Goal: Information Seeking & Learning: Learn about a topic

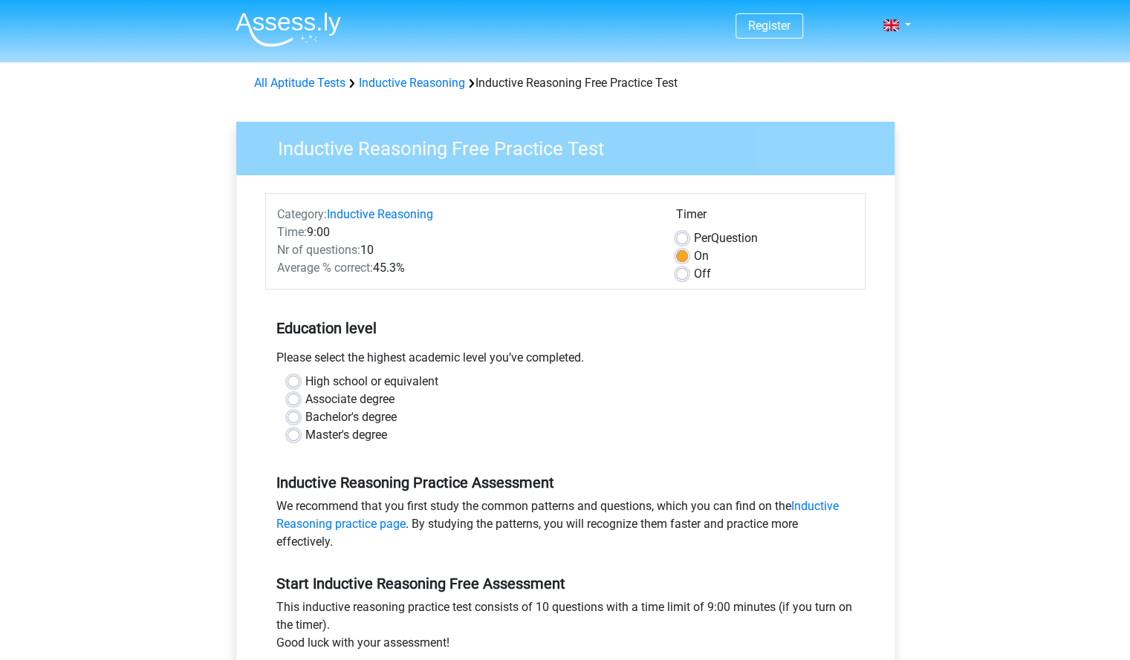
click at [326, 433] on label "Master's degree" at bounding box center [346, 435] width 82 height 18
click at [299, 433] on input "Master's degree" at bounding box center [293, 433] width 12 height 15
radio input "true"
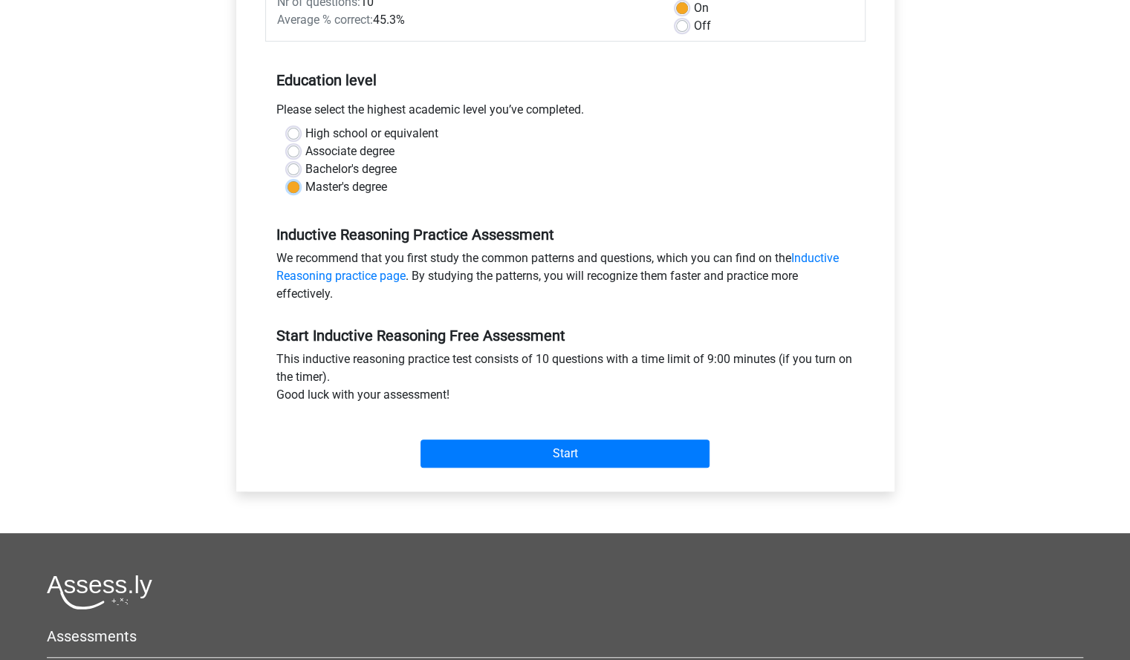
scroll to position [250, 0]
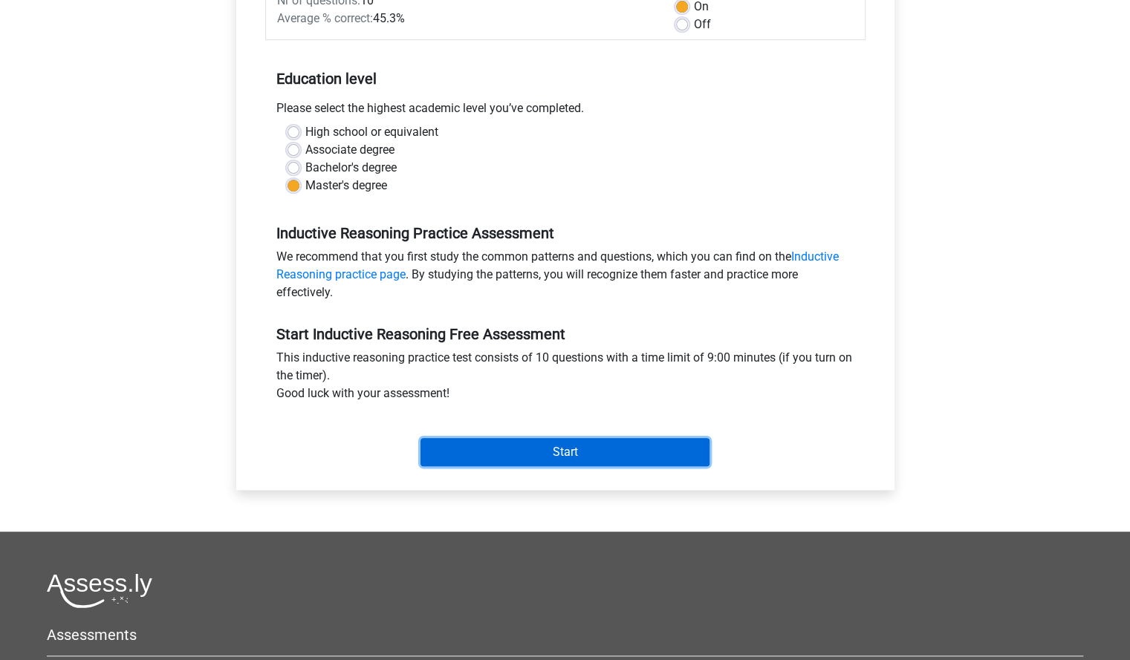
click at [529, 448] on input "Start" at bounding box center [564, 452] width 289 height 28
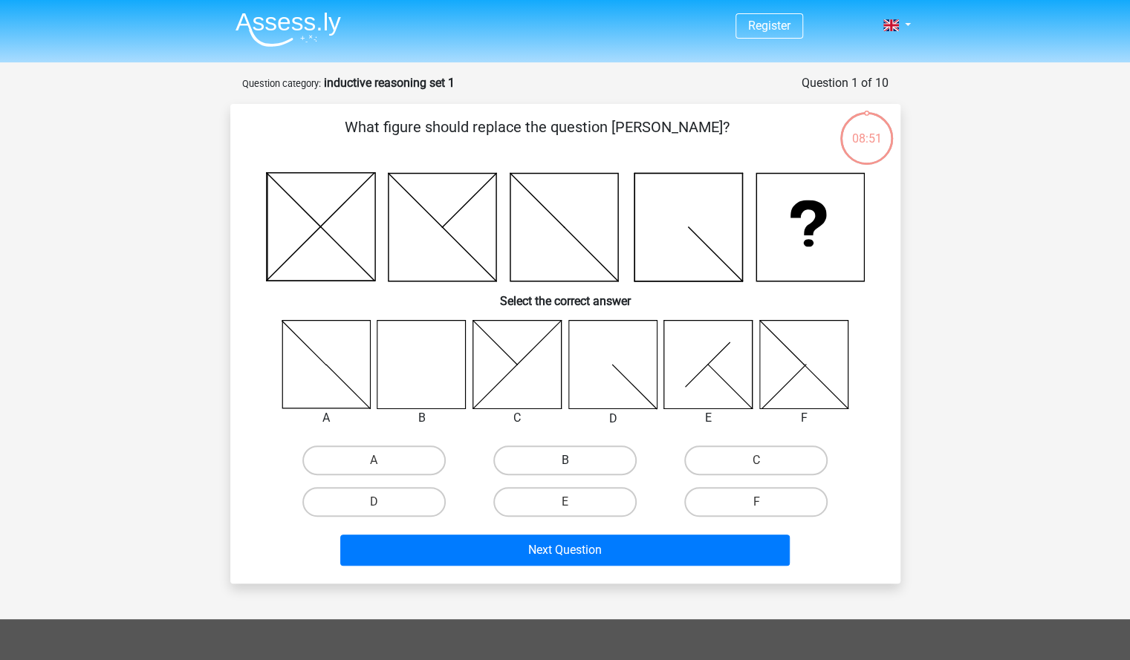
click at [569, 455] on label "B" at bounding box center [564, 461] width 143 height 30
click at [569, 460] on input "B" at bounding box center [569, 465] width 10 height 10
radio input "true"
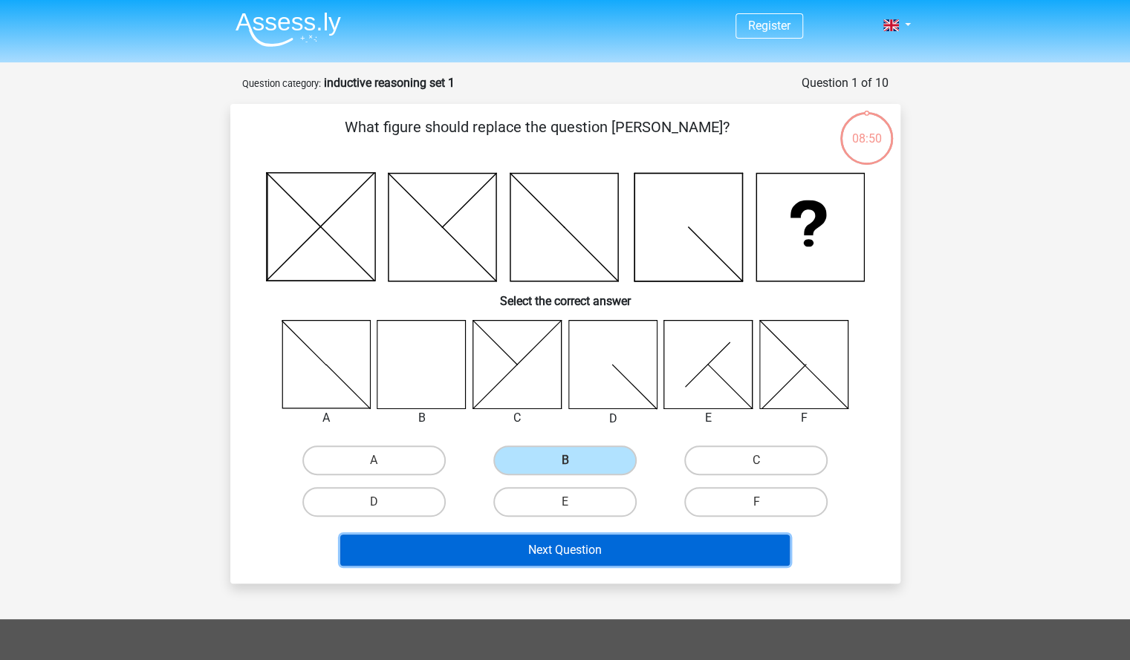
click at [587, 547] on button "Next Question" at bounding box center [564, 550] width 449 height 31
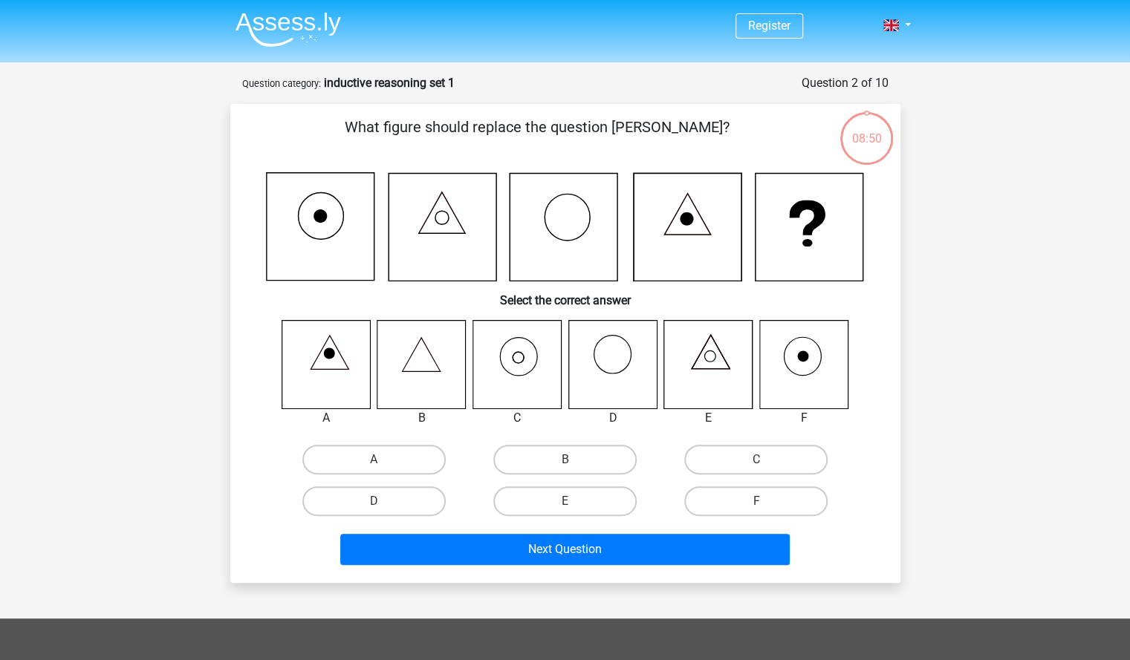
scroll to position [74, 0]
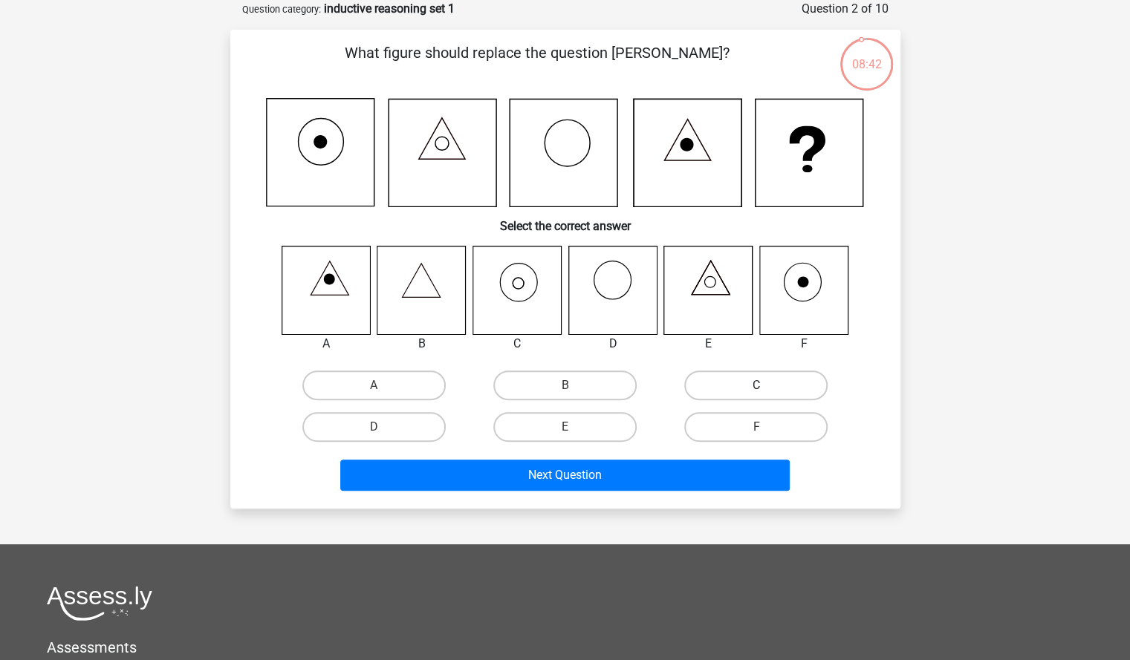
click at [731, 391] on label "C" at bounding box center [755, 386] width 143 height 30
click at [756, 391] on input "C" at bounding box center [761, 390] width 10 height 10
radio input "true"
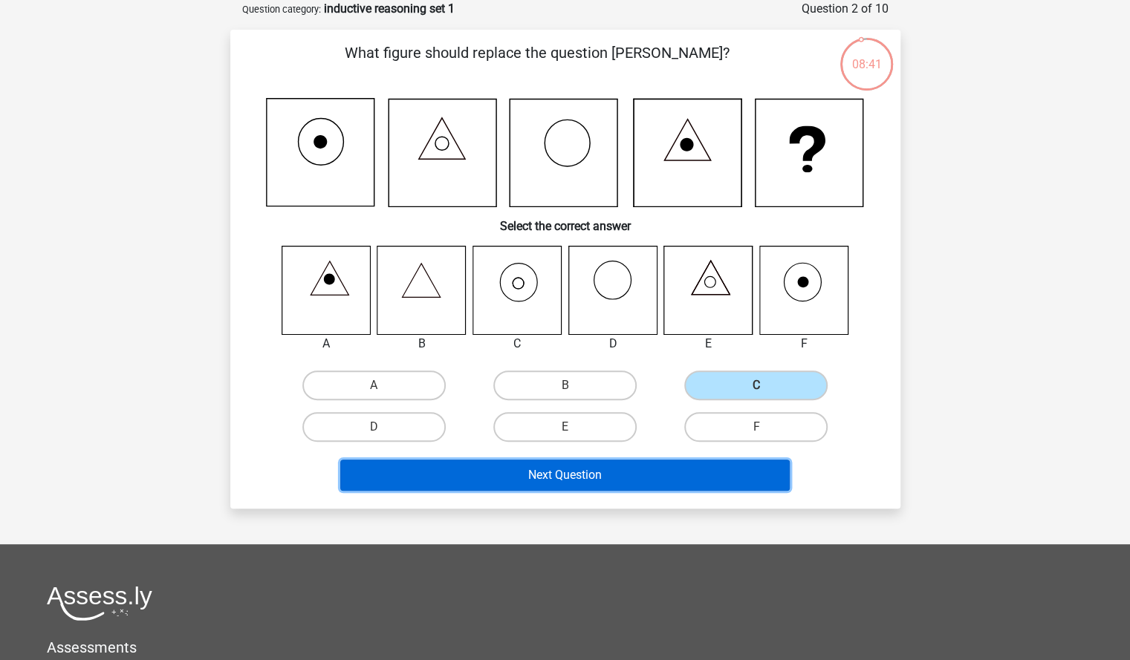
click at [657, 480] on button "Next Question" at bounding box center [564, 475] width 449 height 31
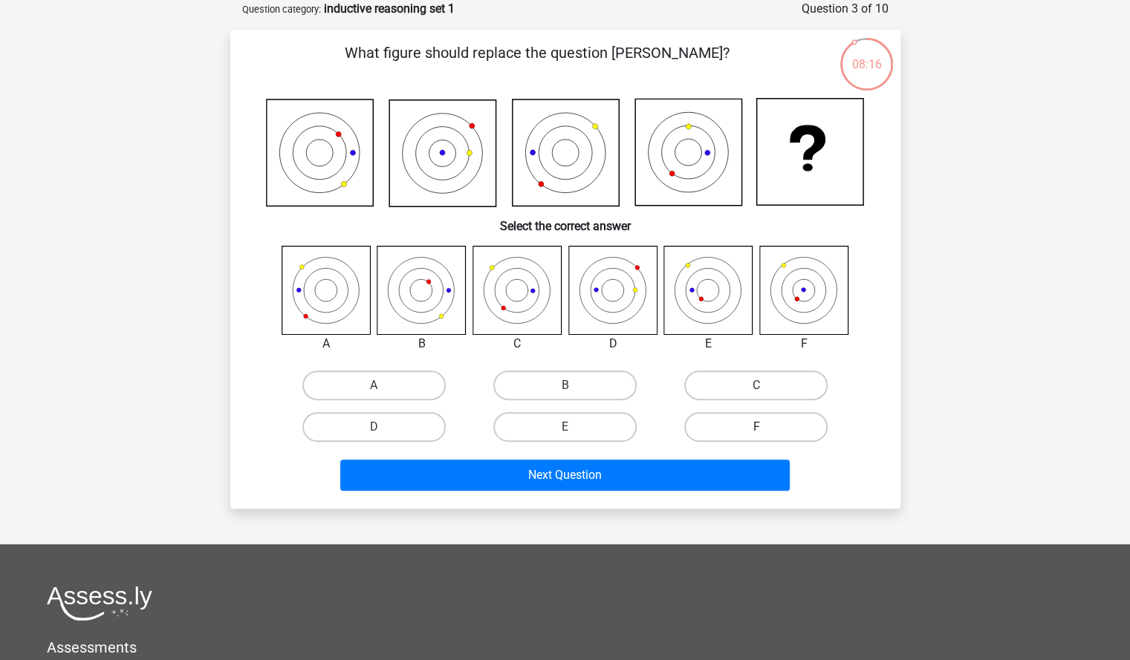
click at [771, 422] on label "F" at bounding box center [755, 427] width 143 height 30
click at [766, 427] on input "F" at bounding box center [761, 432] width 10 height 10
radio input "true"
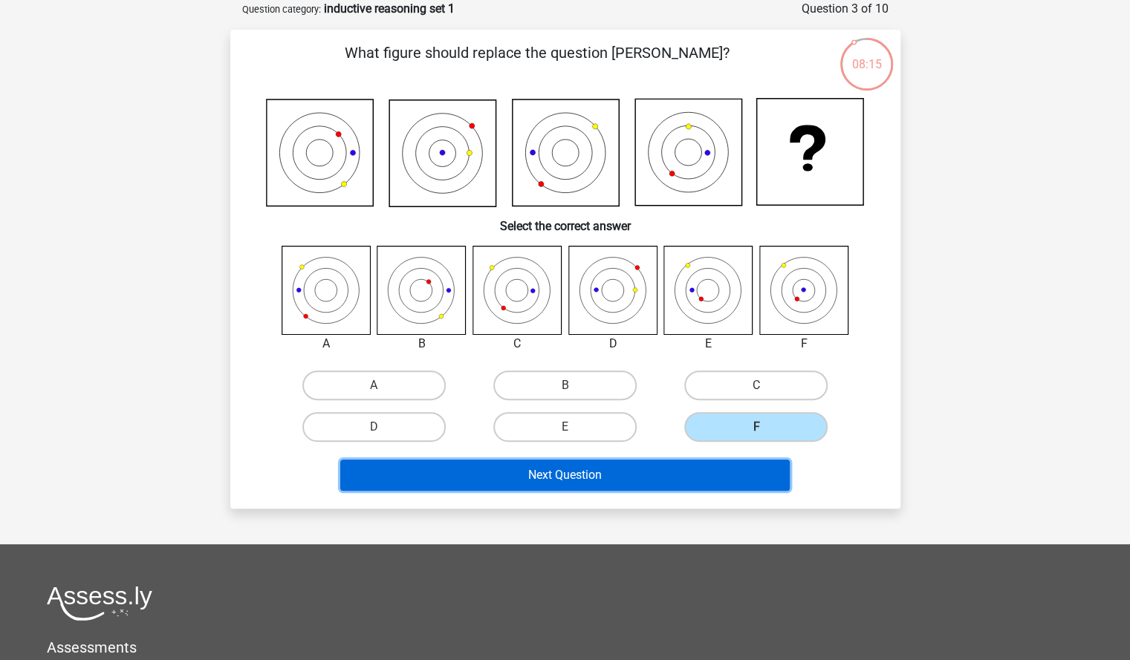
click at [738, 469] on button "Next Question" at bounding box center [564, 475] width 449 height 31
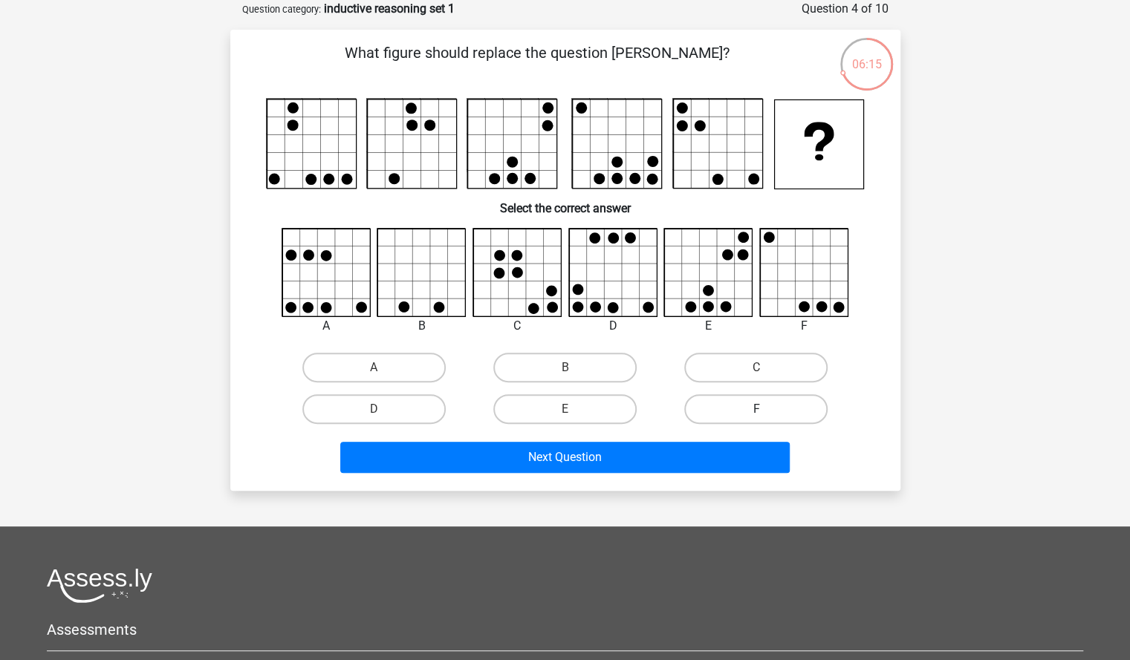
click at [786, 404] on label "F" at bounding box center [755, 409] width 143 height 30
click at [766, 409] on input "F" at bounding box center [761, 414] width 10 height 10
radio input "true"
click at [394, 407] on label "D" at bounding box center [373, 409] width 143 height 30
click at [383, 409] on input "D" at bounding box center [379, 414] width 10 height 10
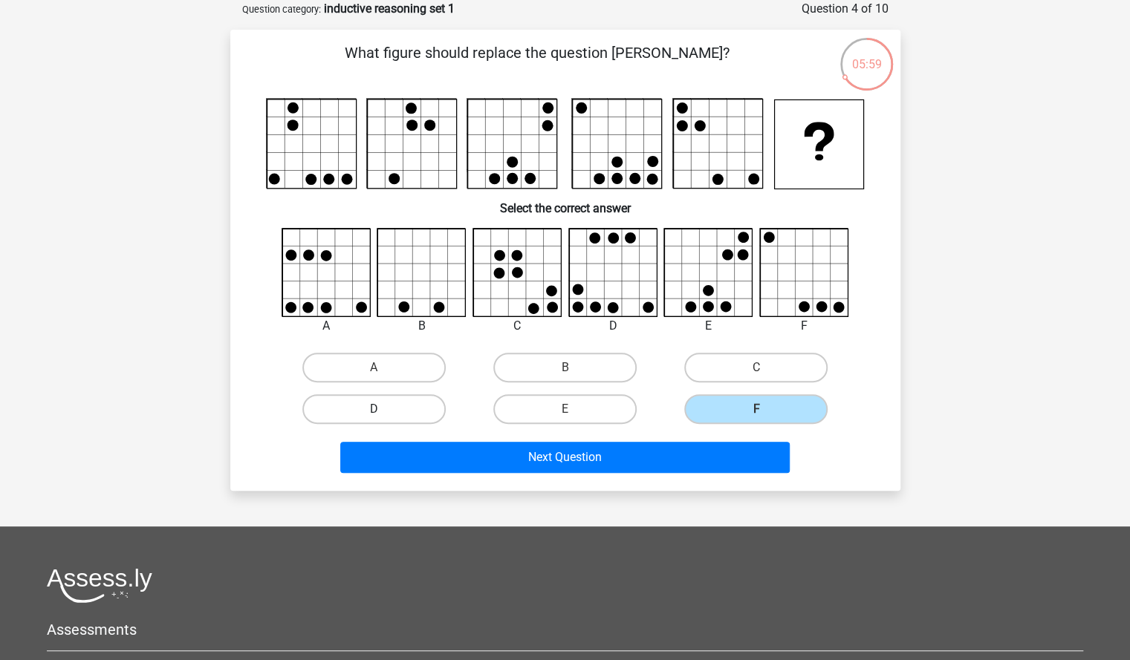
radio input "true"
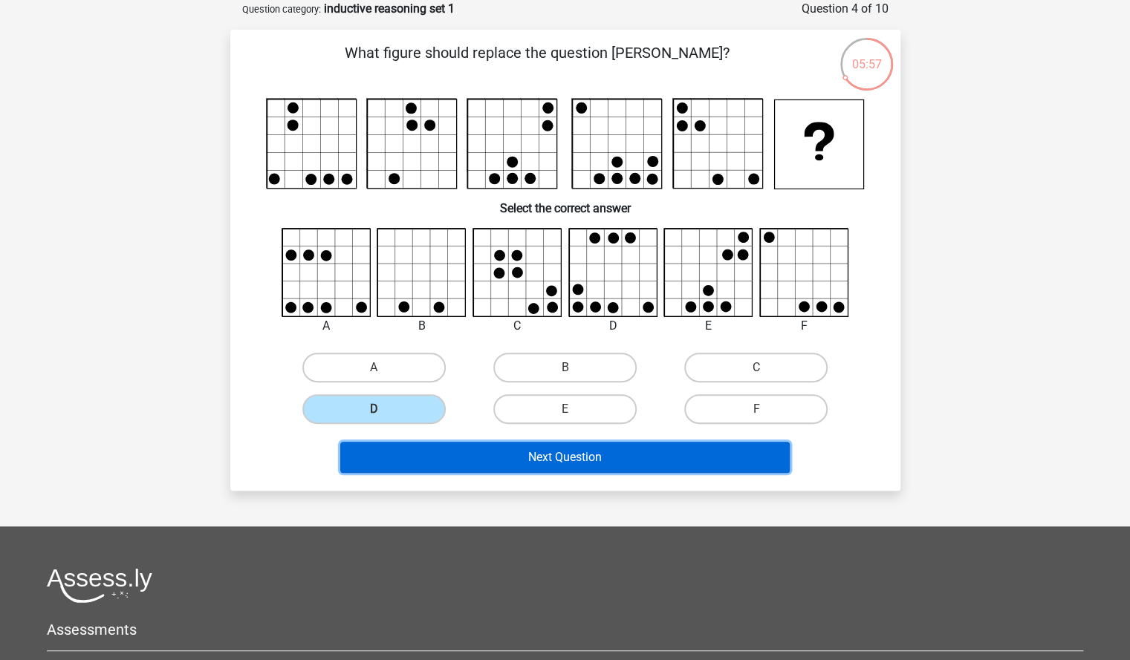
click at [655, 461] on button "Next Question" at bounding box center [564, 457] width 449 height 31
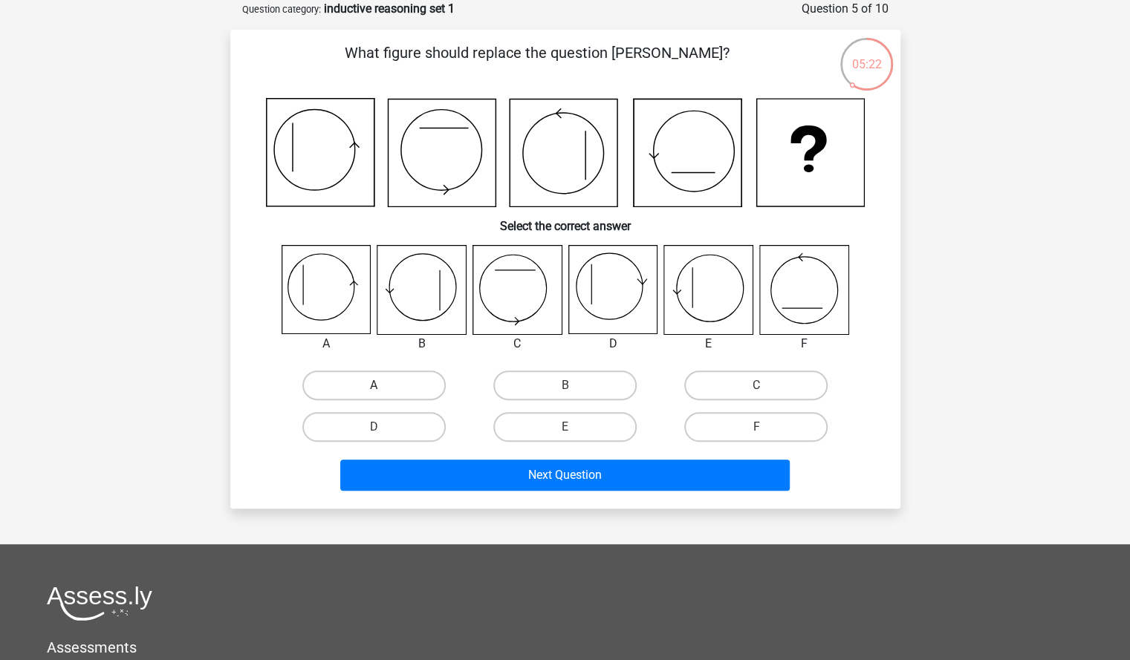
click at [390, 388] on label "A" at bounding box center [373, 386] width 143 height 30
click at [383, 388] on input "A" at bounding box center [379, 390] width 10 height 10
radio input "true"
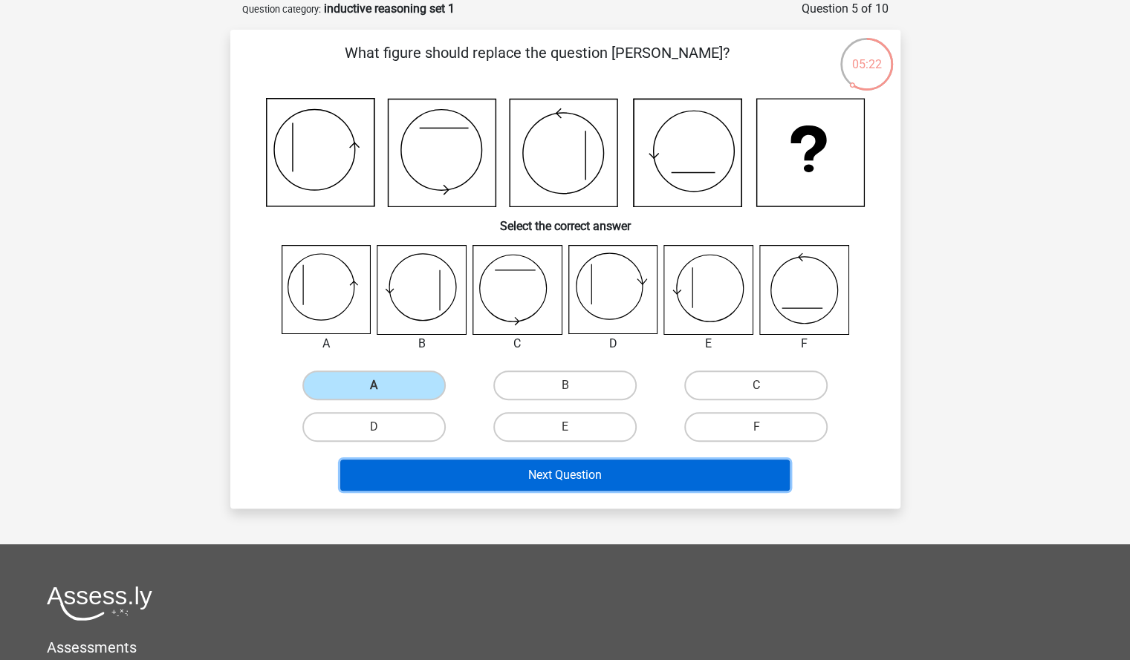
click at [457, 476] on button "Next Question" at bounding box center [564, 475] width 449 height 31
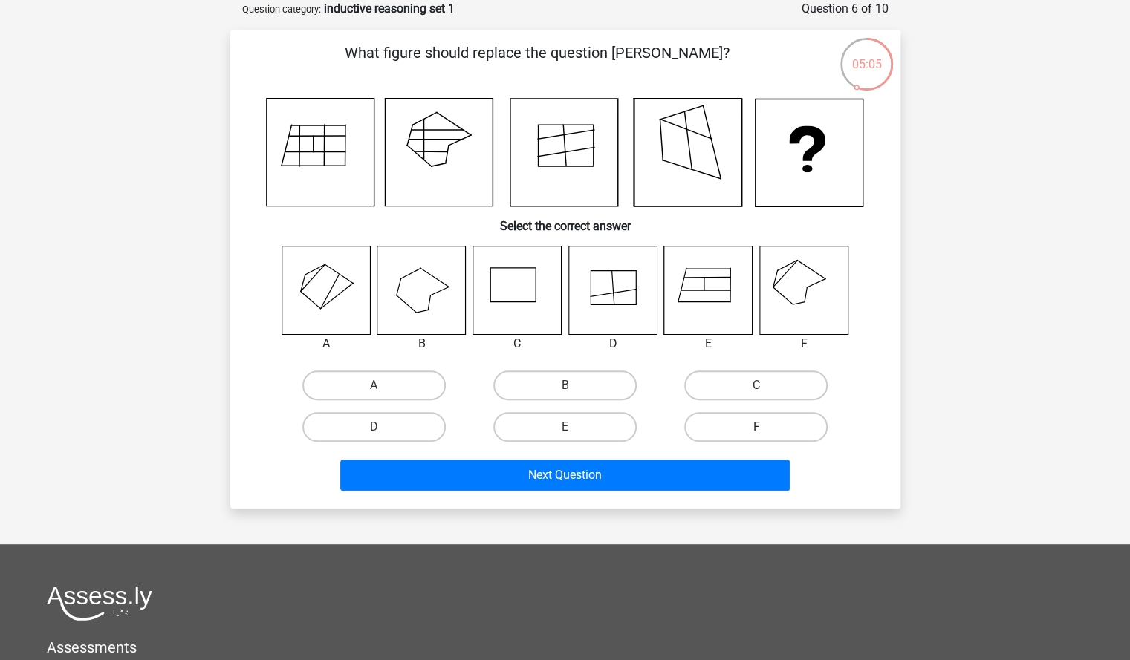
click at [732, 425] on label "F" at bounding box center [755, 427] width 143 height 30
click at [756, 427] on input "F" at bounding box center [761, 432] width 10 height 10
radio input "true"
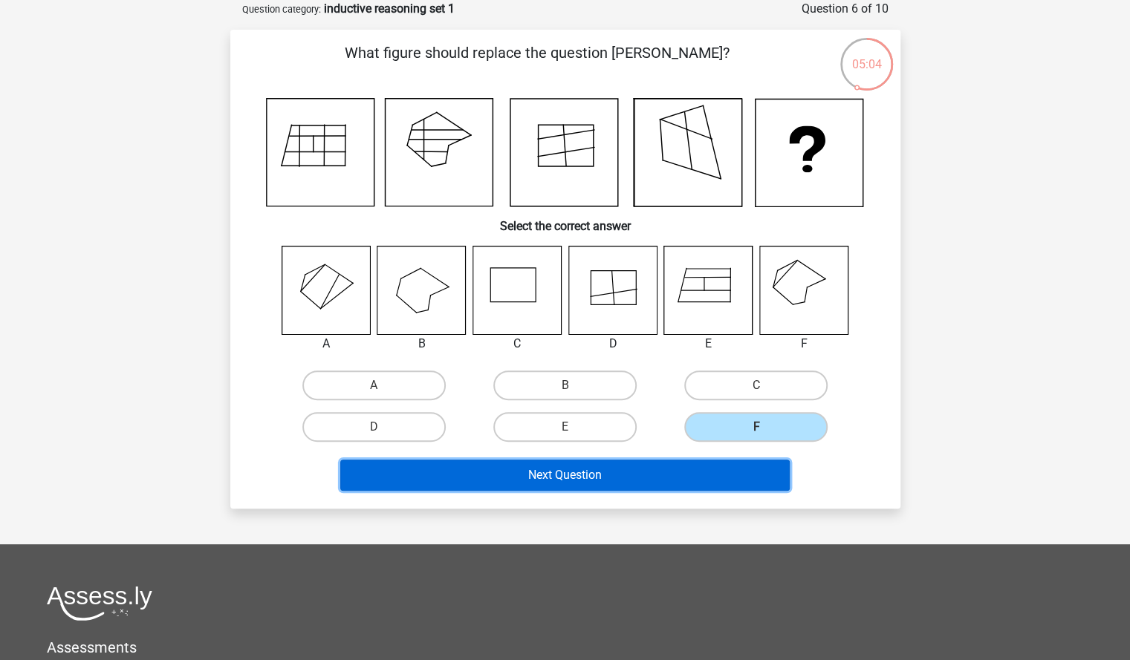
click at [723, 472] on button "Next Question" at bounding box center [564, 475] width 449 height 31
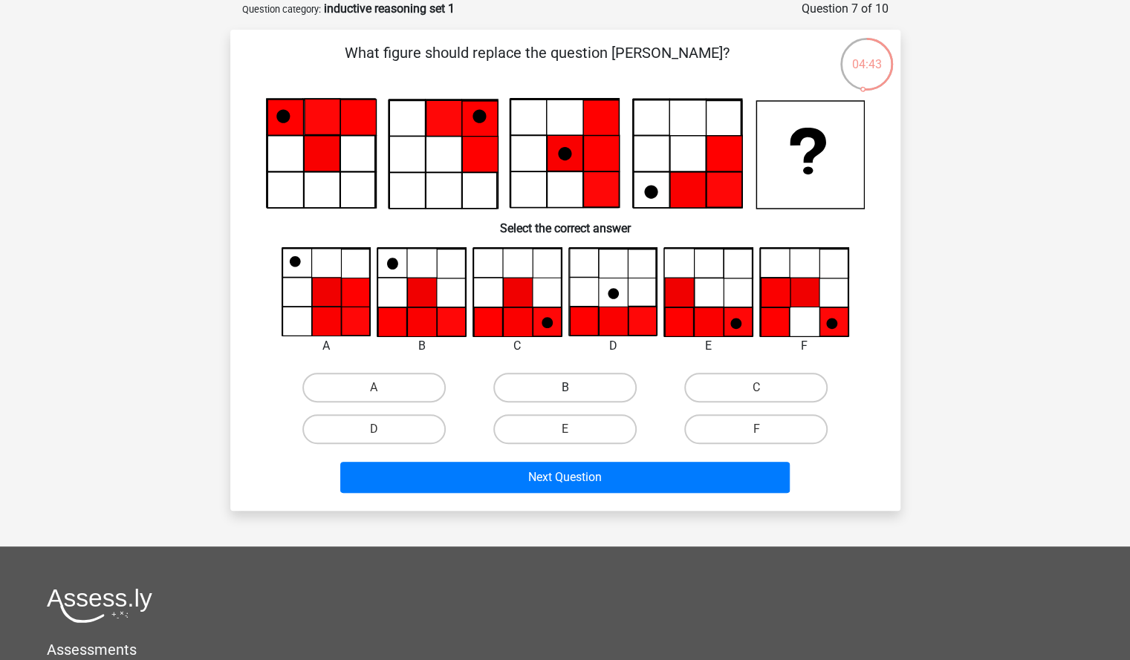
click at [517, 373] on label "B" at bounding box center [564, 388] width 143 height 30
click at [564, 388] on input "B" at bounding box center [569, 393] width 10 height 10
radio input "true"
click at [238, 220] on div "What figure should replace the question mark?" at bounding box center [565, 270] width 658 height 457
click at [264, 223] on h6 "Select the correct answer" at bounding box center [565, 222] width 622 height 26
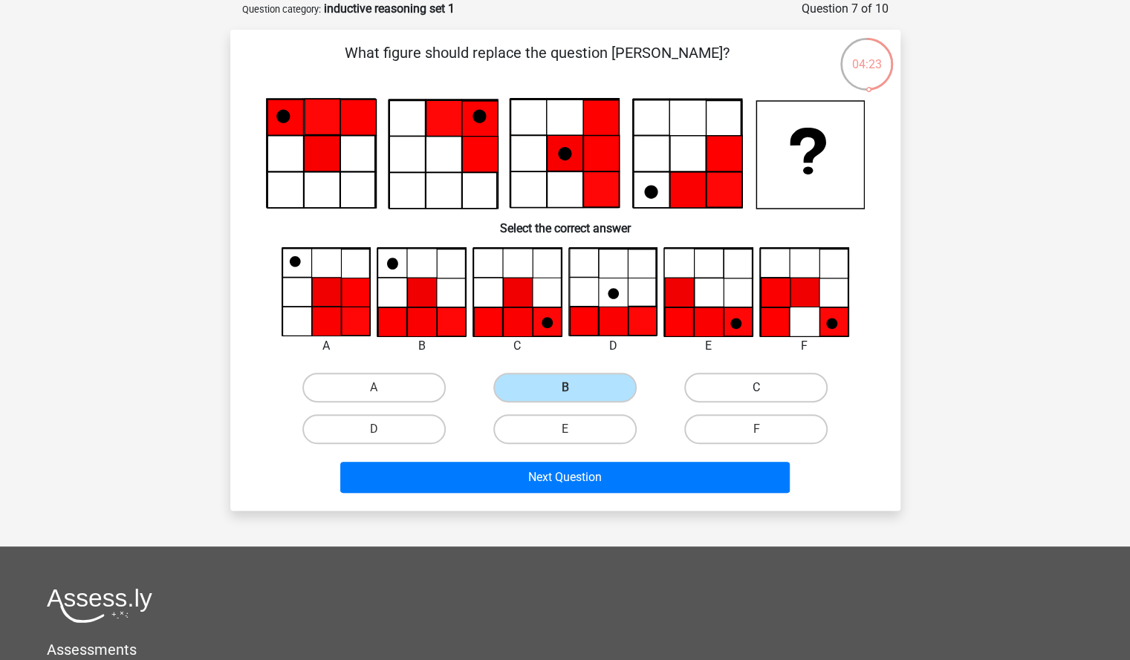
click at [714, 394] on label "C" at bounding box center [755, 388] width 143 height 30
click at [756, 394] on input "C" at bounding box center [761, 393] width 10 height 10
radio input "true"
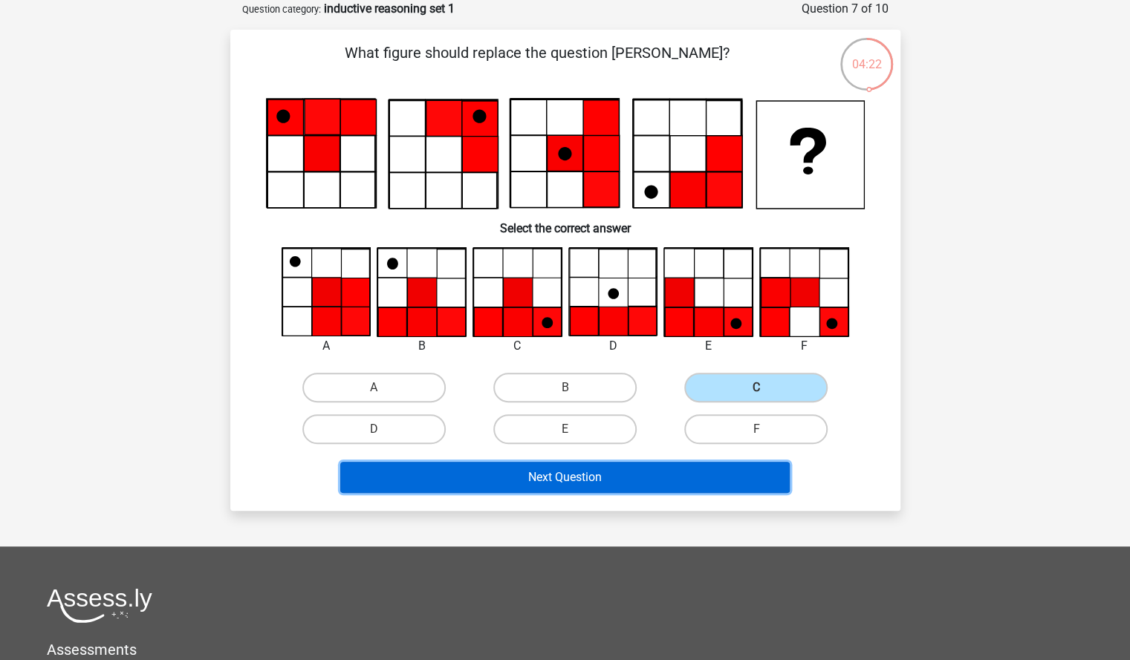
click at [676, 473] on button "Next Question" at bounding box center [564, 477] width 449 height 31
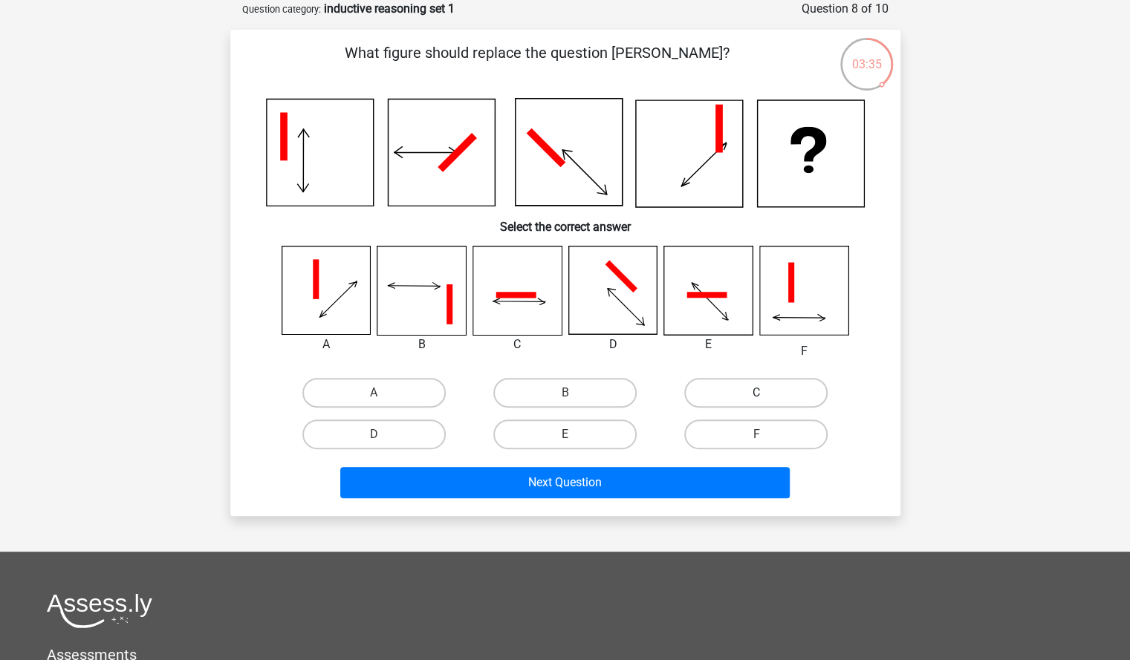
click at [724, 388] on label "C" at bounding box center [755, 393] width 143 height 30
click at [756, 393] on input "C" at bounding box center [761, 398] width 10 height 10
radio input "true"
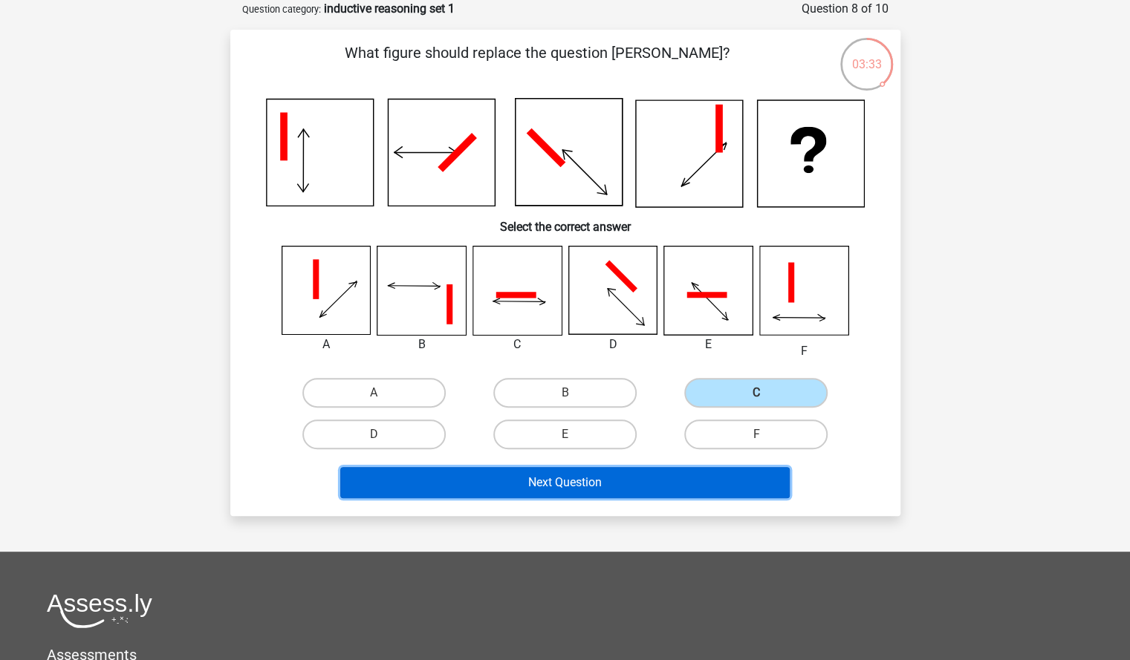
click at [561, 482] on button "Next Question" at bounding box center [564, 482] width 449 height 31
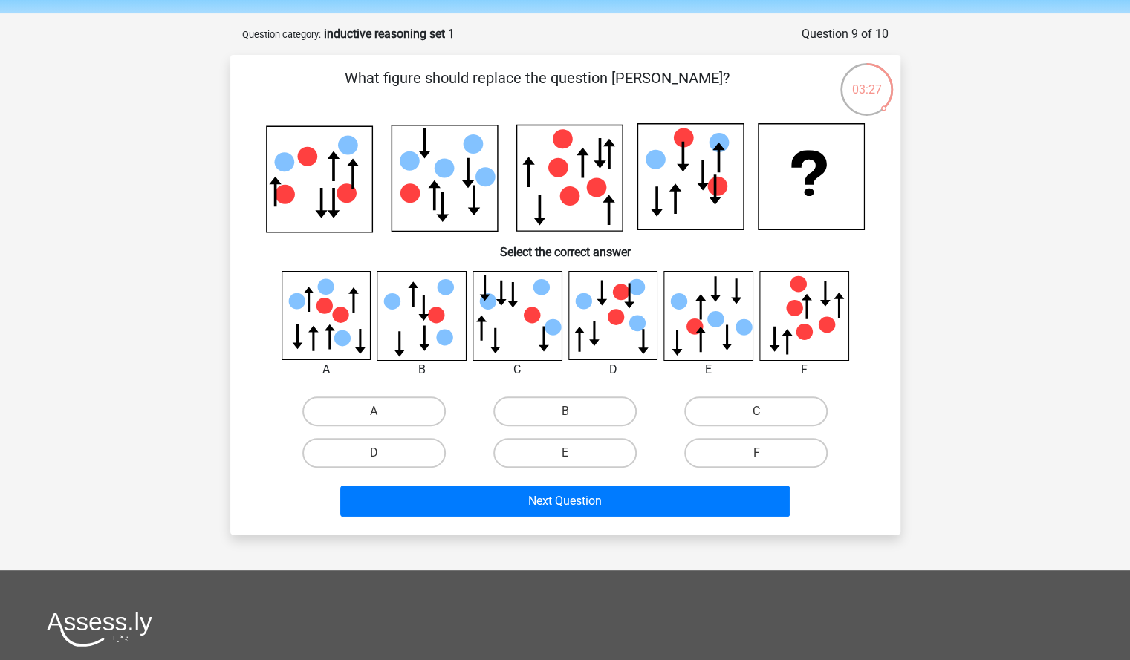
scroll to position [50, 0]
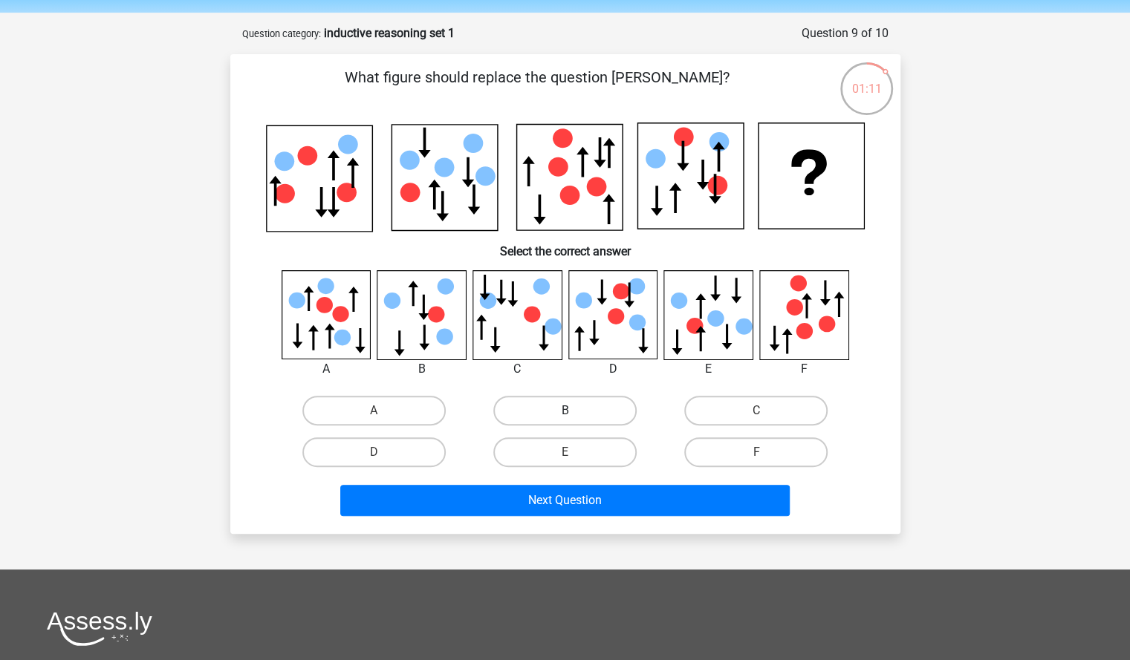
click at [555, 412] on label "B" at bounding box center [564, 411] width 143 height 30
click at [564, 412] on input "B" at bounding box center [569, 416] width 10 height 10
radio input "true"
click at [45, 201] on div "Register Nederlands English" at bounding box center [565, 455] width 1130 height 1011
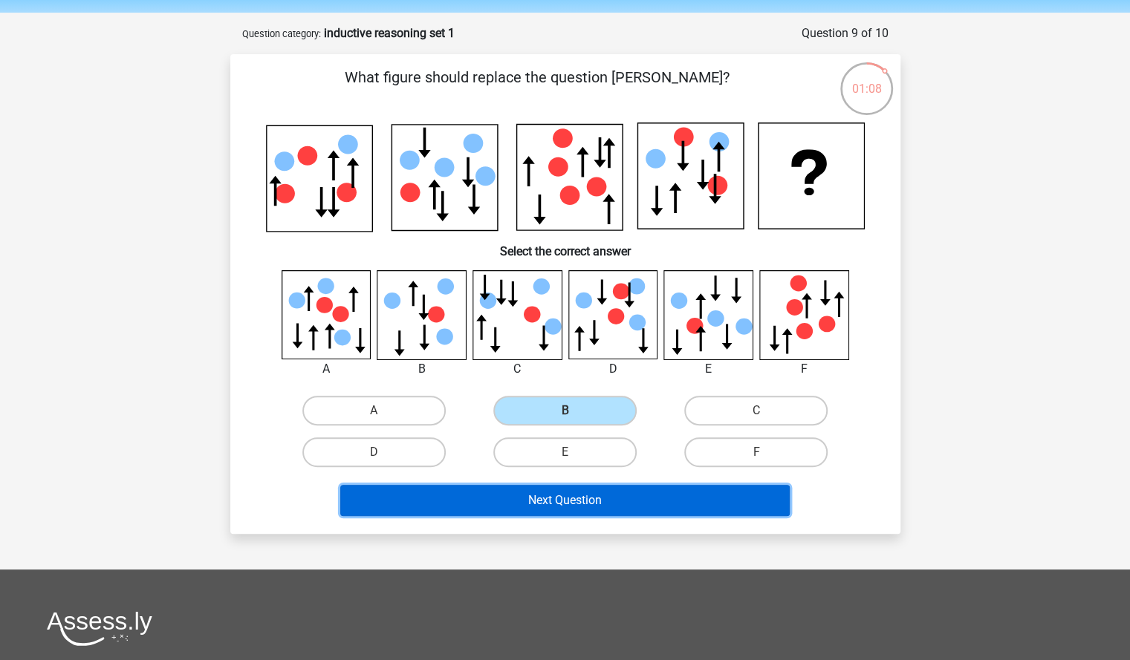
click at [610, 498] on button "Next Question" at bounding box center [564, 500] width 449 height 31
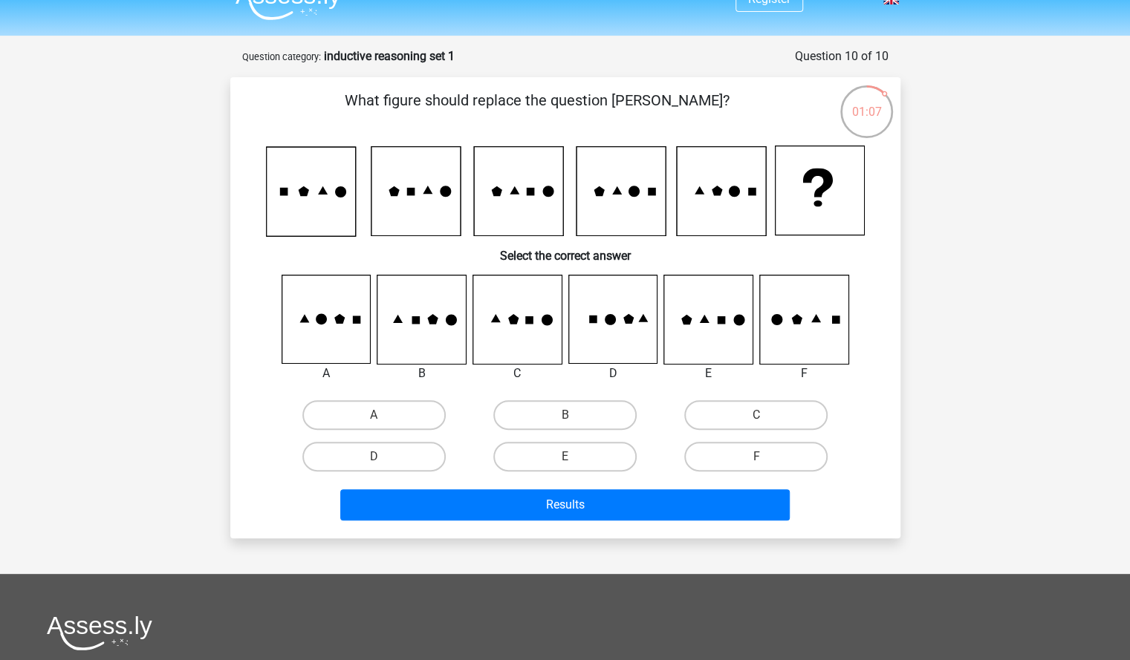
scroll to position [28, 0]
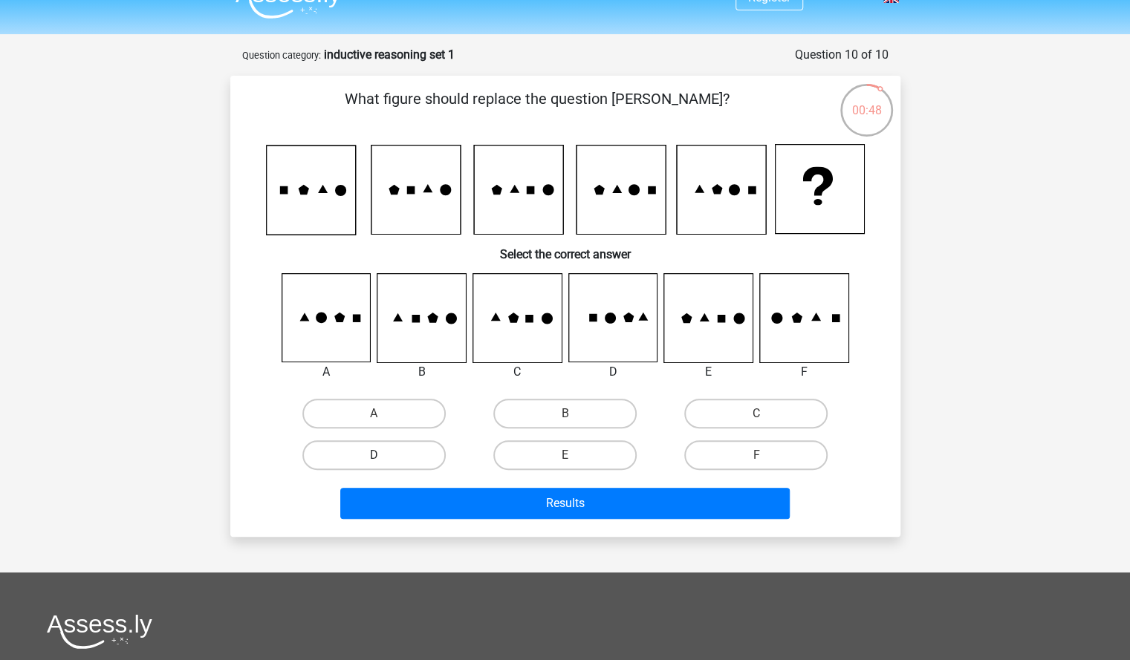
click at [404, 447] on label "D" at bounding box center [373, 455] width 143 height 30
click at [383, 455] on input "D" at bounding box center [379, 460] width 10 height 10
radio input "true"
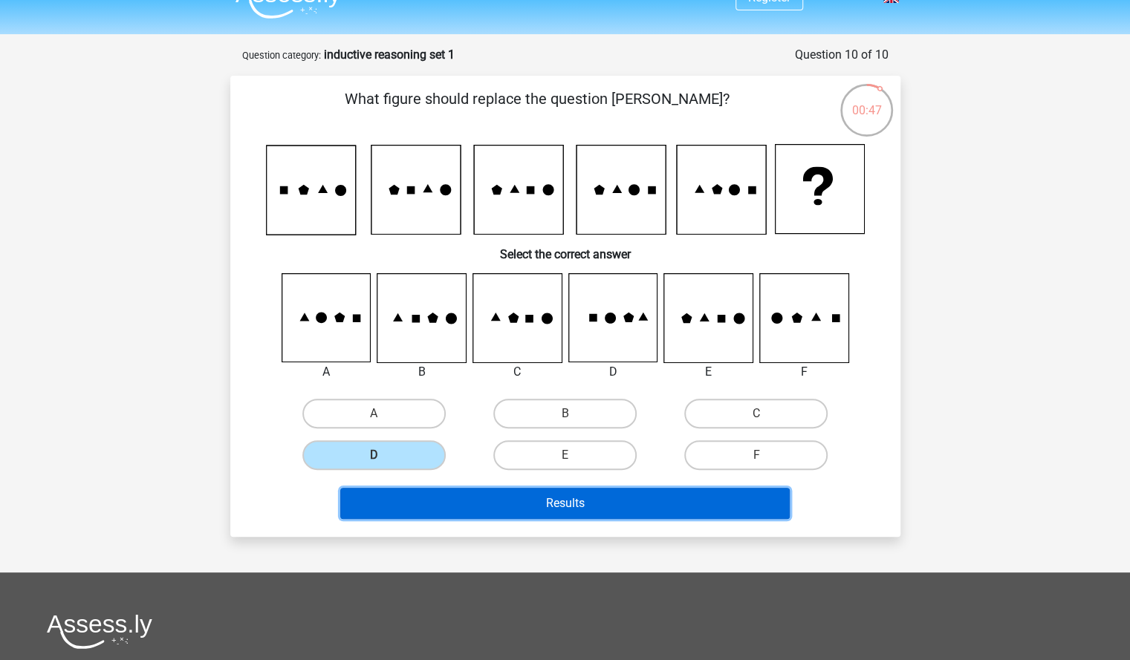
click at [492, 501] on button "Results" at bounding box center [564, 503] width 449 height 31
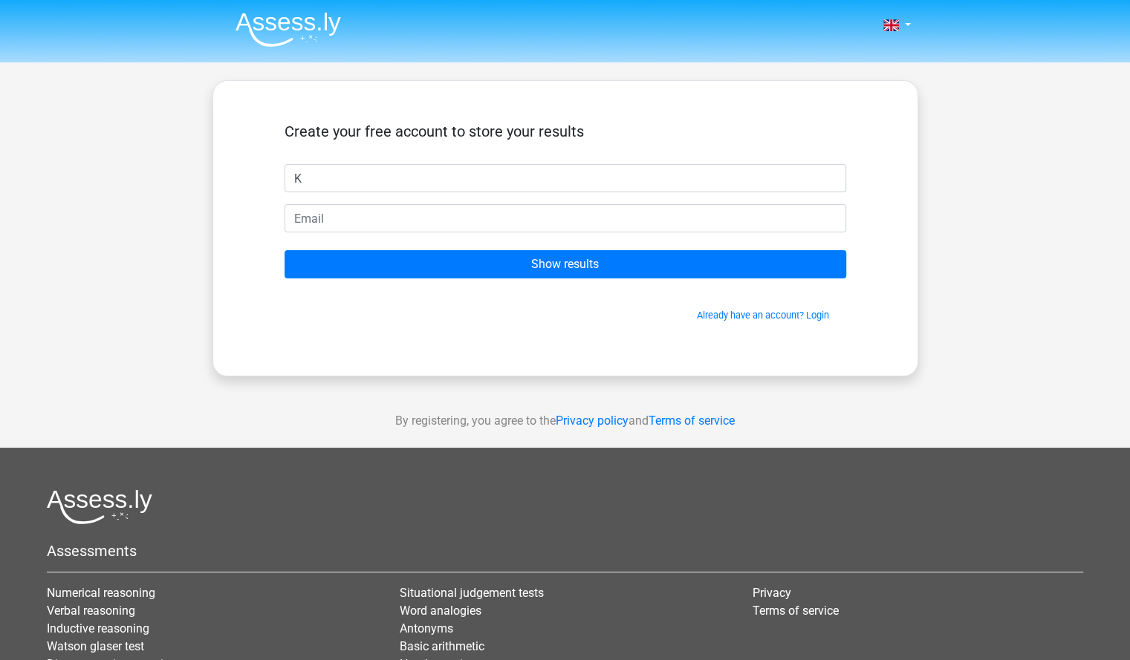
type input "K"
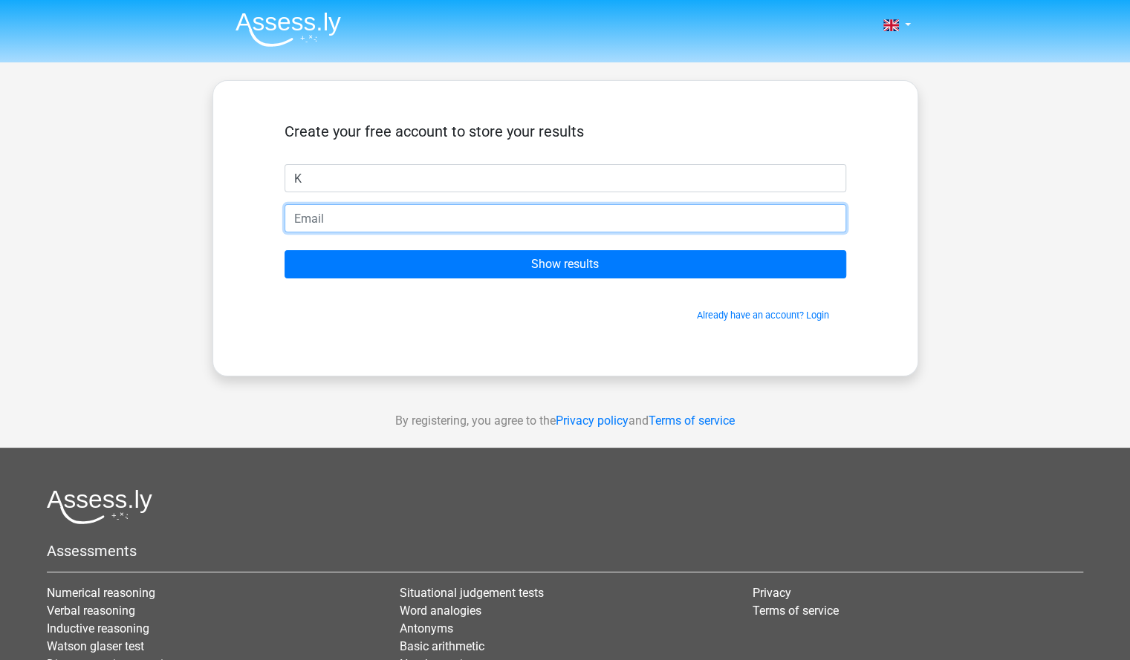
click at [570, 213] on input "email" at bounding box center [564, 218] width 561 height 28
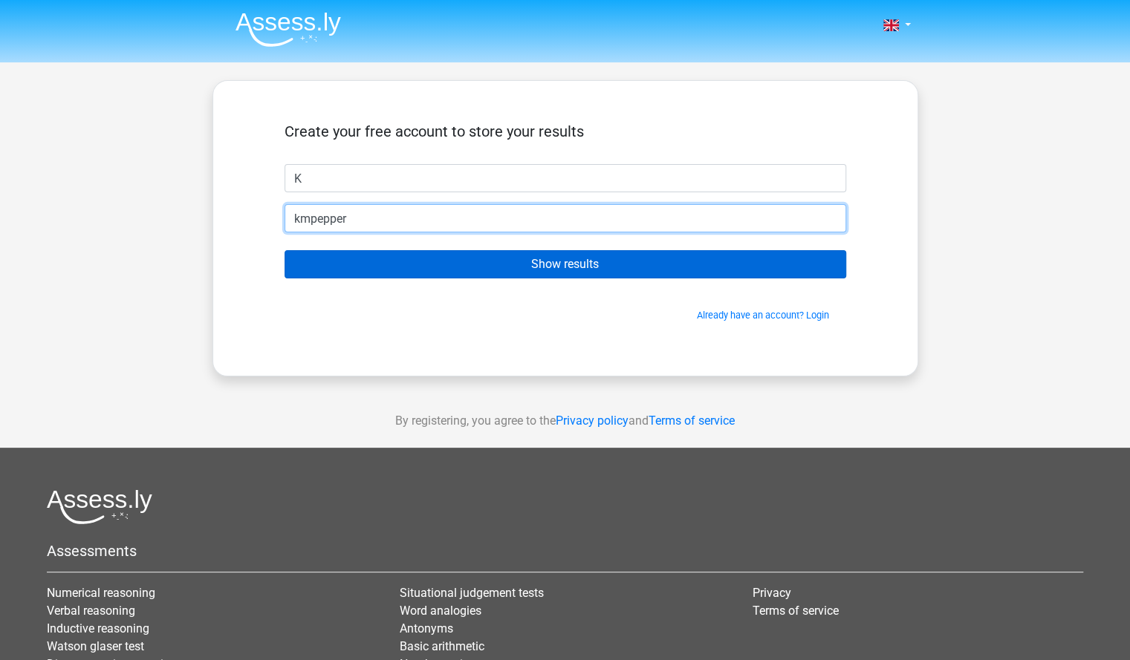
type input "kmpepper99@gmail.com"
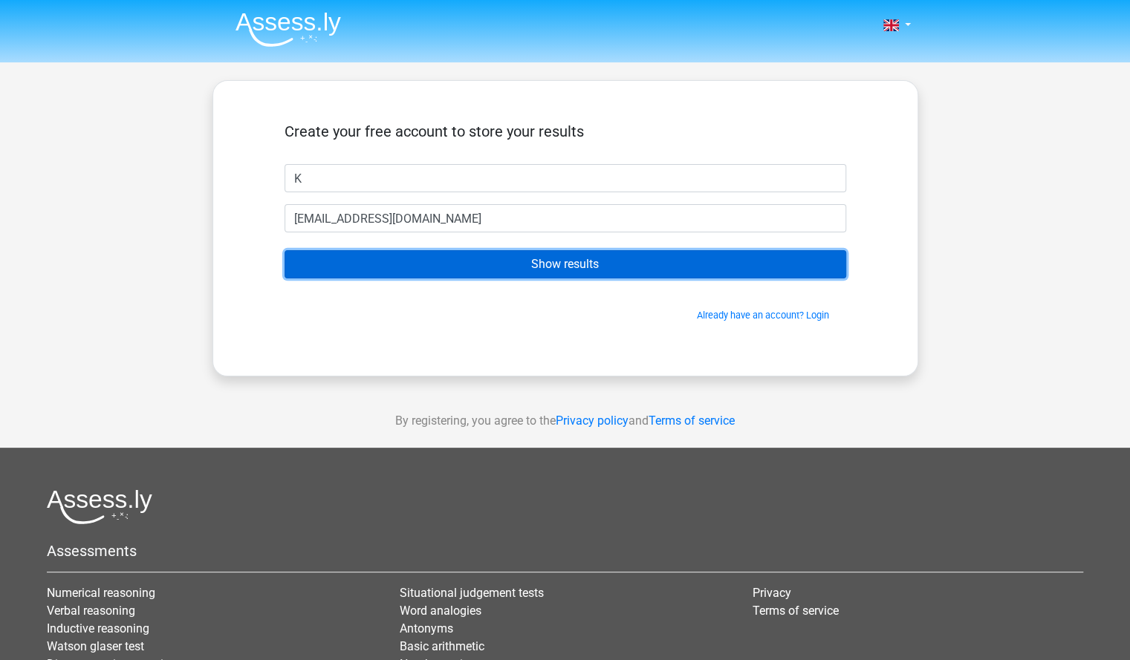
click at [534, 259] on input "Show results" at bounding box center [564, 264] width 561 height 28
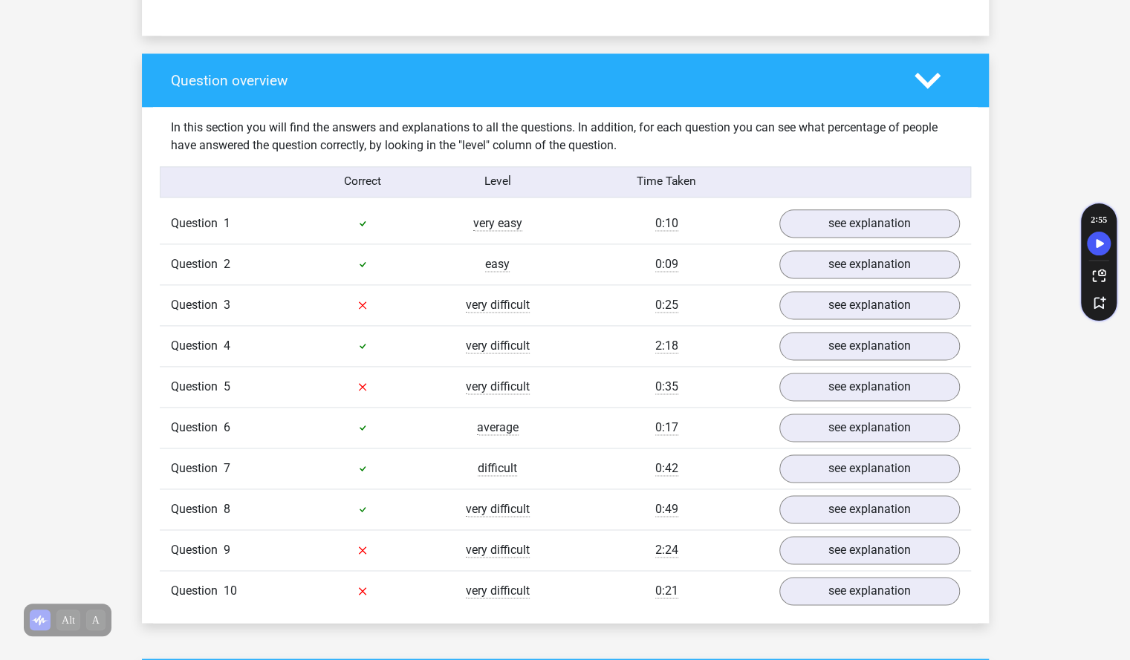
scroll to position [1048, 0]
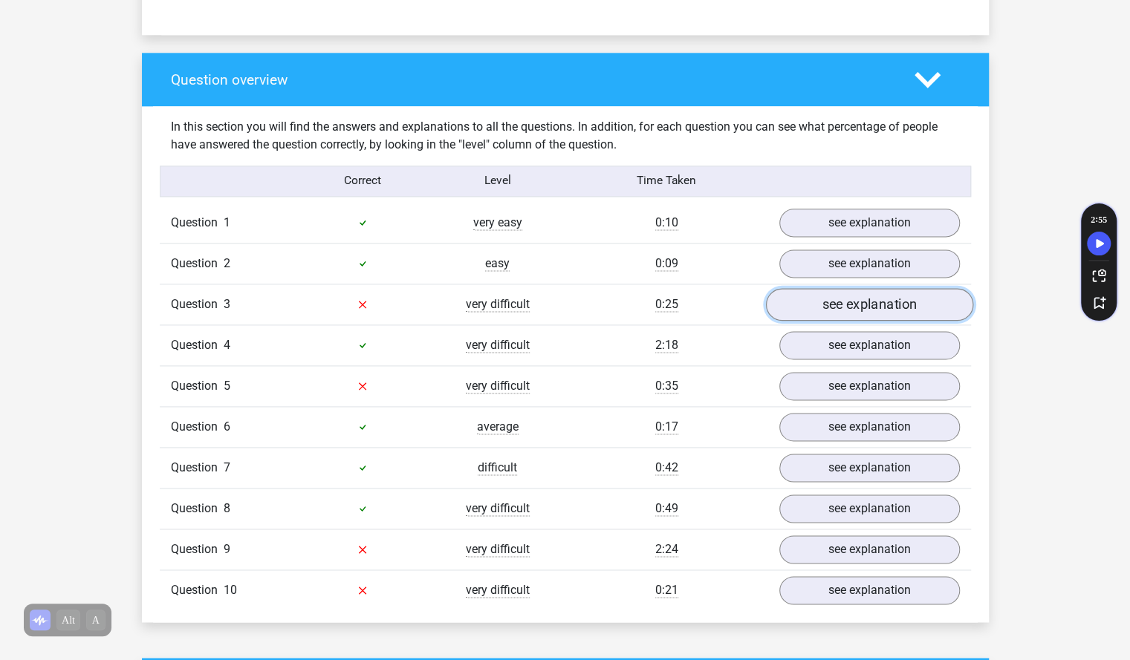
click at [812, 299] on link "see explanation" at bounding box center [868, 304] width 207 height 33
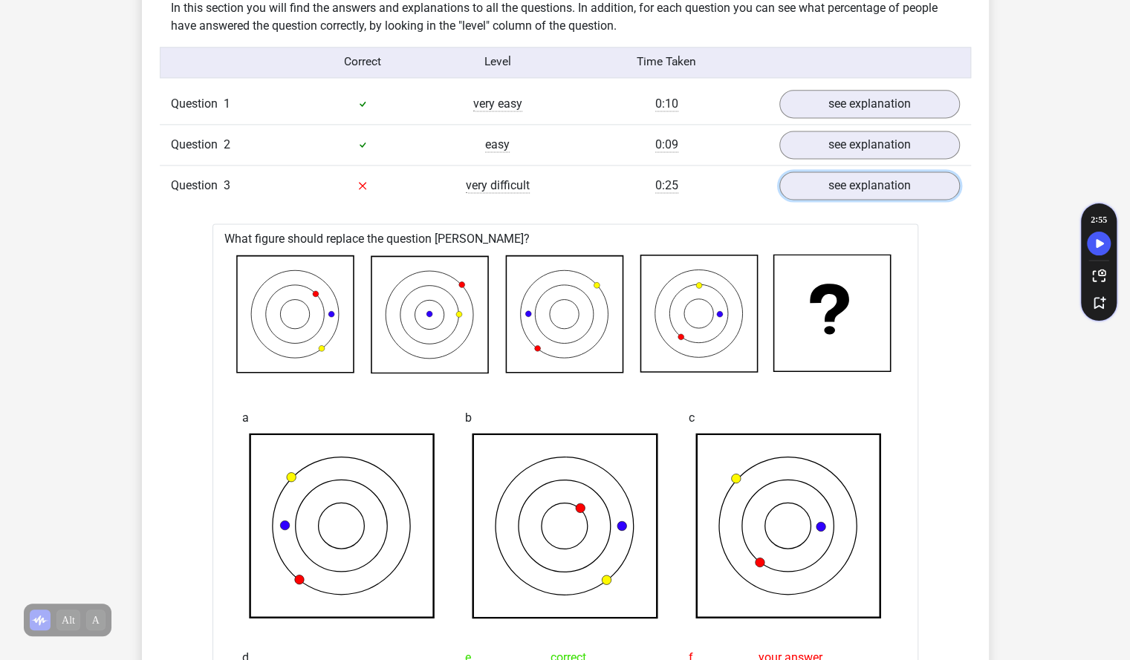
scroll to position [1140, 0]
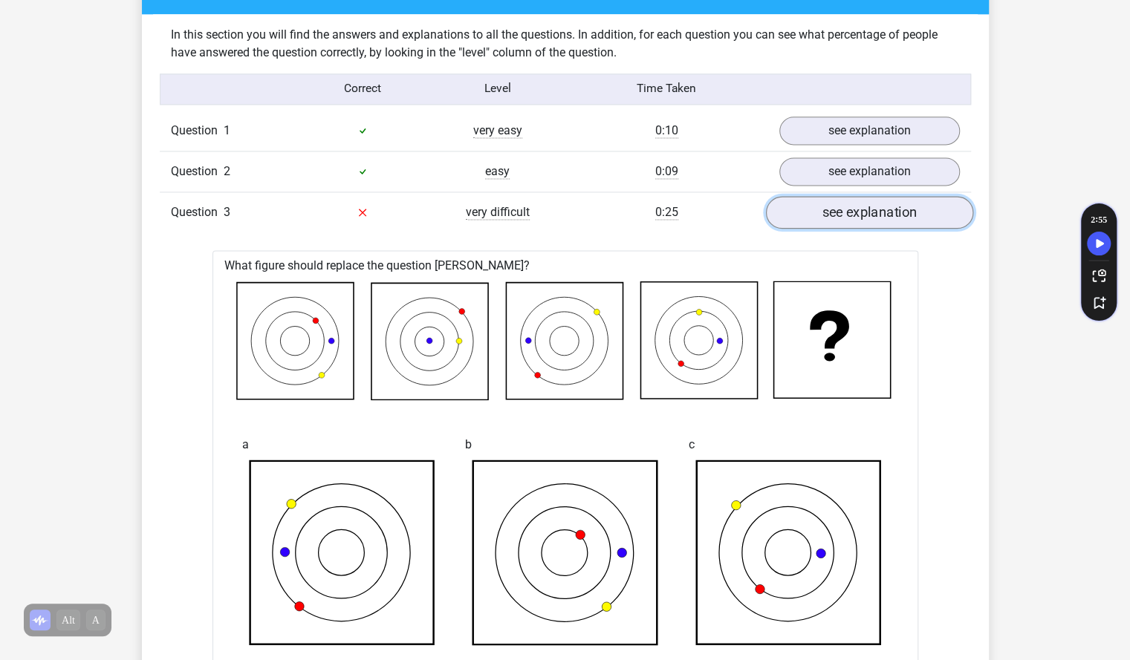
click at [824, 215] on link "see explanation" at bounding box center [868, 212] width 207 height 33
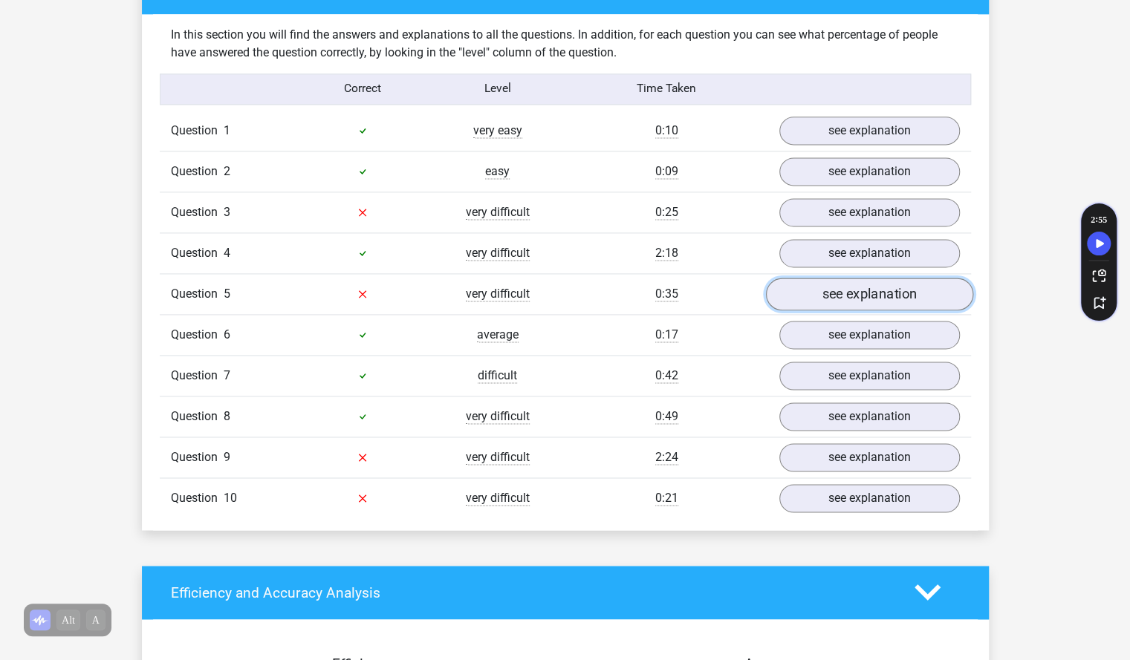
click at [841, 289] on link "see explanation" at bounding box center [868, 294] width 207 height 33
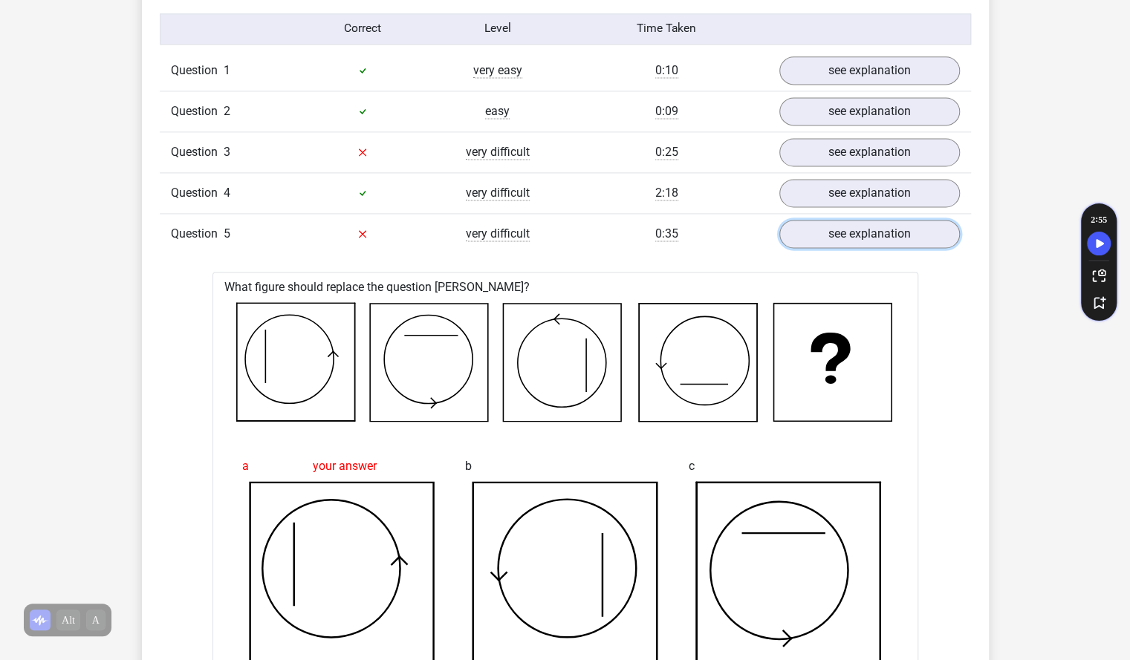
scroll to position [1201, 0]
click at [892, 231] on link "see explanation" at bounding box center [868, 233] width 207 height 33
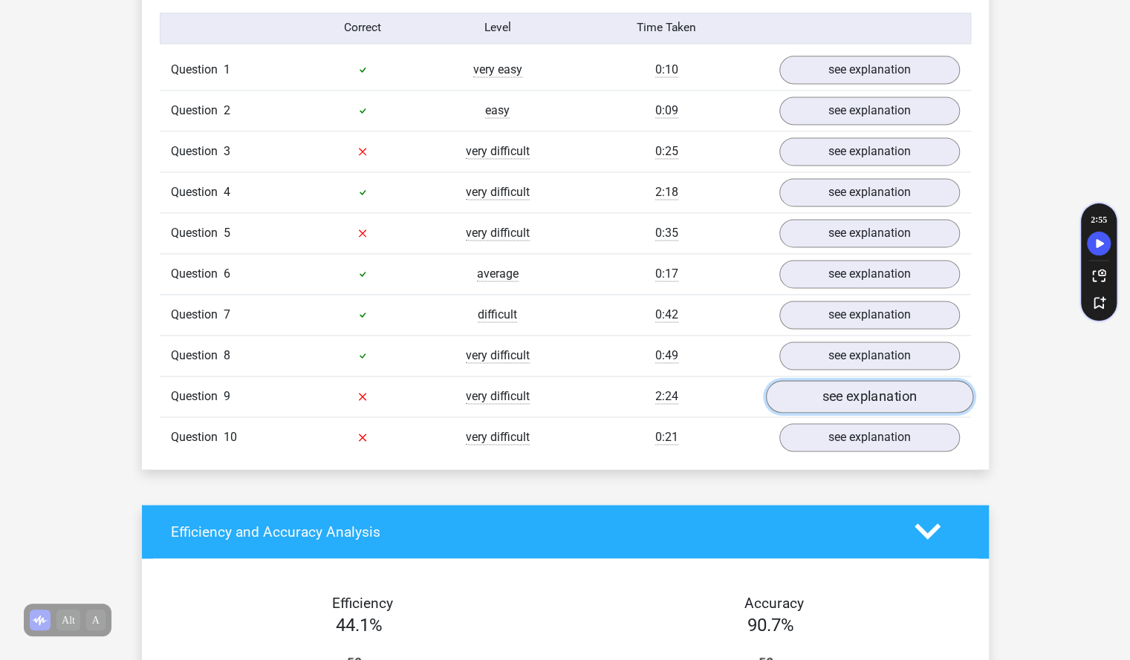
click at [875, 384] on link "see explanation" at bounding box center [868, 396] width 207 height 33
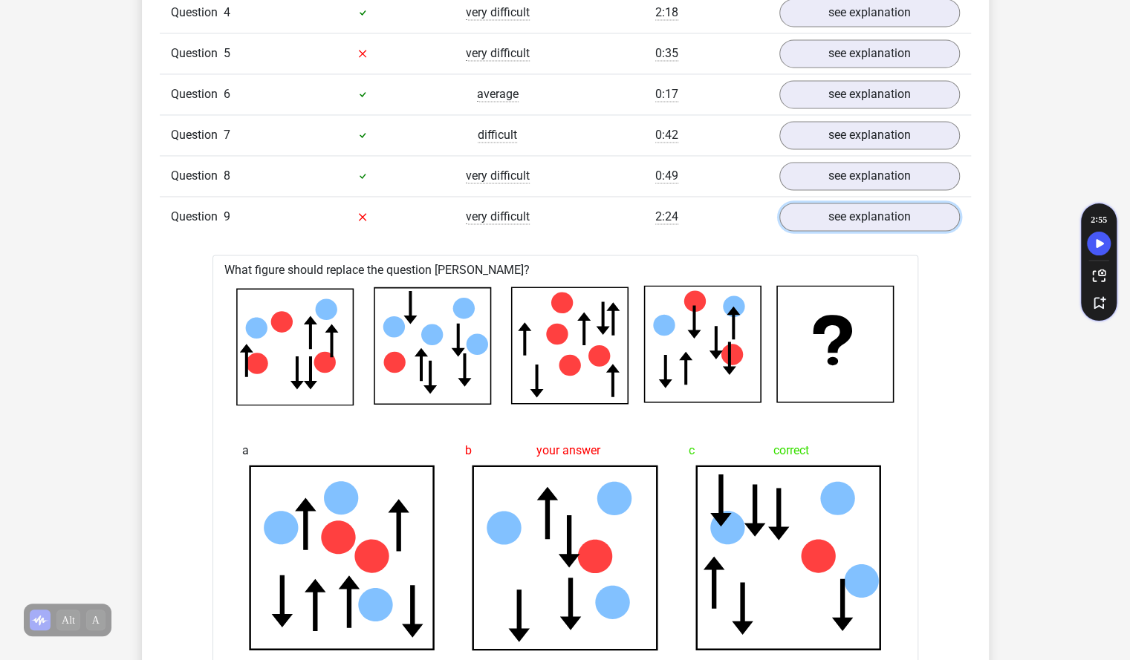
scroll to position [1380, 0]
click at [902, 203] on link "see explanation" at bounding box center [868, 217] width 207 height 33
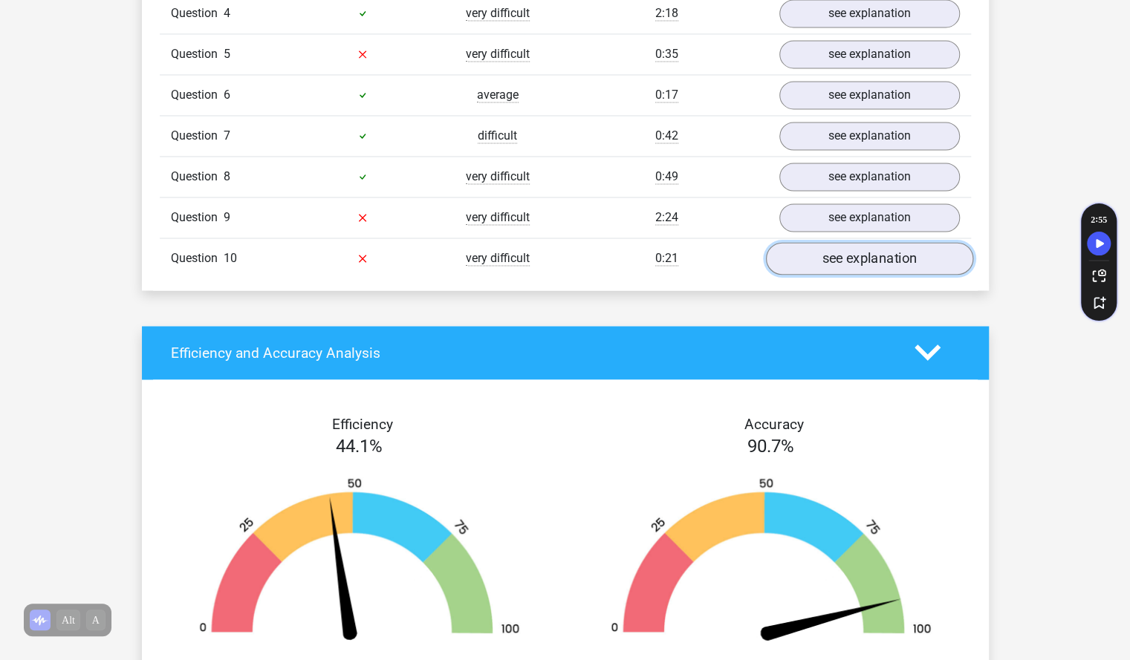
click at [849, 256] on link "see explanation" at bounding box center [868, 258] width 207 height 33
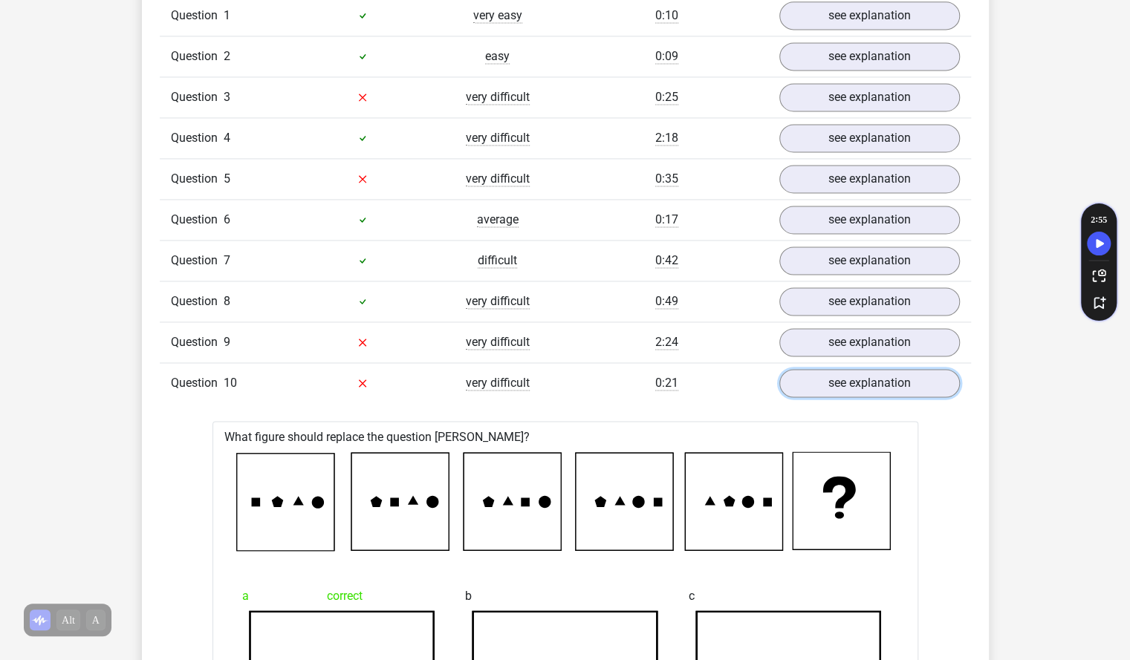
scroll to position [1254, 0]
click at [829, 377] on link "see explanation" at bounding box center [868, 384] width 207 height 33
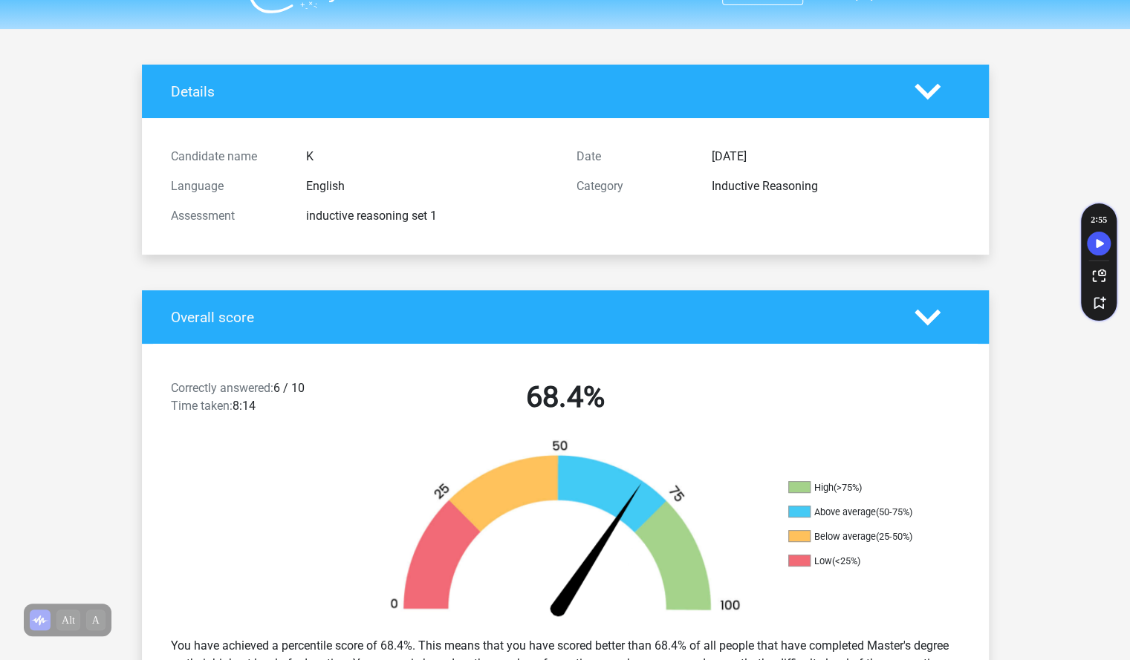
scroll to position [0, 0]
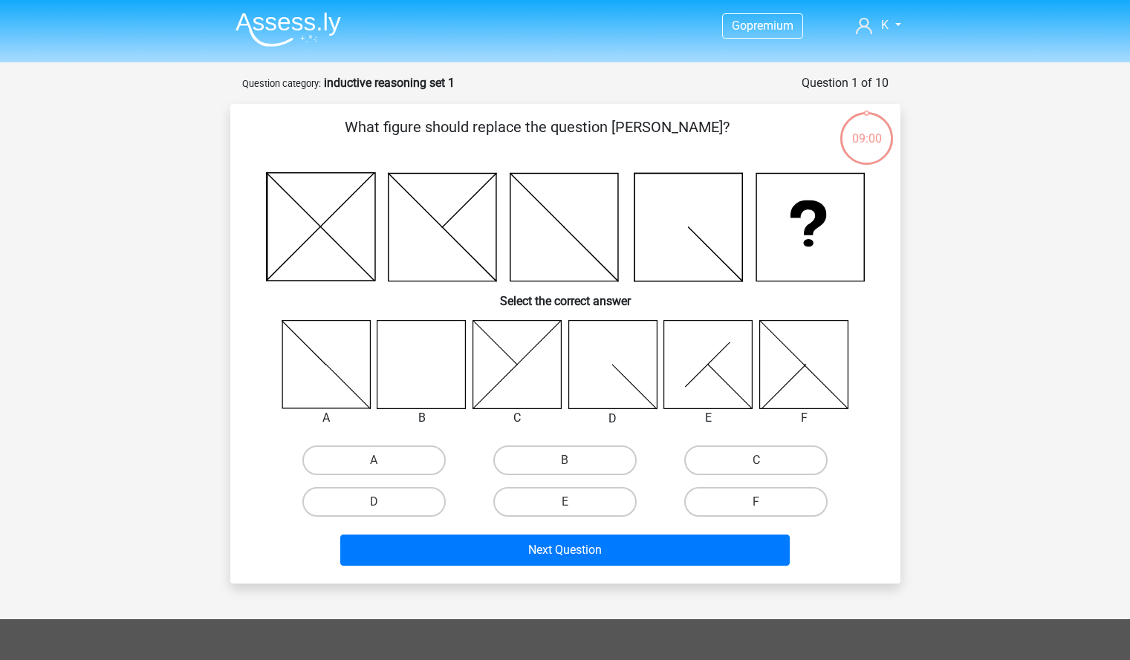
scroll to position [28, 0]
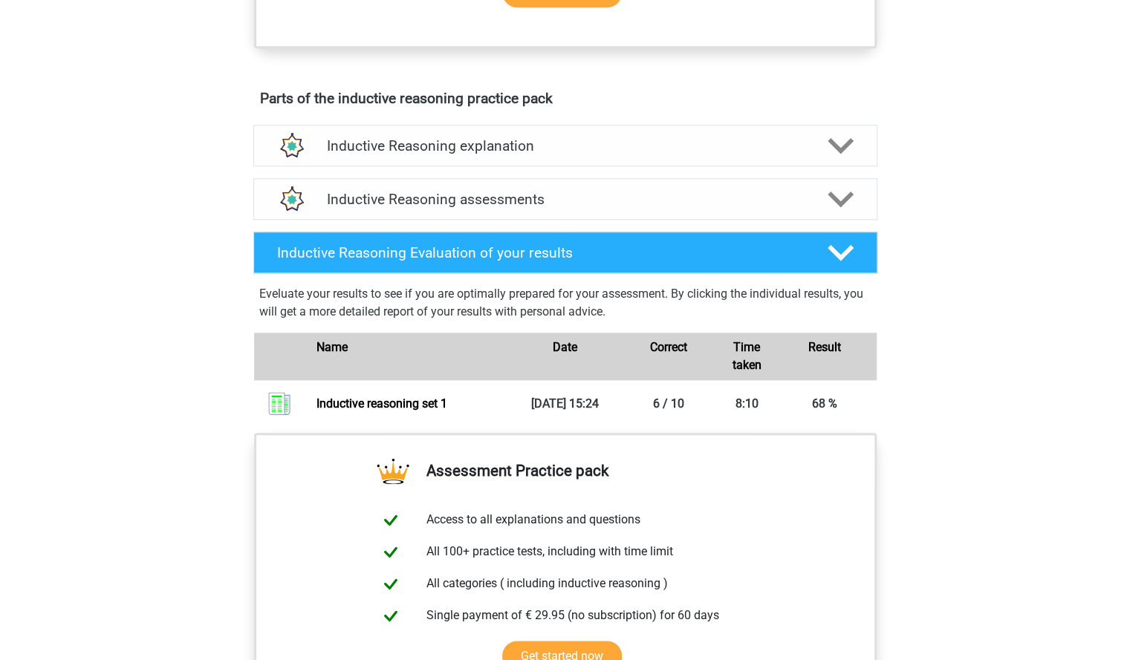
scroll to position [753, 0]
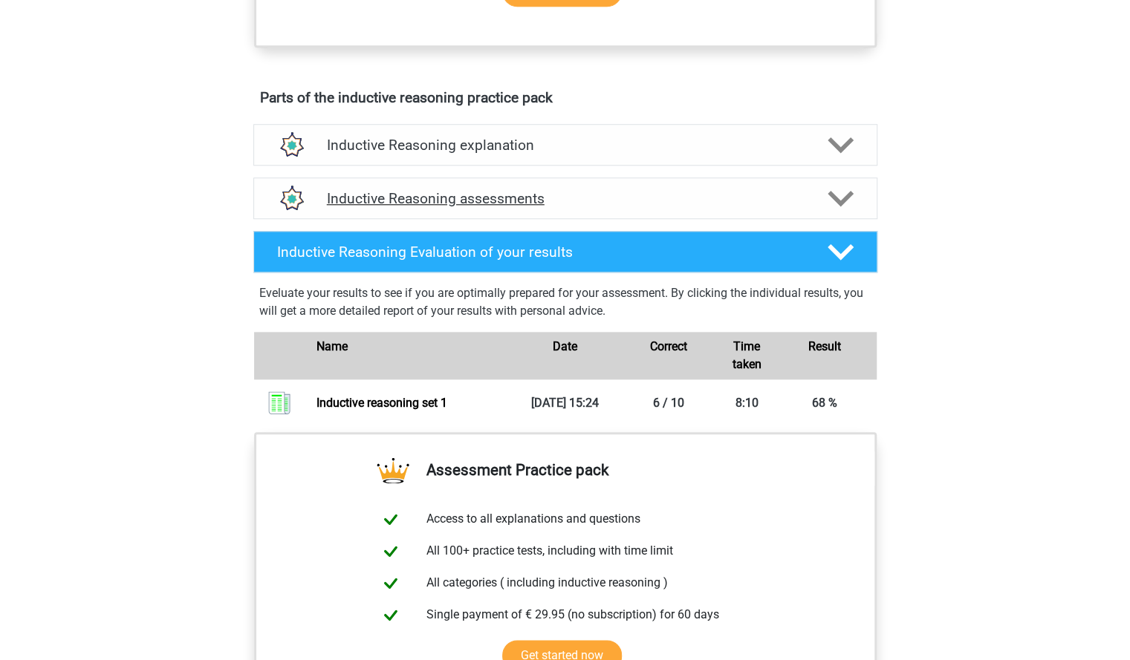
click at [793, 207] on h4 "Inductive Reasoning assessments" at bounding box center [565, 198] width 477 height 17
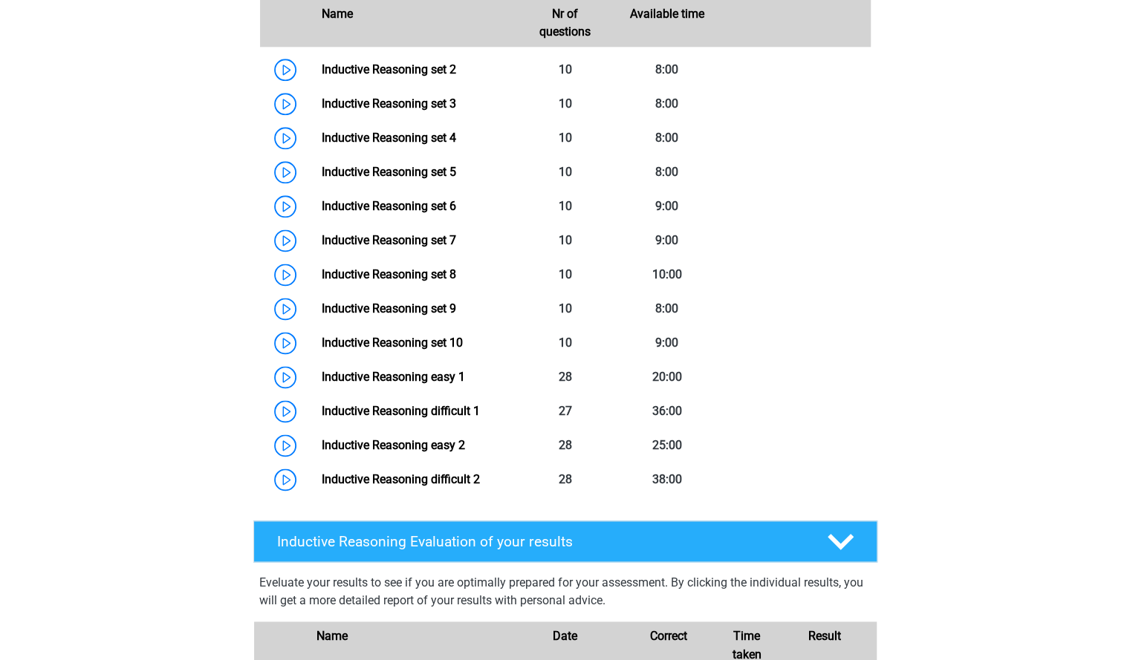
scroll to position [1049, 0]
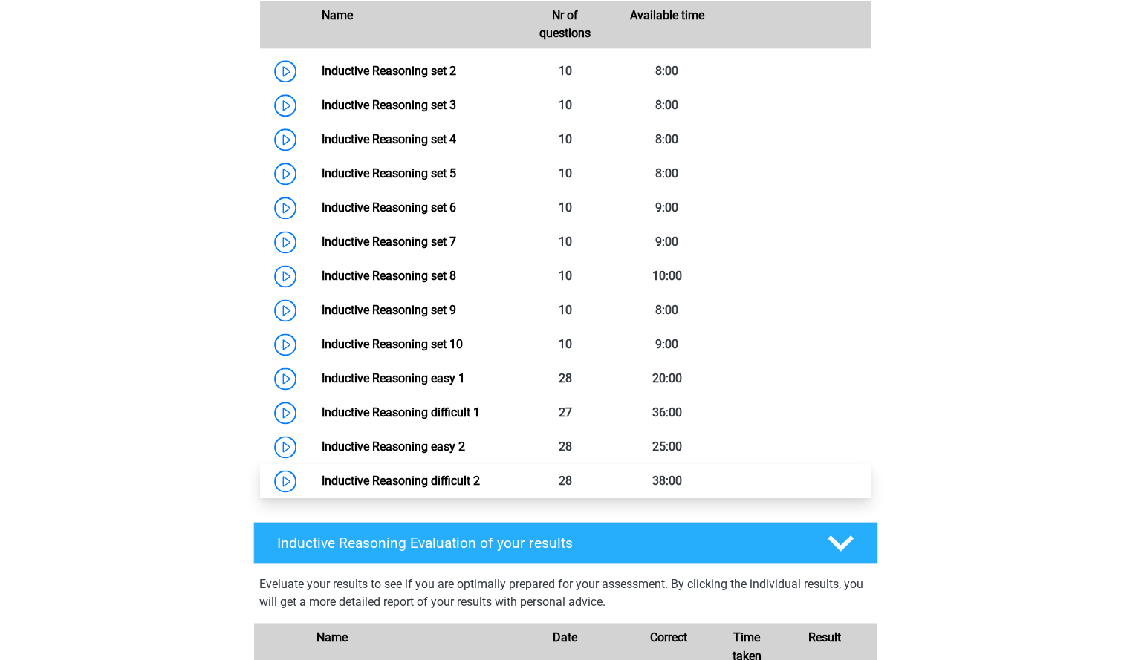
click at [322, 488] on link "Inductive Reasoning difficult 2" at bounding box center [401, 481] width 158 height 14
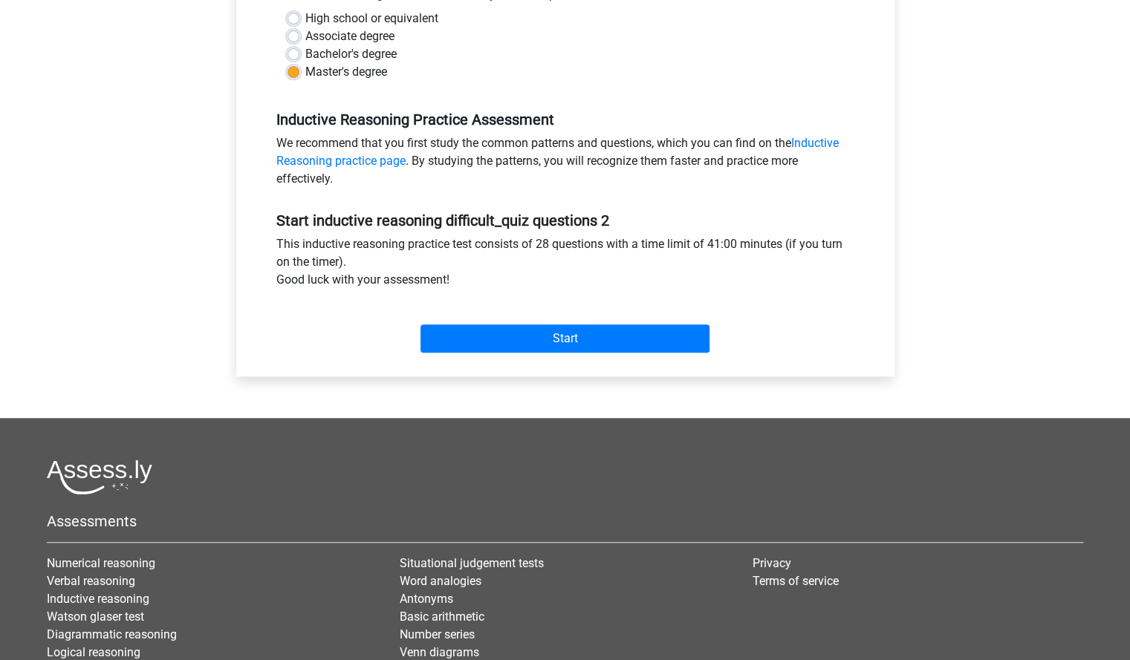
scroll to position [364, 0]
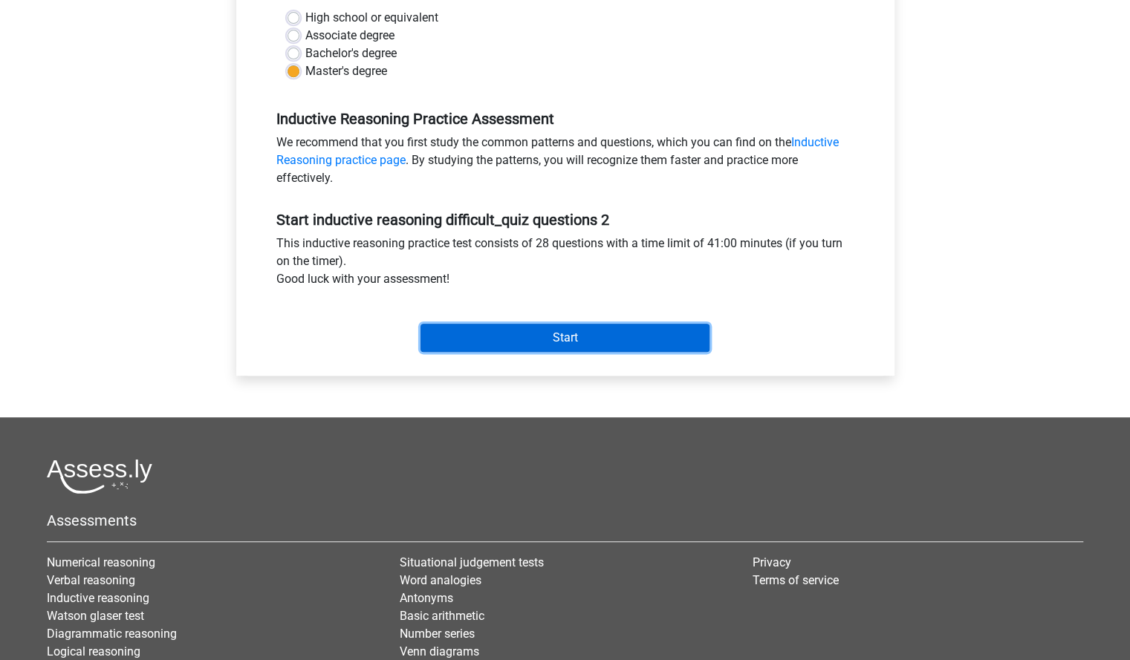
click at [575, 332] on input "Start" at bounding box center [564, 338] width 289 height 28
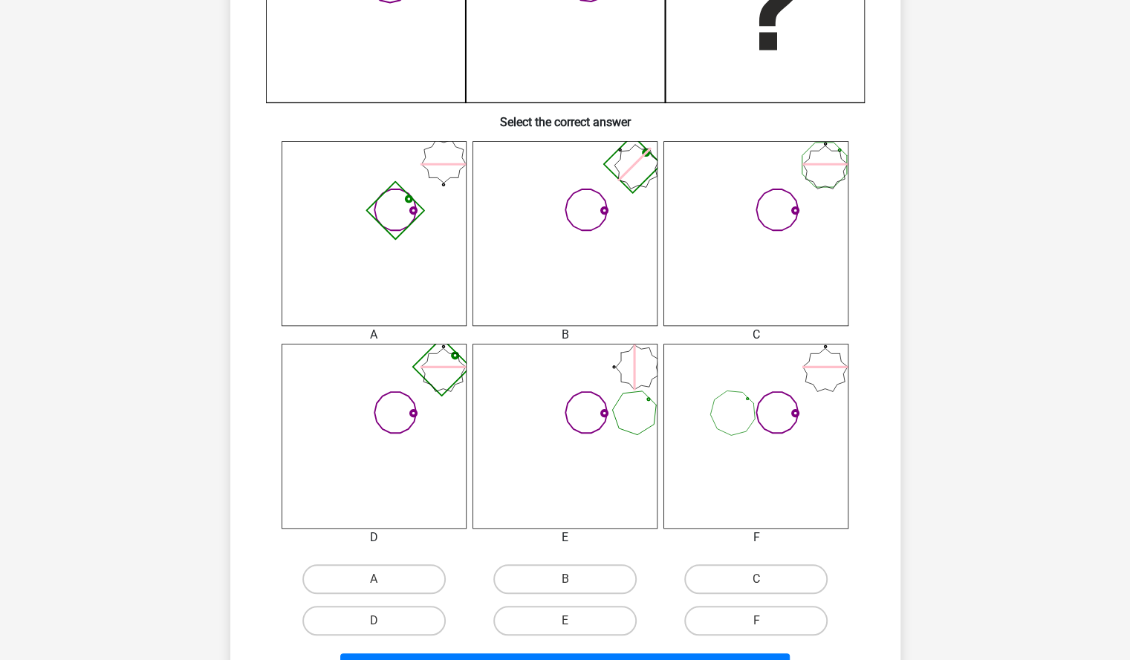
scroll to position [501, 0]
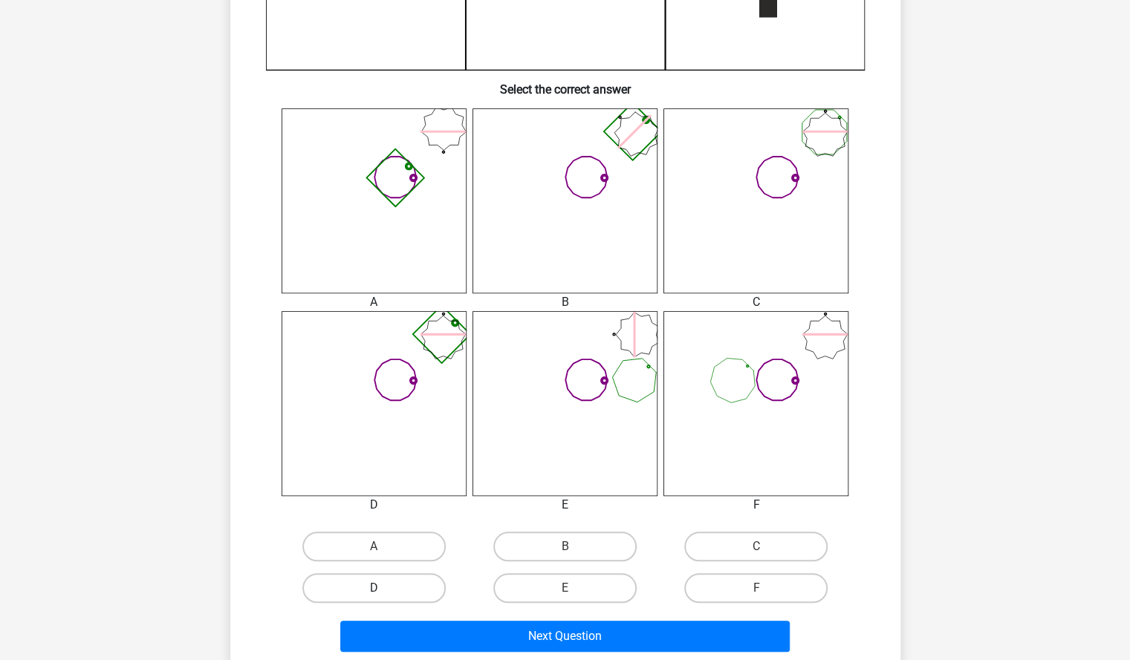
click at [426, 590] on label "D" at bounding box center [373, 588] width 143 height 30
click at [383, 590] on input "D" at bounding box center [379, 593] width 10 height 10
radio input "true"
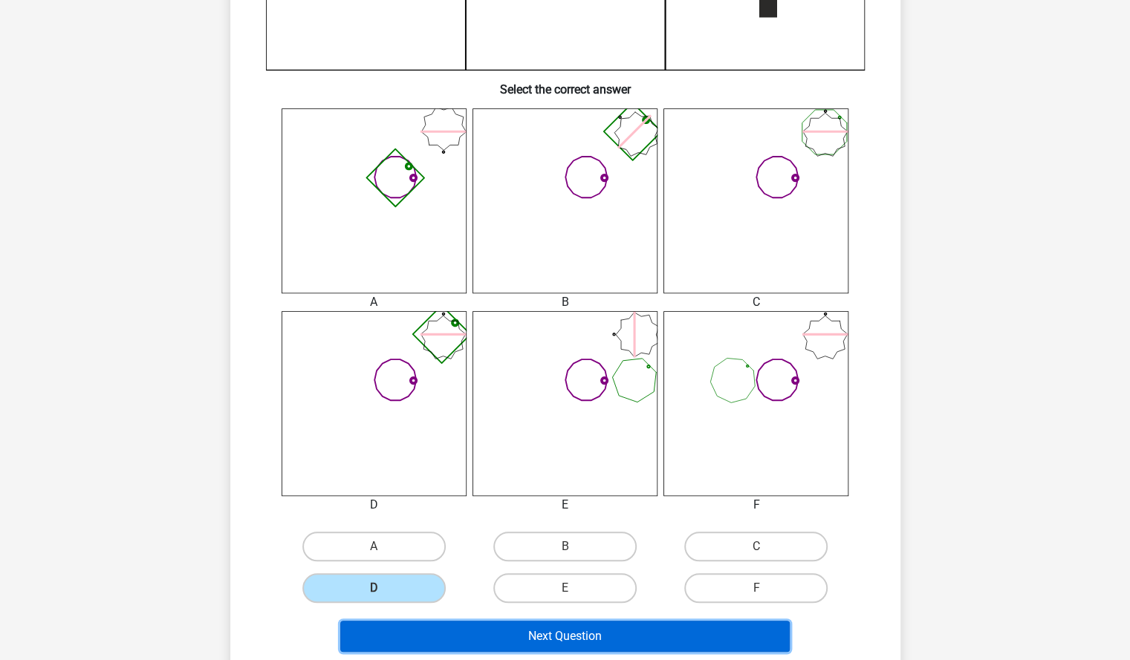
click at [508, 631] on button "Next Question" at bounding box center [564, 636] width 449 height 31
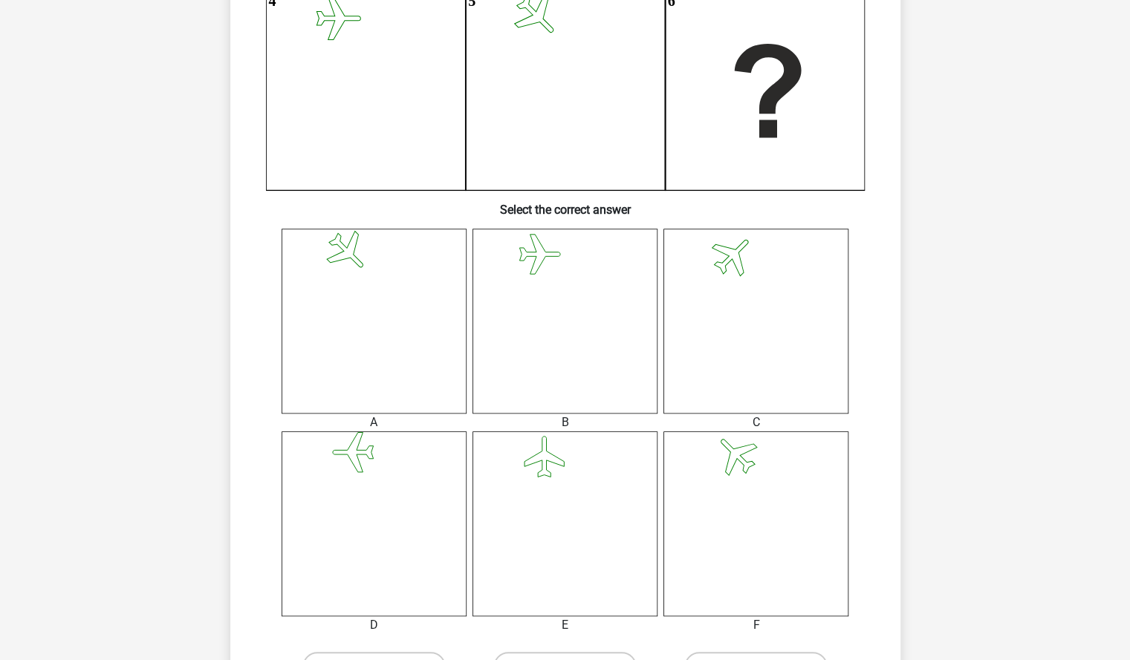
scroll to position [558, 0]
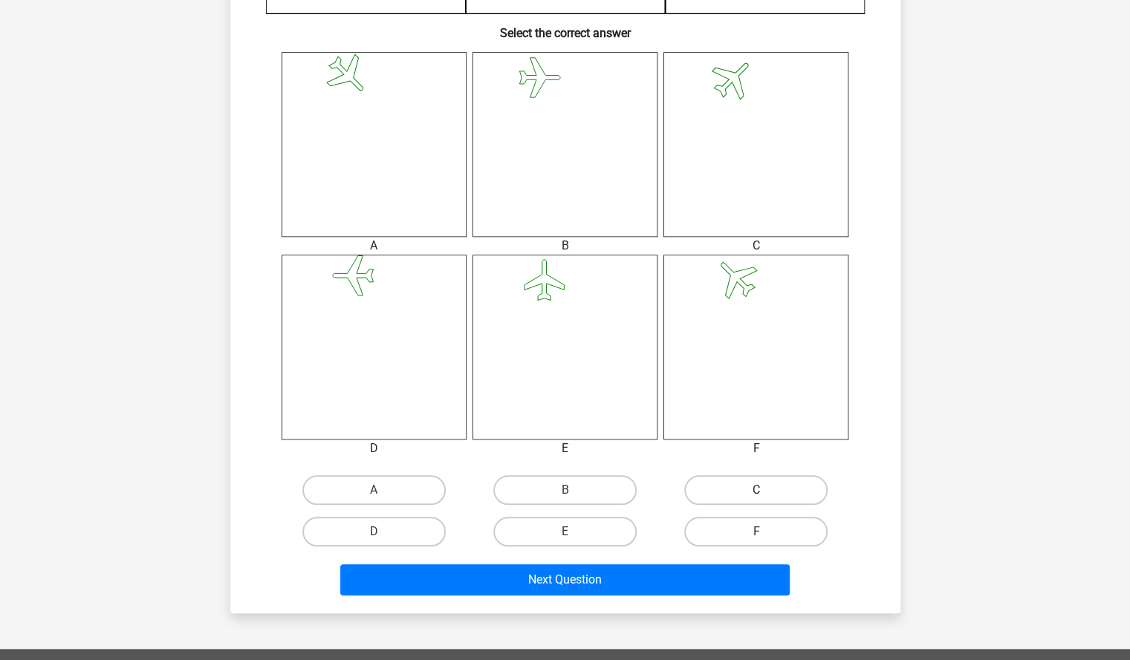
click at [716, 483] on label "C" at bounding box center [755, 490] width 143 height 30
click at [756, 490] on input "C" at bounding box center [761, 495] width 10 height 10
radio input "true"
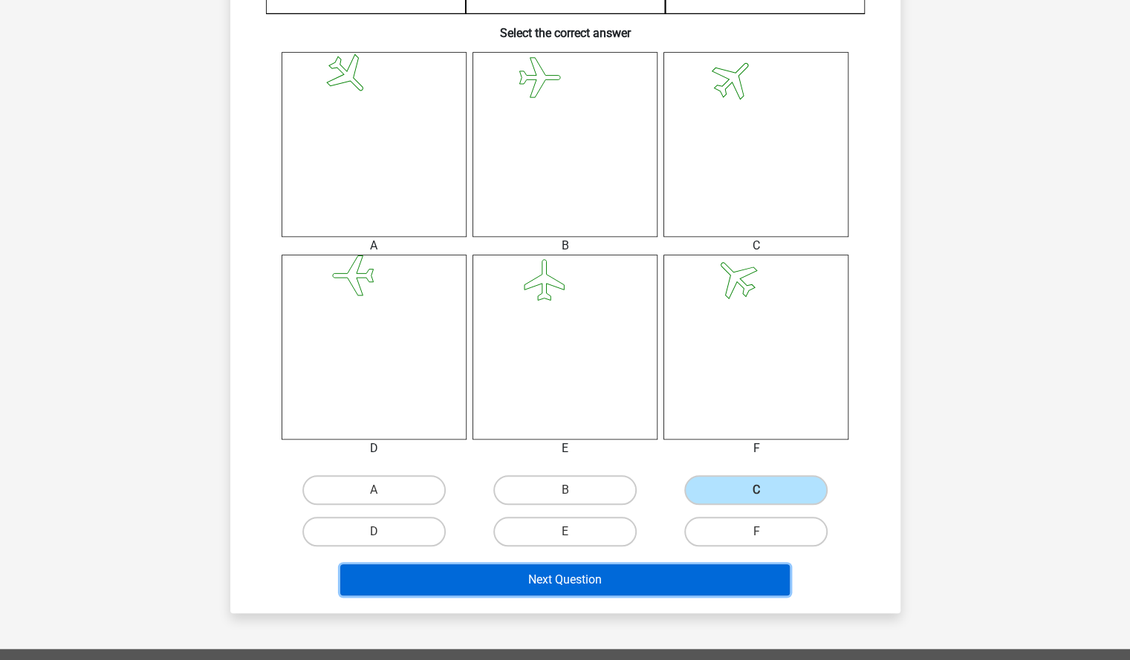
click at [676, 570] on button "Next Question" at bounding box center [564, 579] width 449 height 31
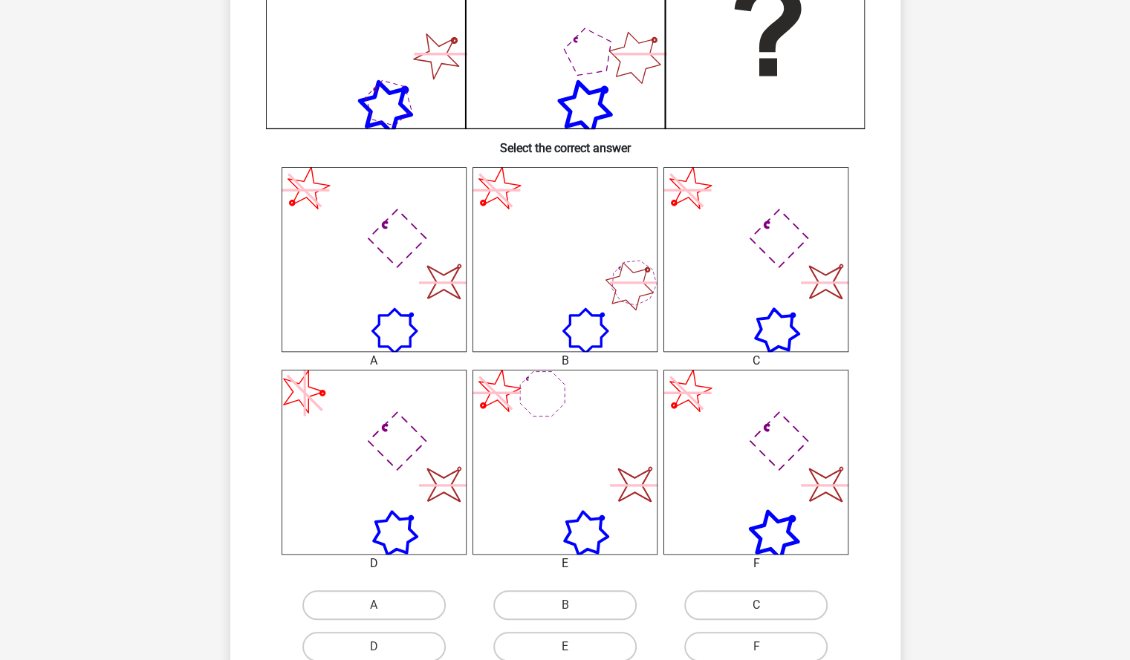
scroll to position [499, 0]
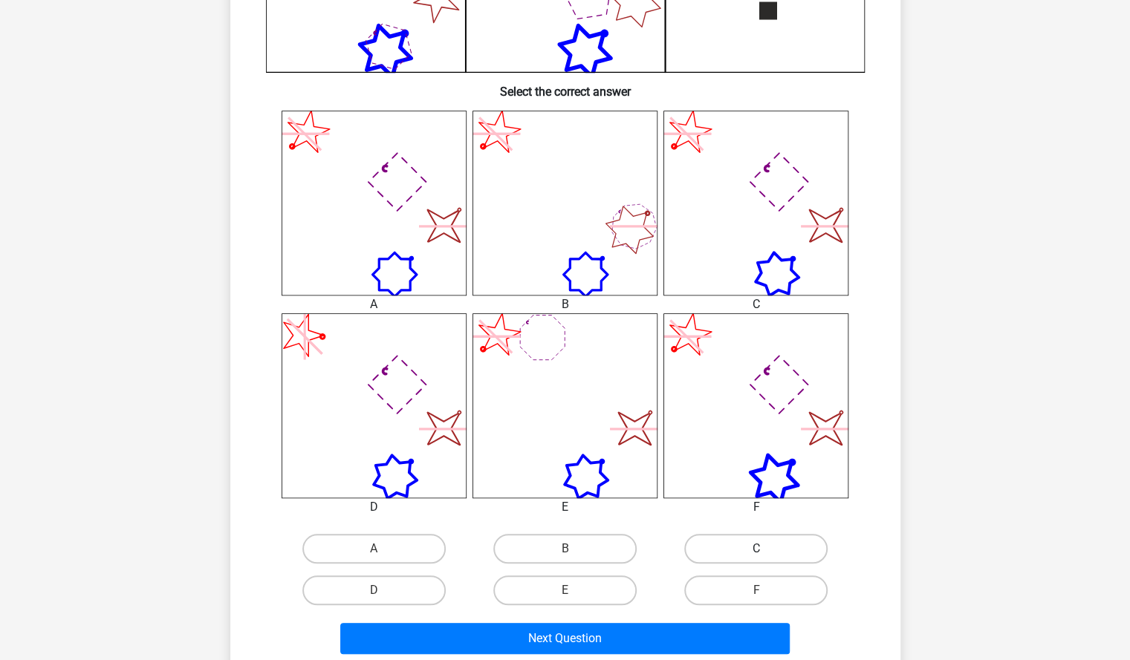
click at [745, 553] on label "C" at bounding box center [755, 549] width 143 height 30
click at [756, 553] on input "C" at bounding box center [761, 554] width 10 height 10
radio input "true"
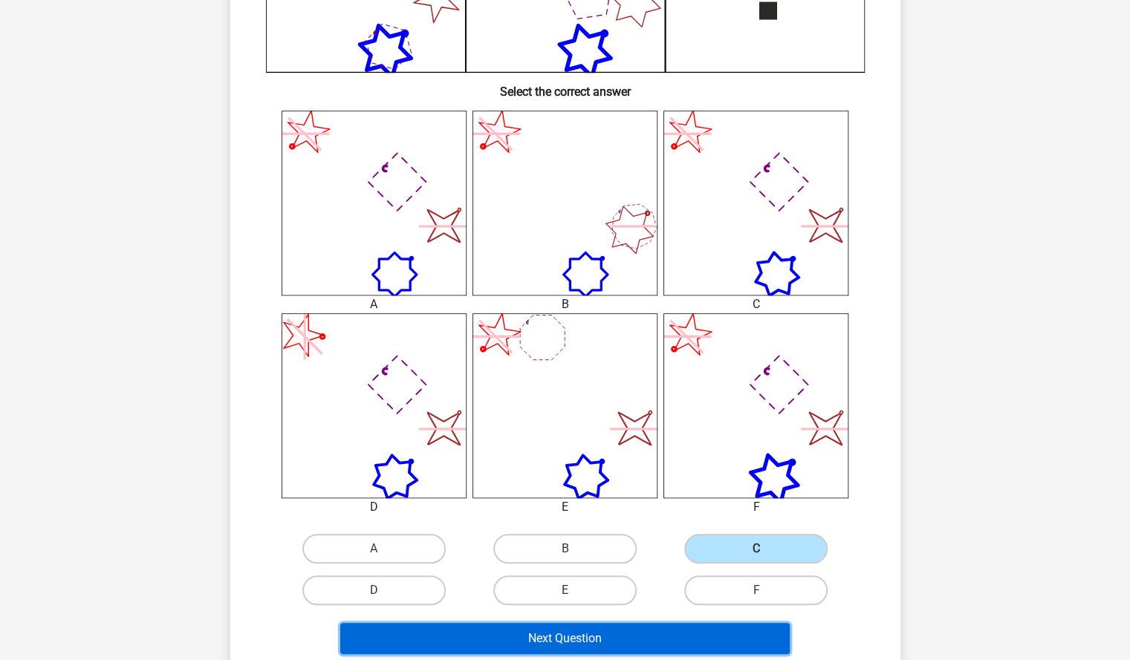
click at [707, 636] on button "Next Question" at bounding box center [564, 638] width 449 height 31
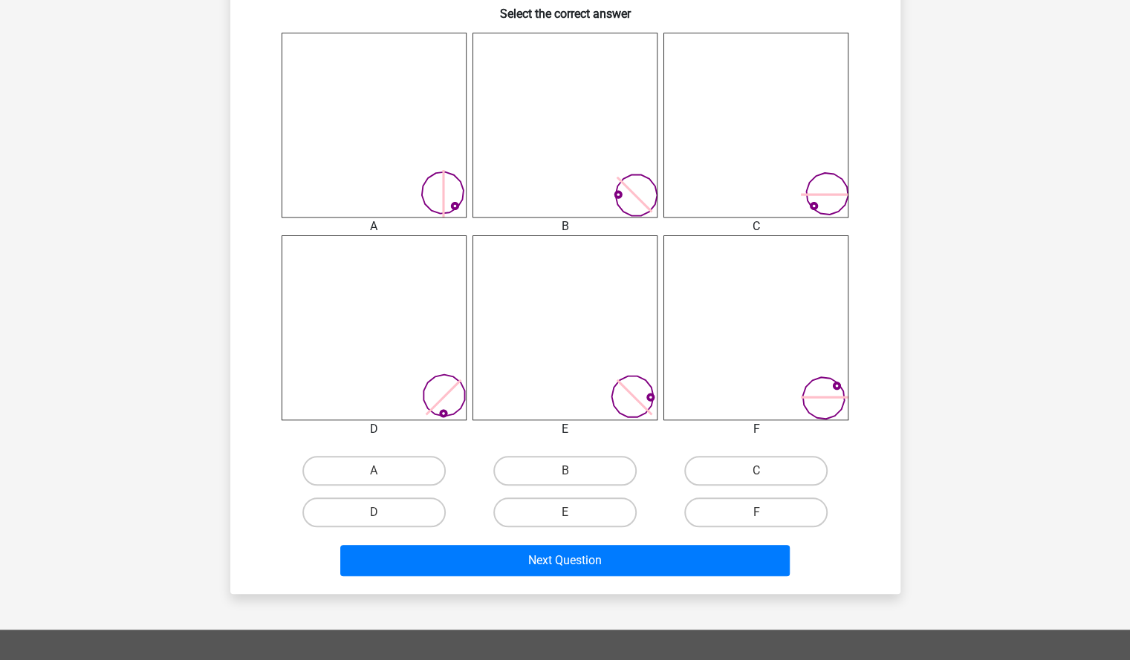
scroll to position [588, 0]
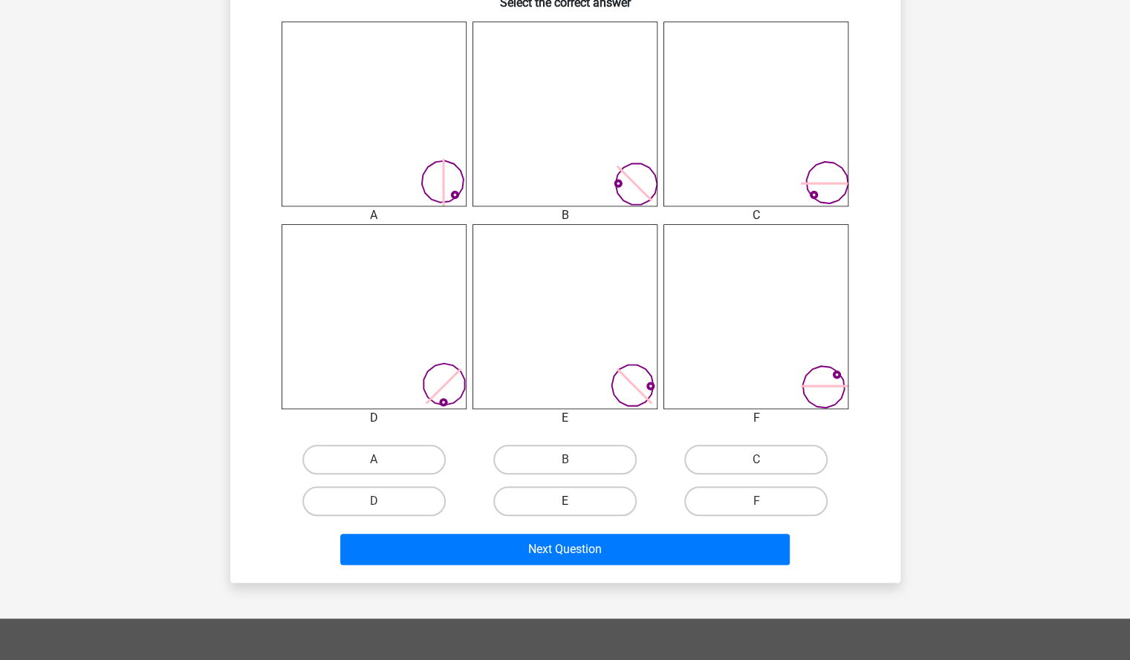
click at [596, 503] on label "E" at bounding box center [564, 501] width 143 height 30
click at [574, 503] on input "E" at bounding box center [569, 506] width 10 height 10
radio input "true"
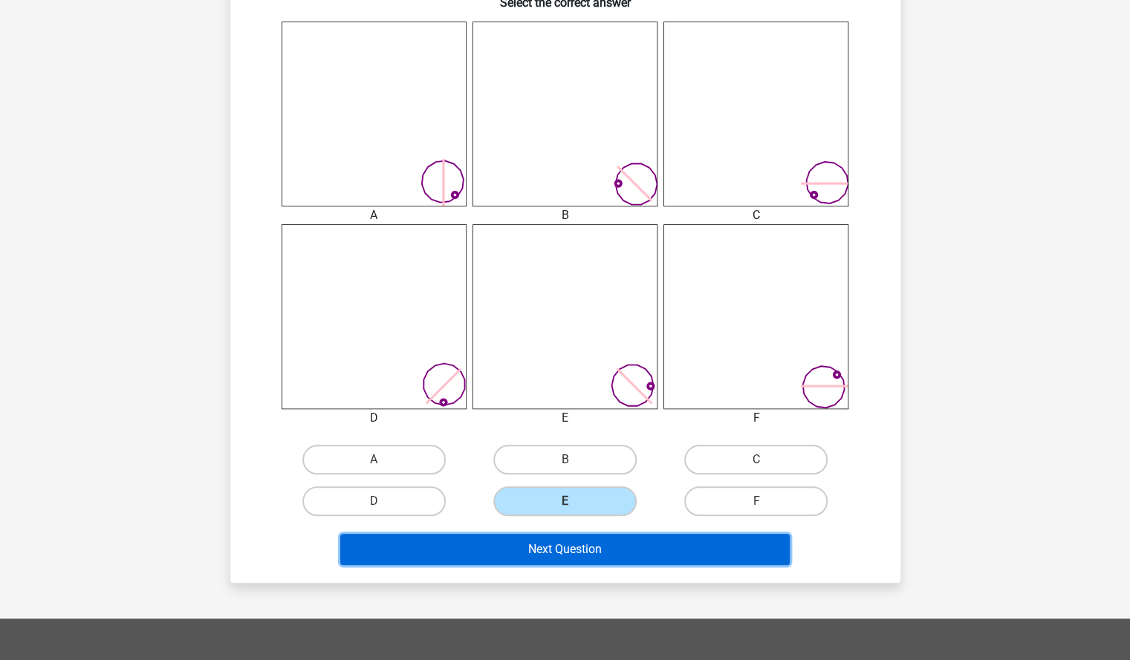
click at [597, 554] on button "Next Question" at bounding box center [564, 549] width 449 height 31
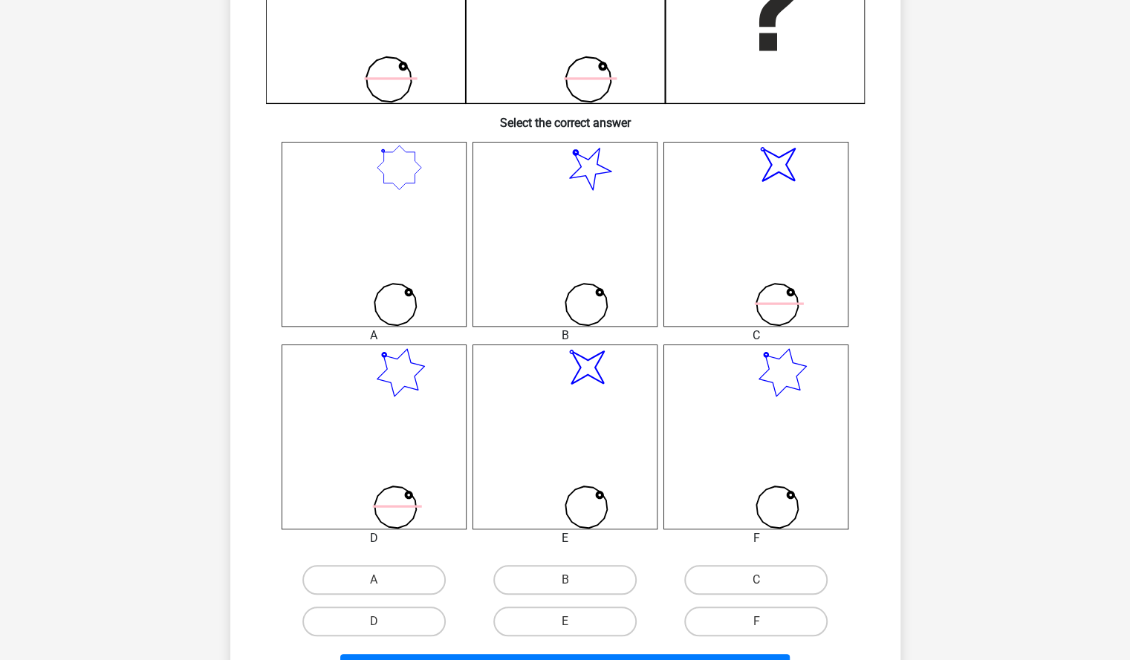
scroll to position [472, 0]
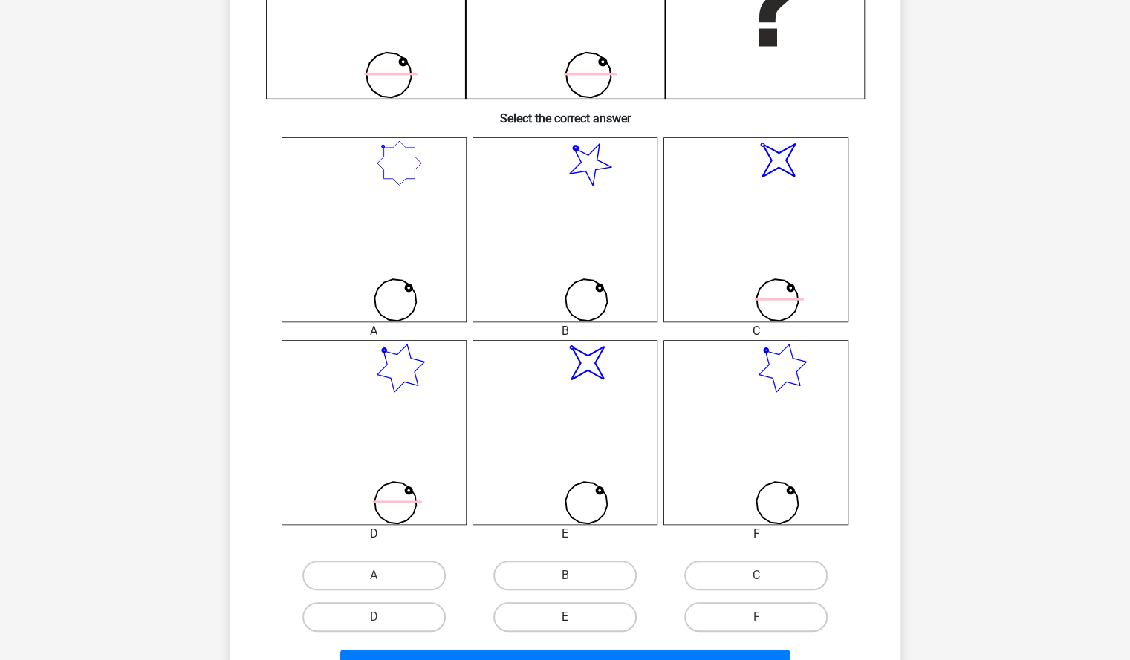
click at [601, 616] on label "E" at bounding box center [564, 617] width 143 height 30
click at [574, 617] on input "E" at bounding box center [569, 622] width 10 height 10
radio input "true"
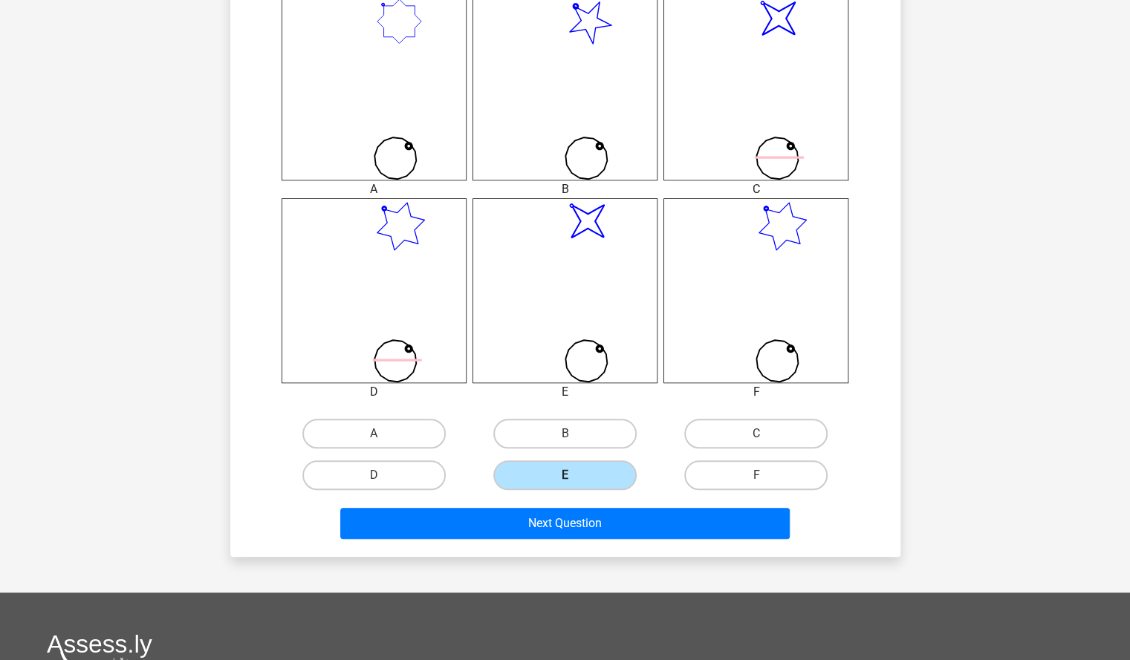
scroll to position [631, 0]
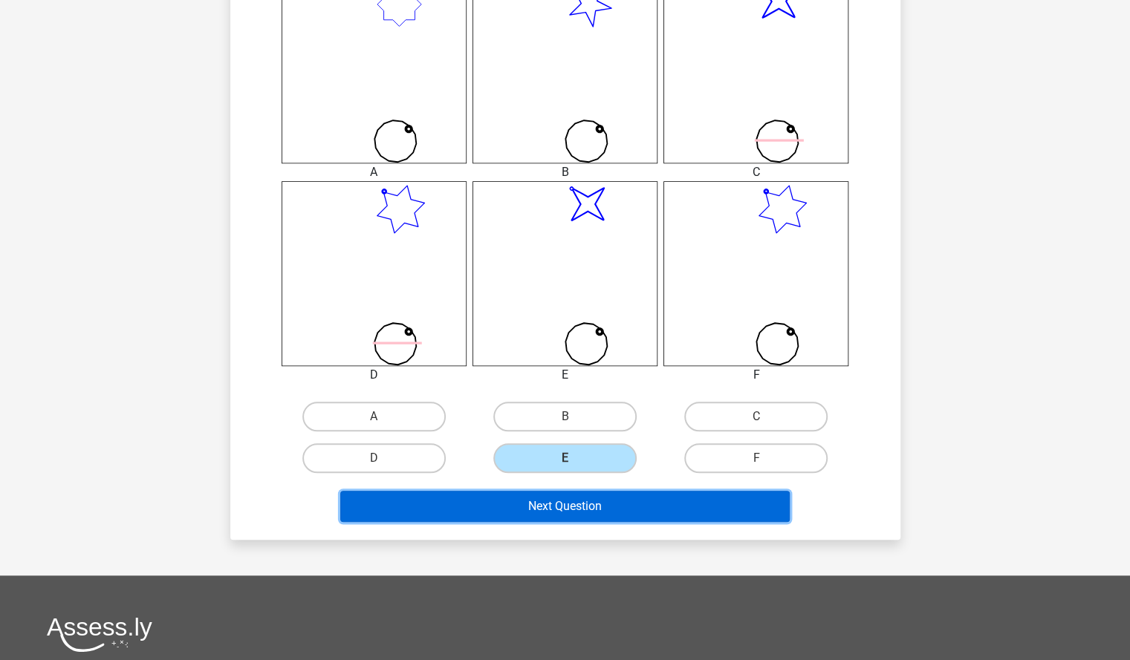
click at [642, 512] on button "Next Question" at bounding box center [564, 506] width 449 height 31
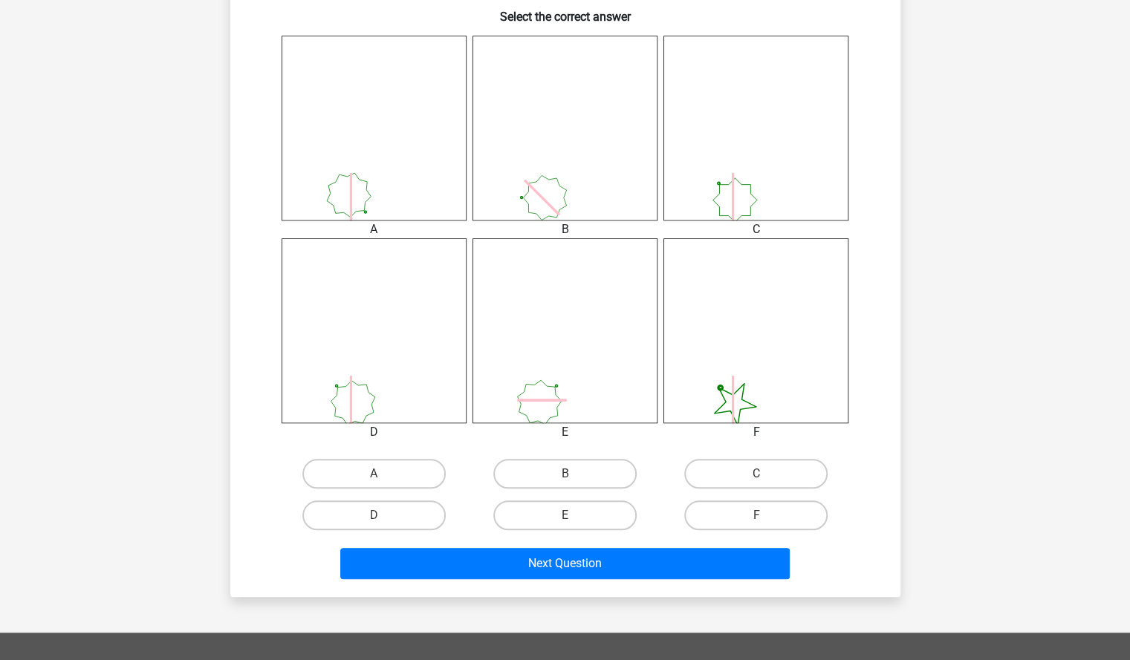
scroll to position [578, 0]
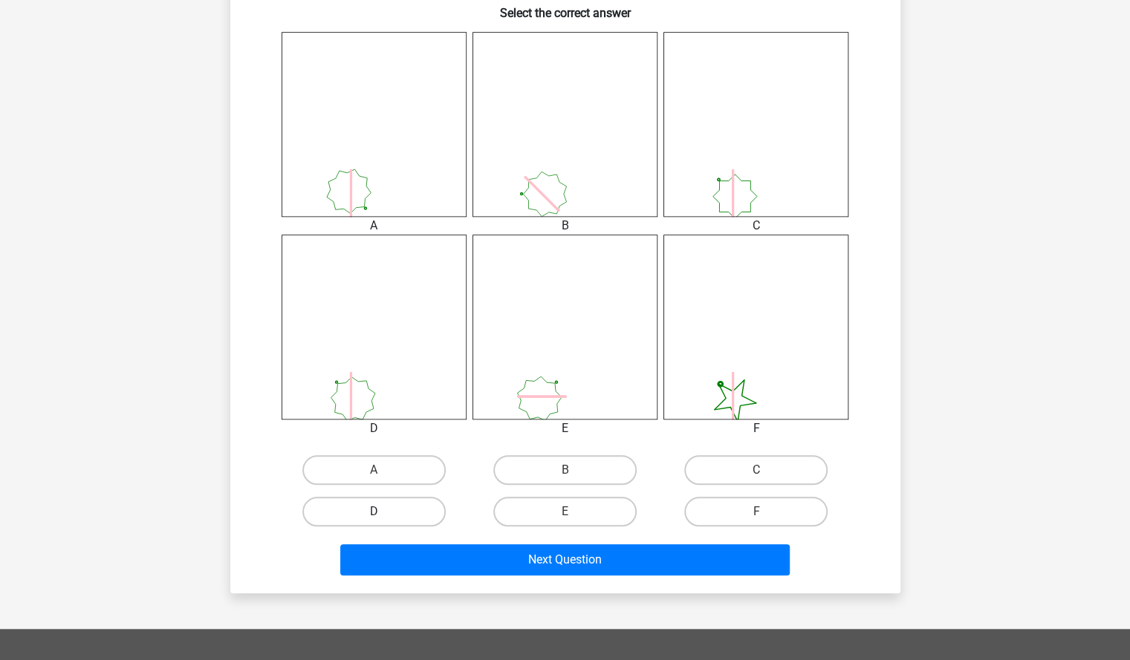
click at [395, 508] on label "D" at bounding box center [373, 512] width 143 height 30
click at [383, 512] on input "D" at bounding box center [379, 517] width 10 height 10
radio input "true"
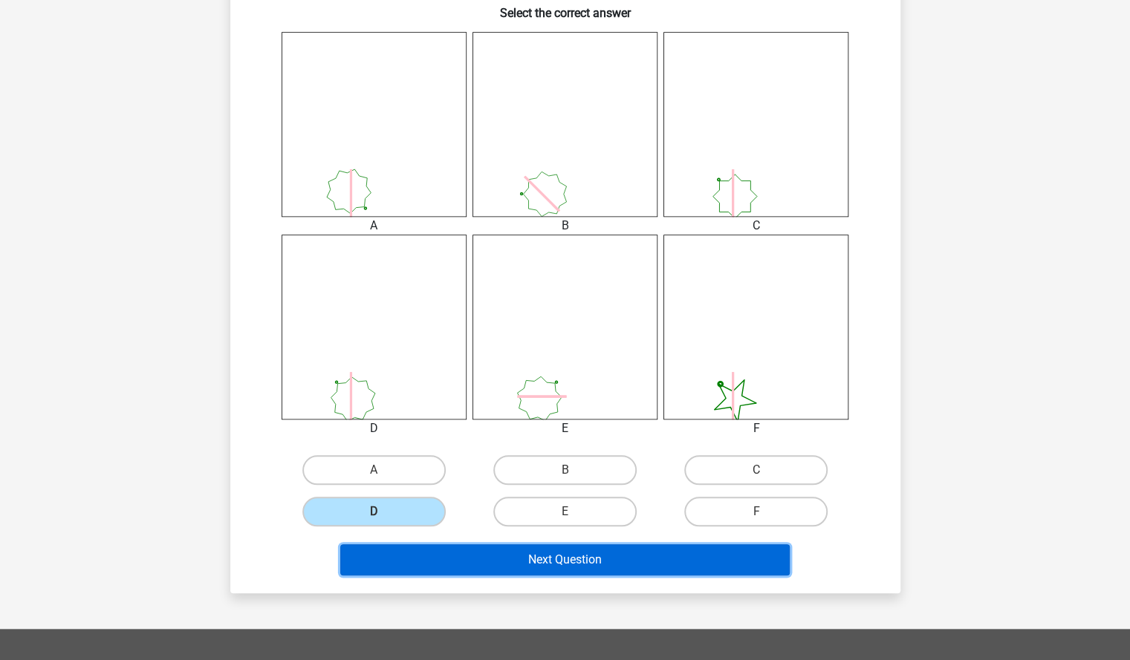
click at [455, 561] on button "Next Question" at bounding box center [564, 559] width 449 height 31
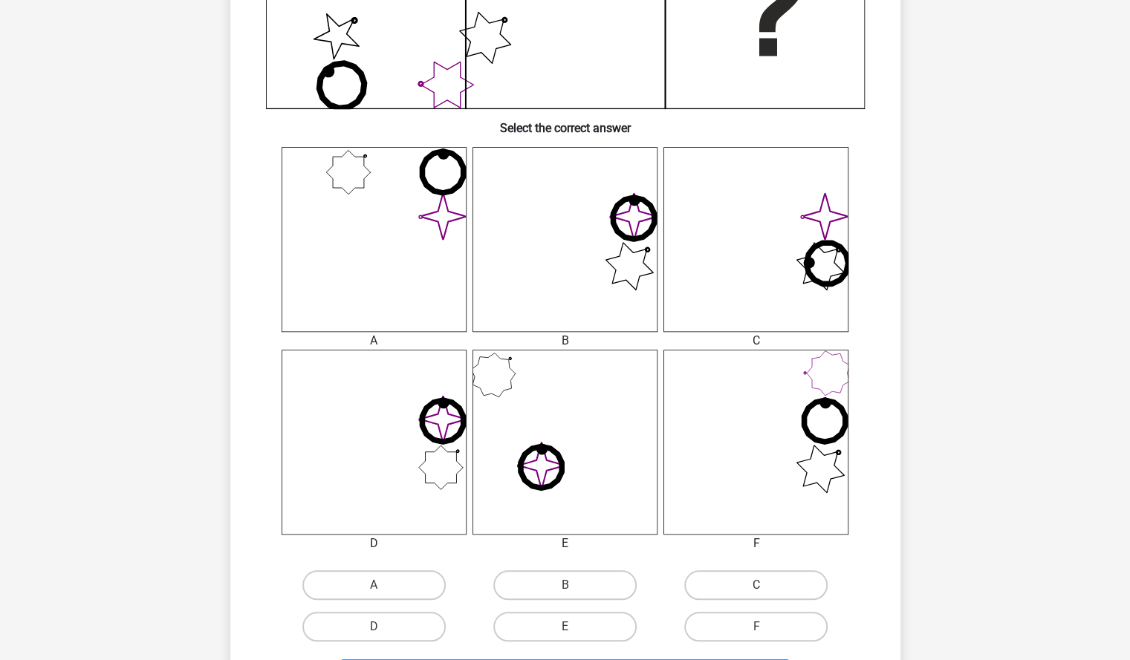
scroll to position [462, 0]
click at [596, 579] on label "B" at bounding box center [564, 586] width 143 height 30
click at [574, 586] on input "B" at bounding box center [569, 591] width 10 height 10
radio input "true"
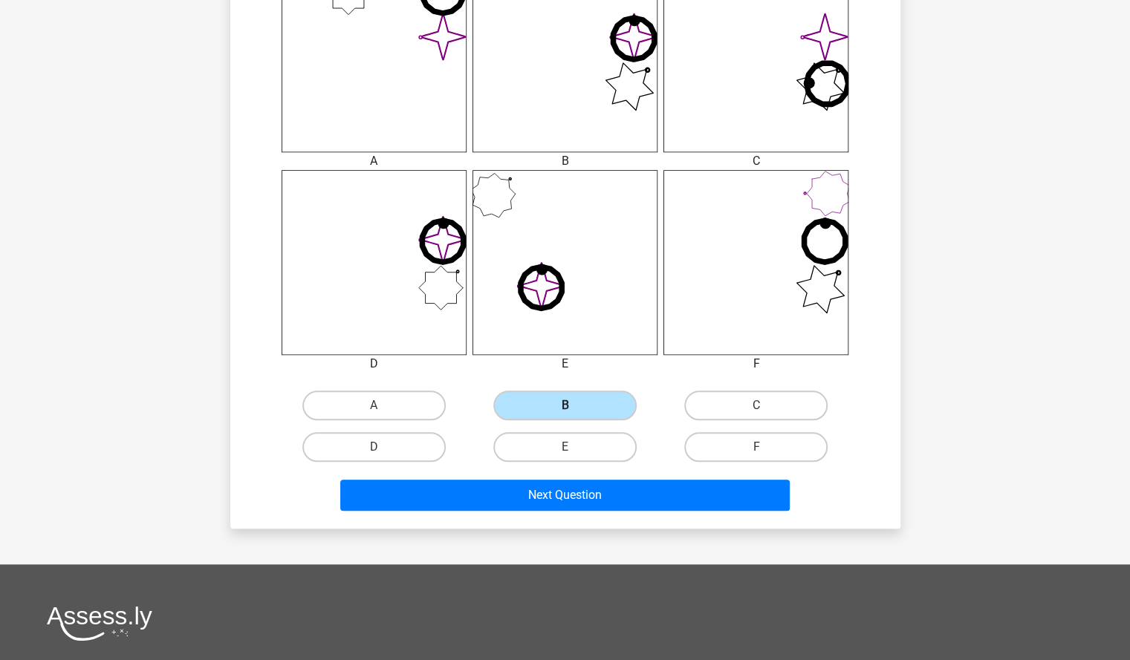
scroll to position [645, 0]
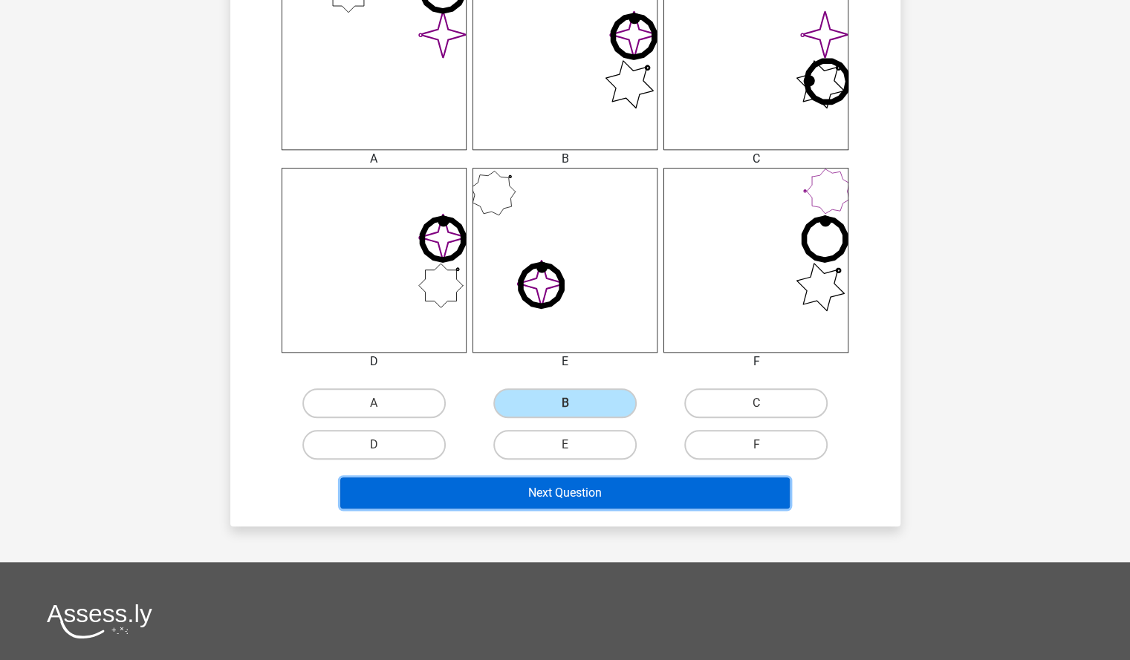
click at [633, 486] on button "Next Question" at bounding box center [564, 493] width 449 height 31
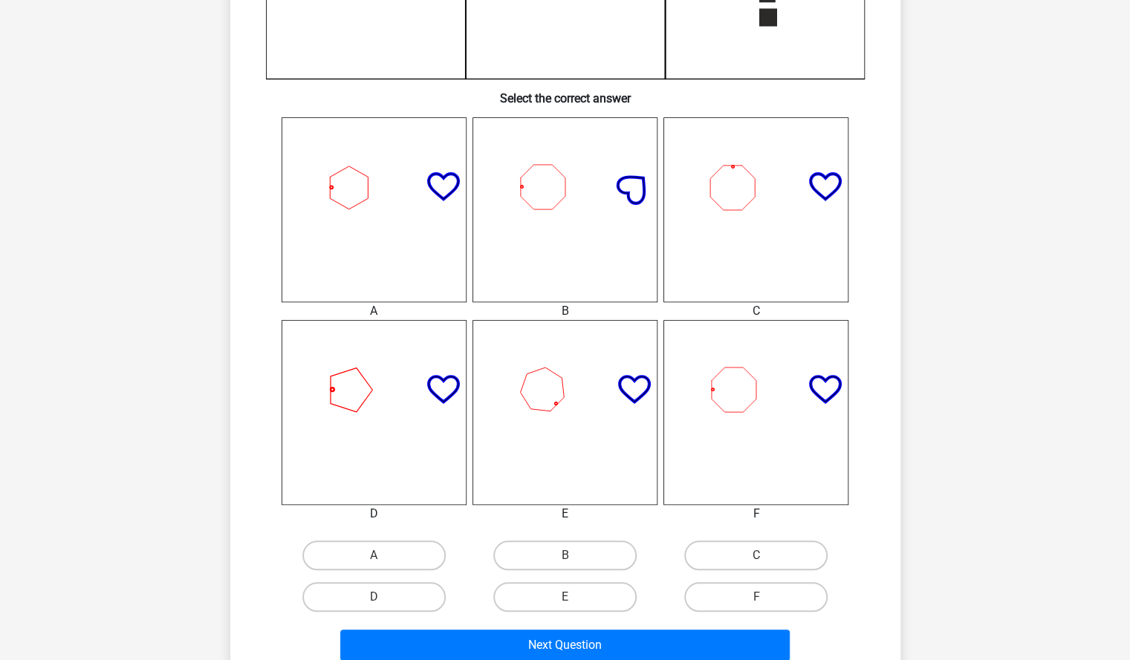
scroll to position [506, 0]
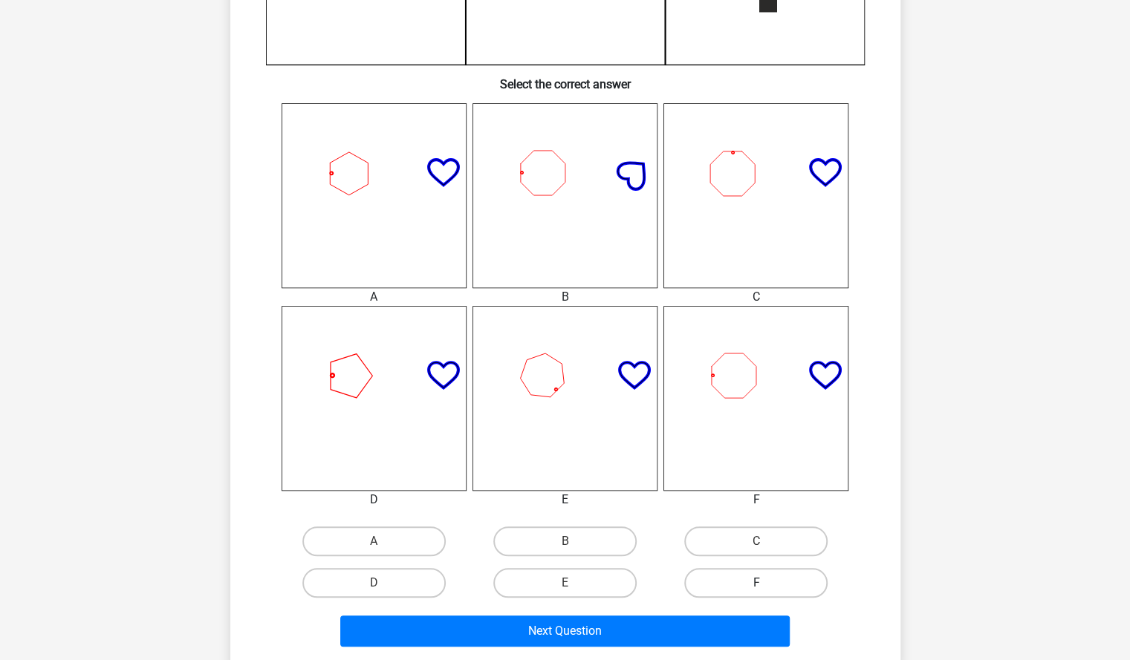
click at [711, 577] on label "F" at bounding box center [755, 583] width 143 height 30
click at [756, 583] on input "F" at bounding box center [761, 588] width 10 height 10
radio input "true"
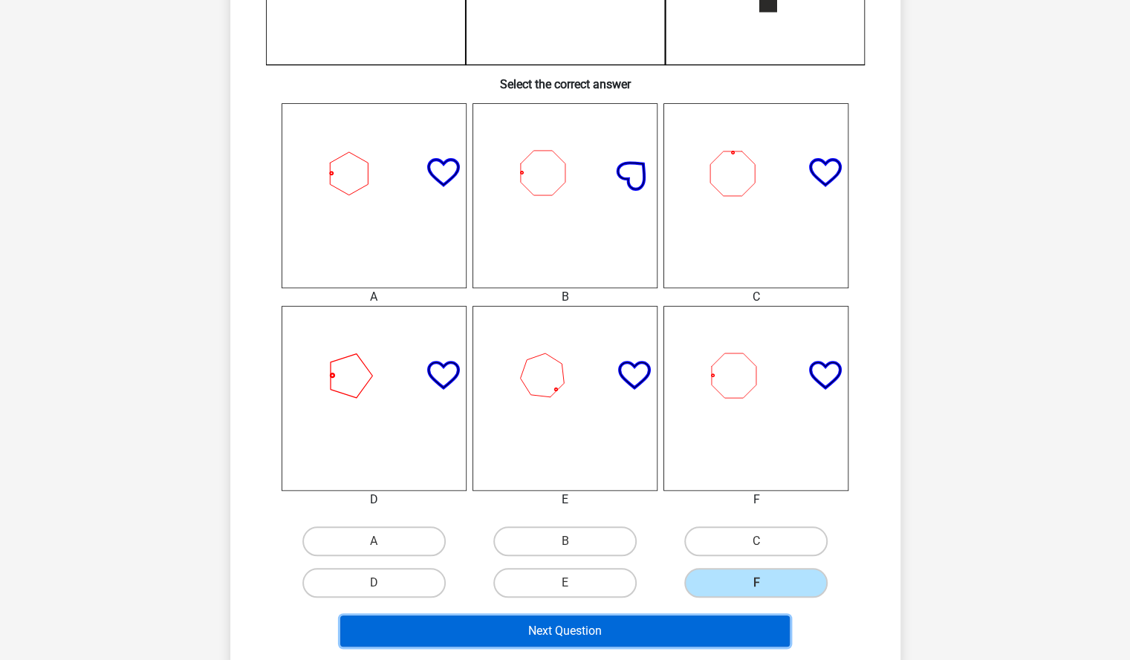
click at [707, 629] on button "Next Question" at bounding box center [564, 631] width 449 height 31
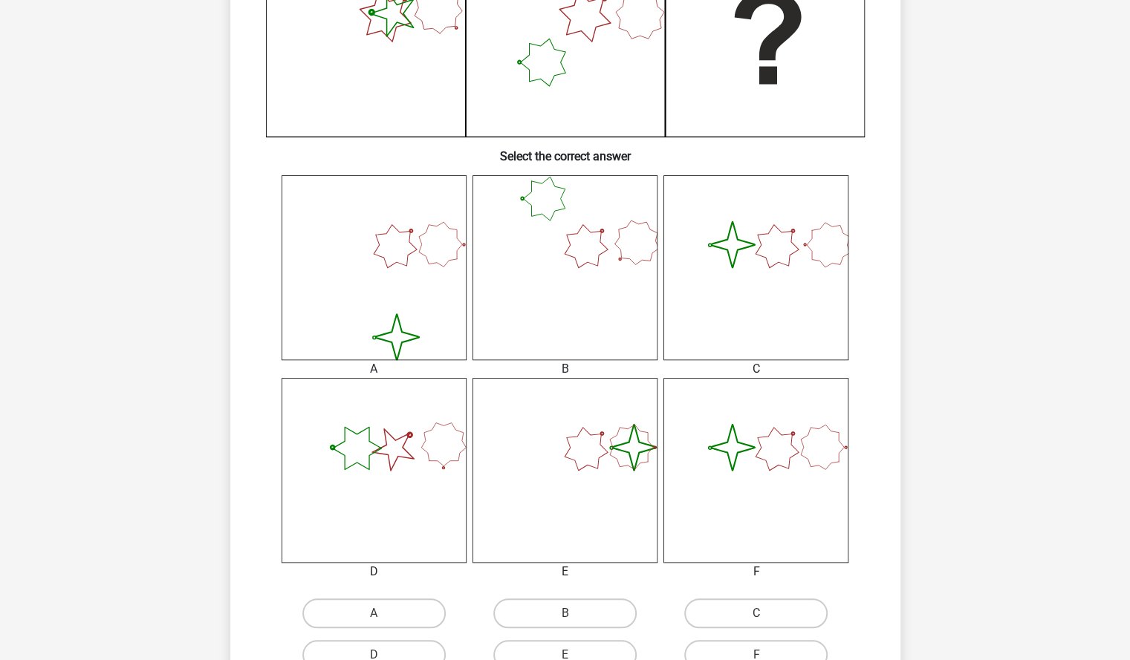
scroll to position [599, 0]
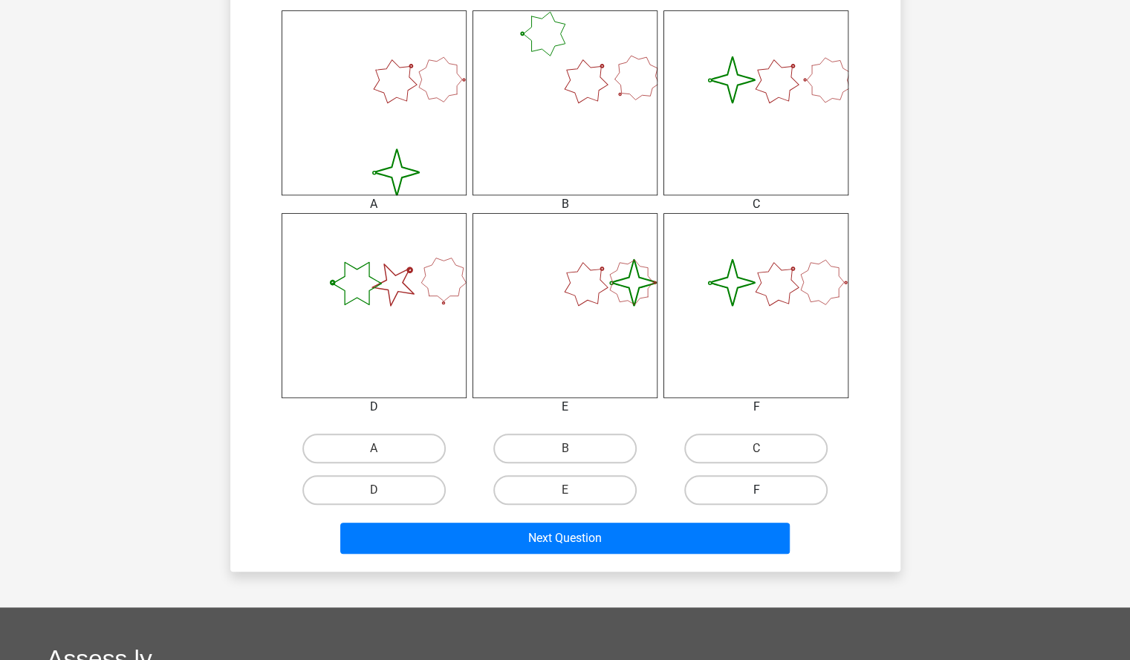
click at [734, 487] on label "F" at bounding box center [755, 490] width 143 height 30
click at [756, 490] on input "F" at bounding box center [761, 495] width 10 height 10
radio input "true"
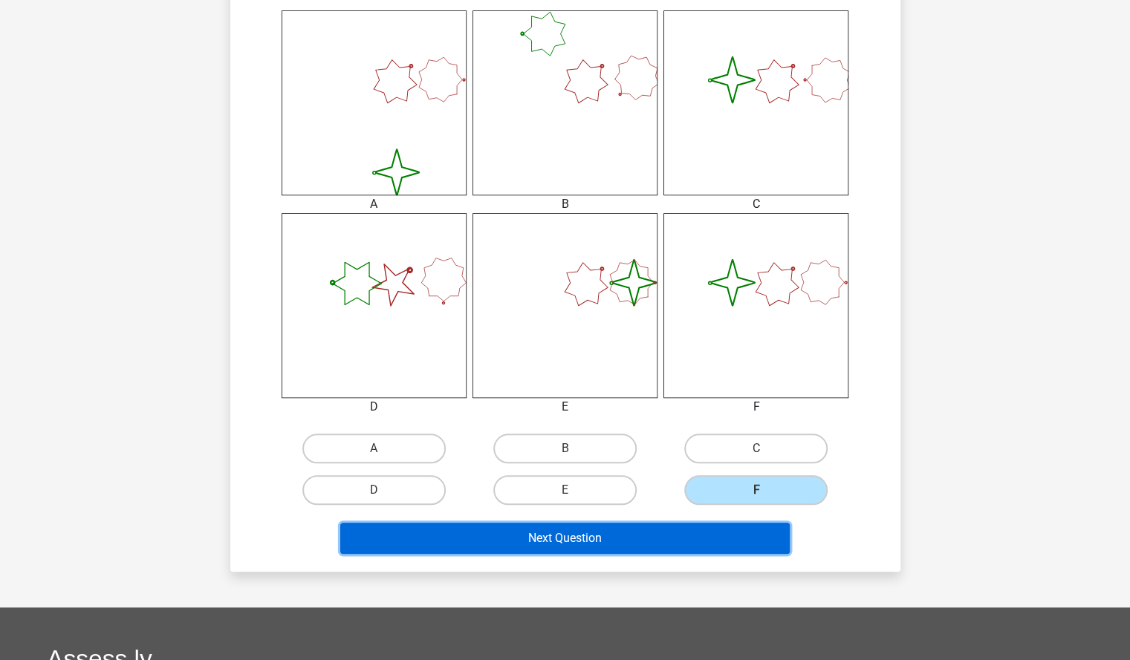
click at [701, 552] on button "Next Question" at bounding box center [564, 538] width 449 height 31
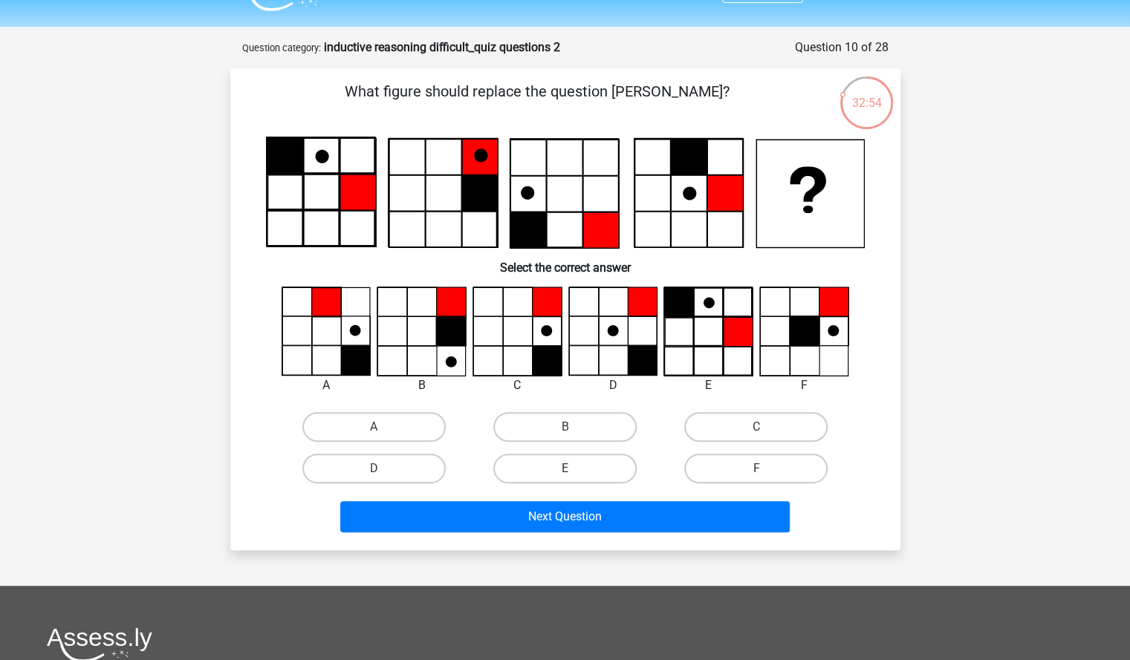
scroll to position [34, 0]
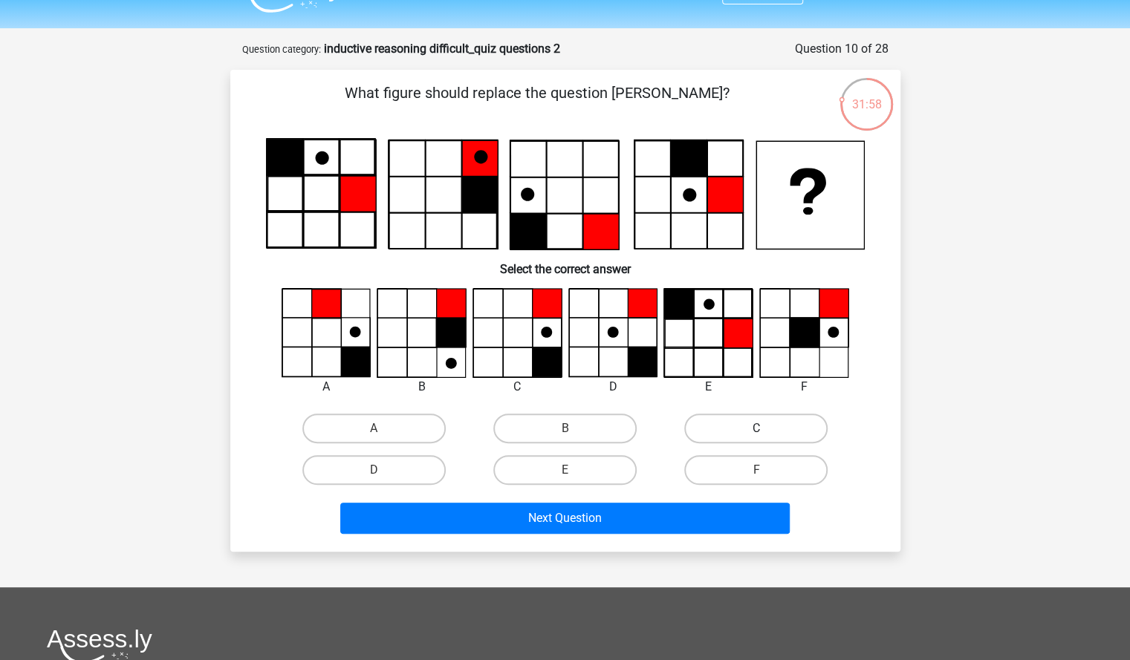
click at [720, 427] on label "C" at bounding box center [755, 429] width 143 height 30
click at [756, 429] on input "C" at bounding box center [761, 434] width 10 height 10
radio input "true"
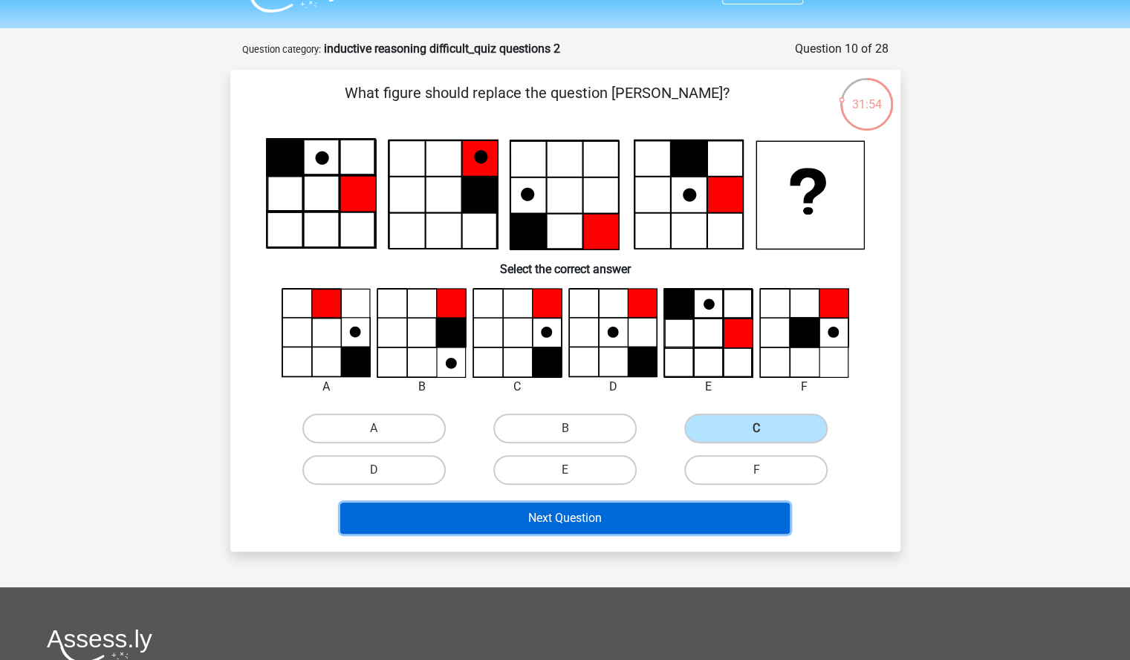
click at [707, 521] on button "Next Question" at bounding box center [564, 518] width 449 height 31
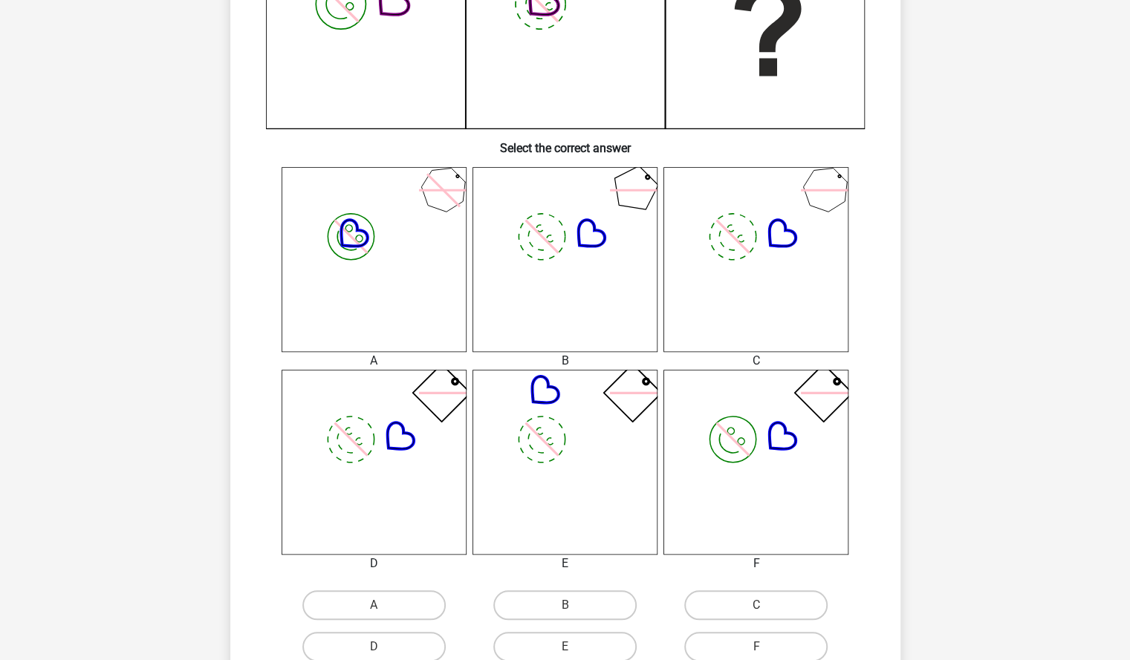
scroll to position [495, 0]
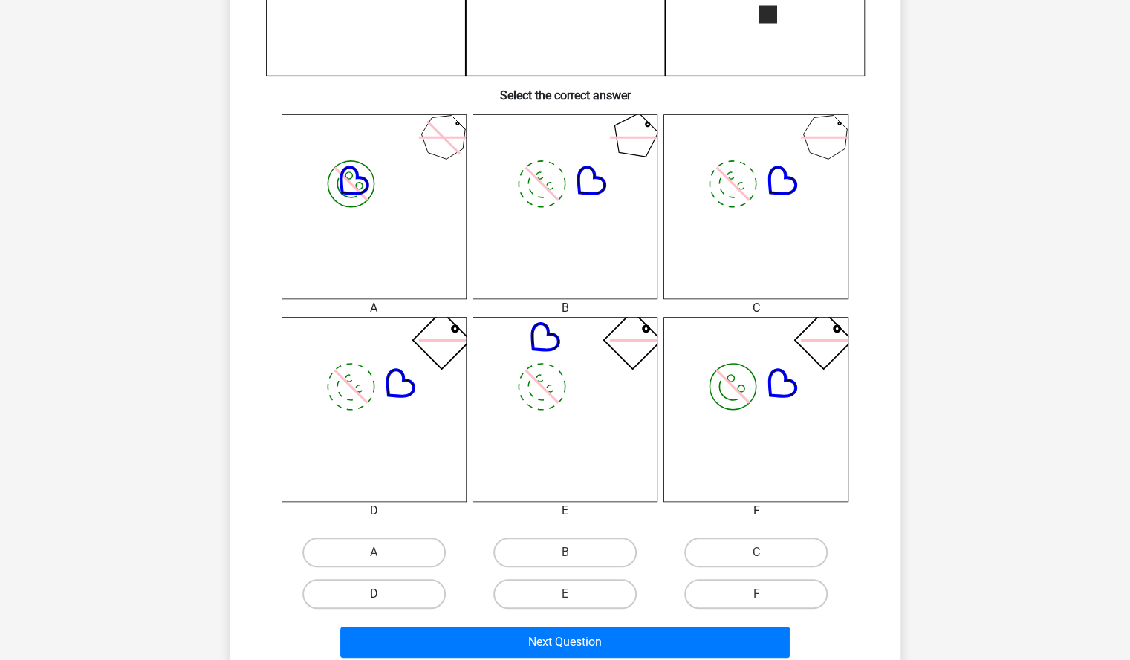
click at [389, 601] on label "D" at bounding box center [373, 594] width 143 height 30
click at [383, 601] on input "D" at bounding box center [379, 599] width 10 height 10
radio input "true"
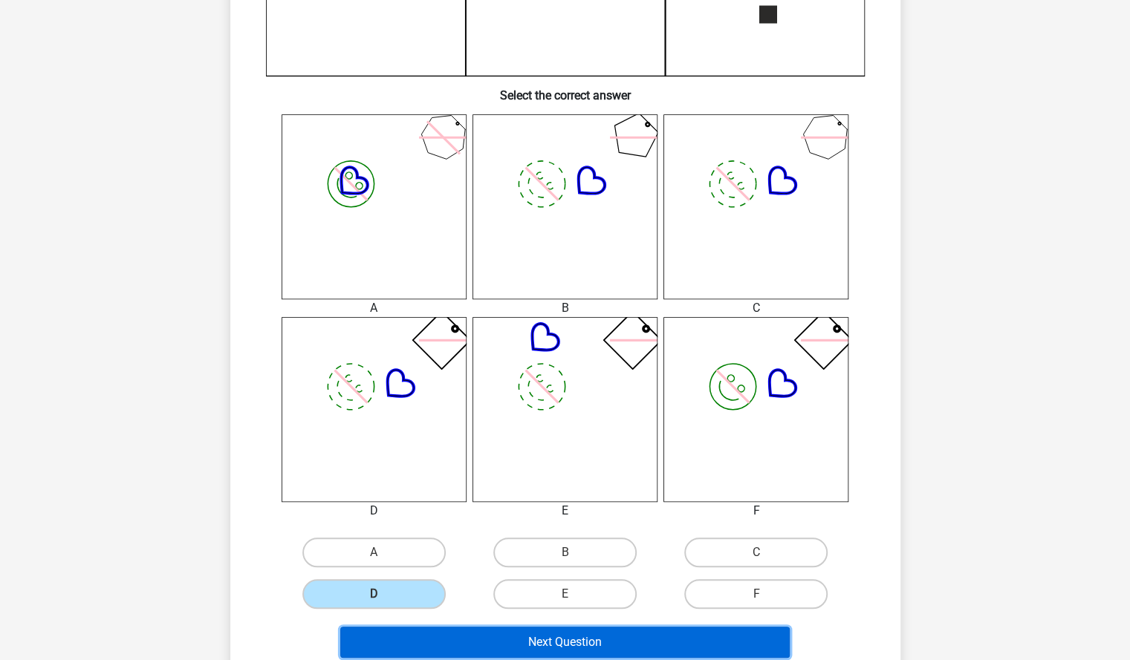
click at [469, 641] on button "Next Question" at bounding box center [564, 642] width 449 height 31
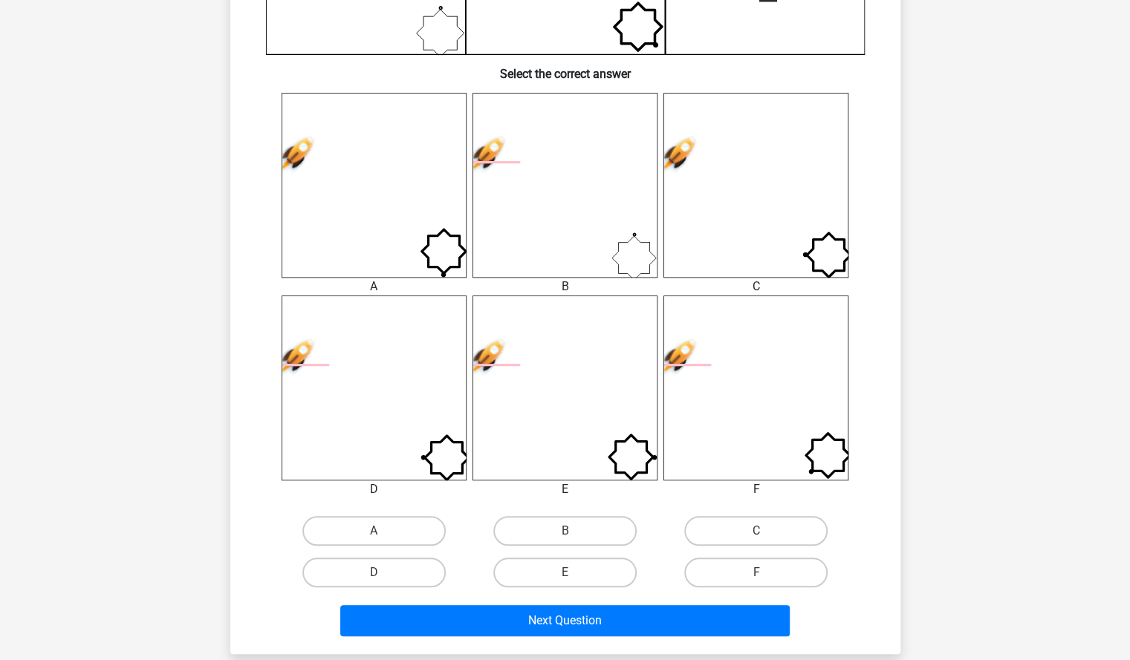
scroll to position [558, 0]
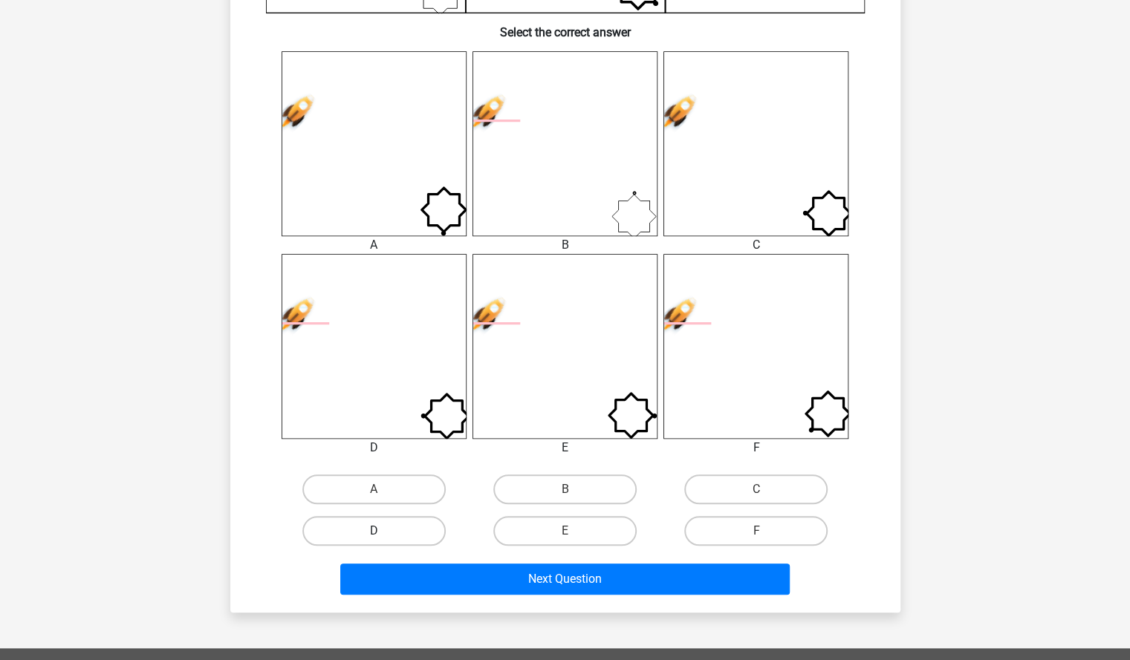
click at [393, 538] on label "D" at bounding box center [373, 531] width 143 height 30
click at [383, 538] on input "D" at bounding box center [379, 536] width 10 height 10
radio input "true"
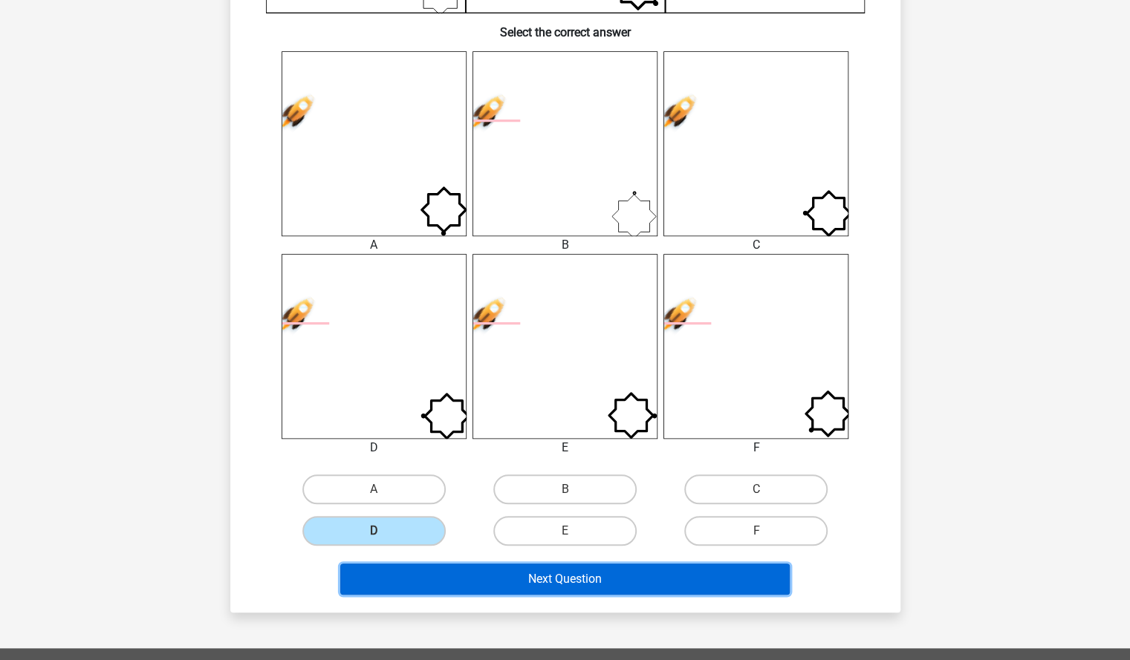
click at [432, 582] on button "Next Question" at bounding box center [564, 579] width 449 height 31
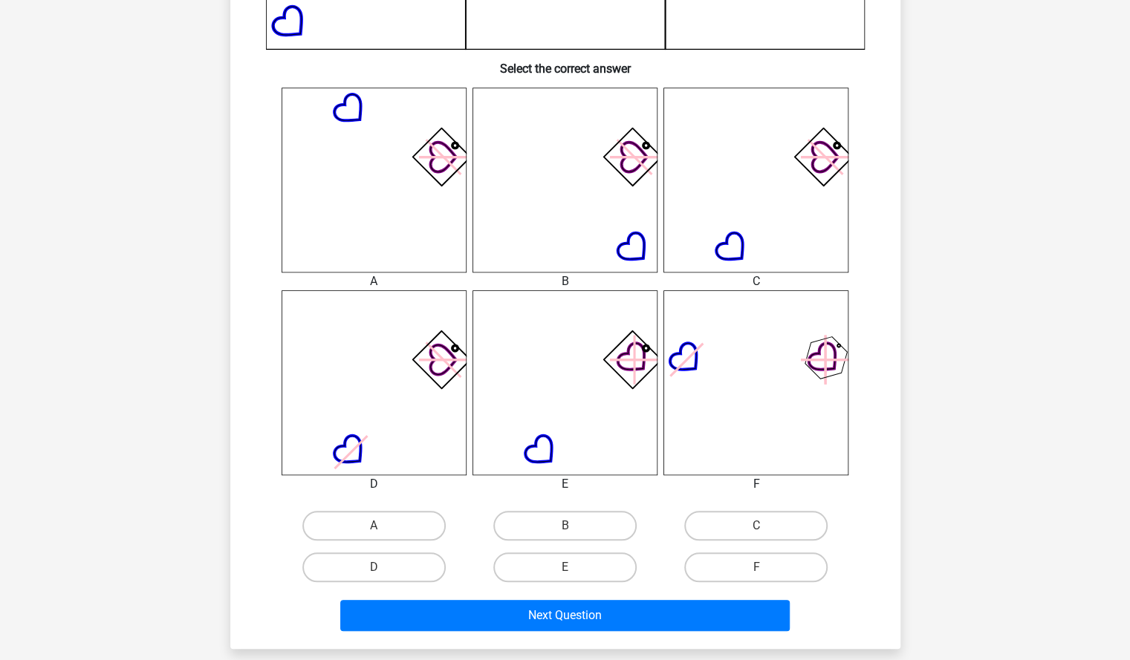
scroll to position [523, 0]
click at [379, 516] on label "A" at bounding box center [373, 525] width 143 height 30
click at [379, 525] on input "A" at bounding box center [379, 530] width 10 height 10
radio input "true"
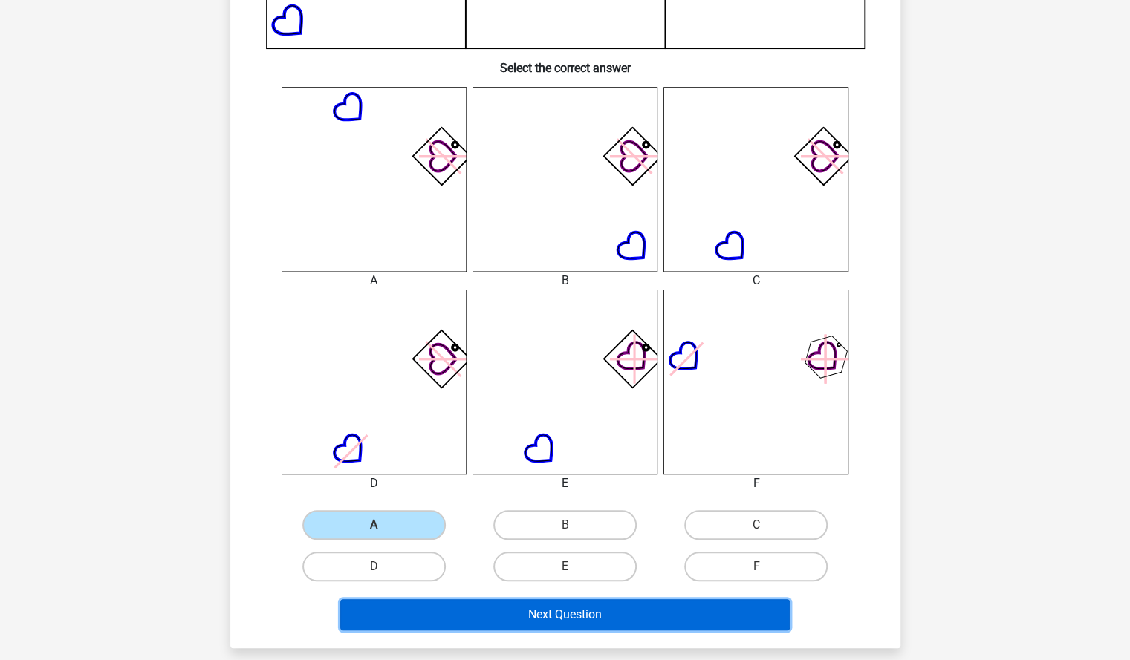
click at [428, 629] on button "Next Question" at bounding box center [564, 614] width 449 height 31
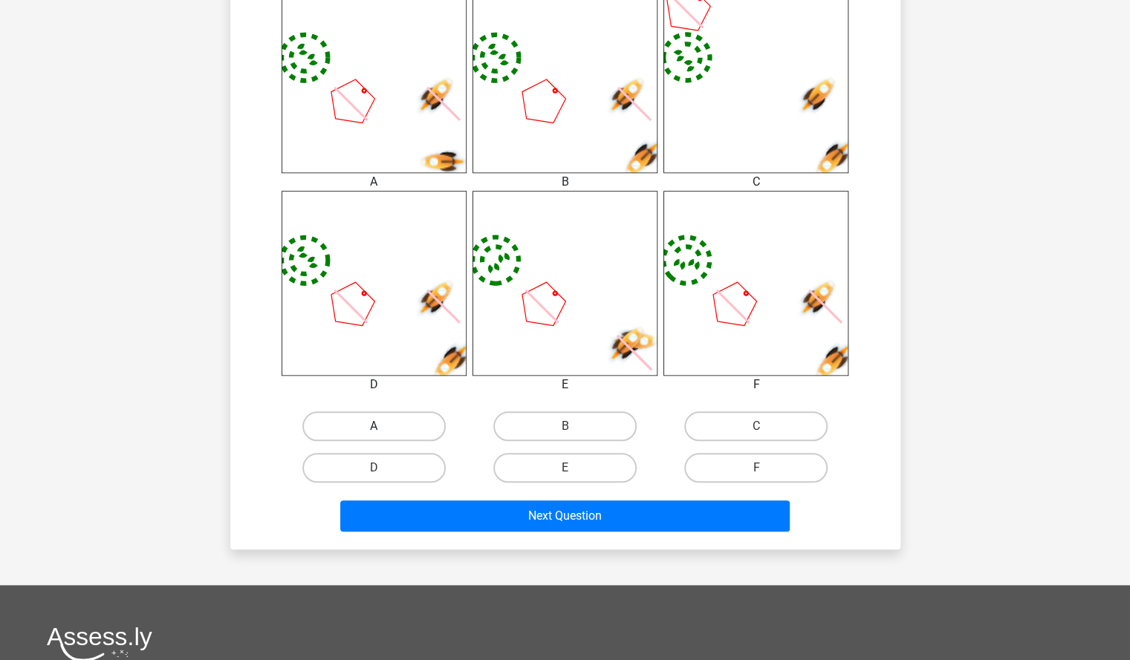
scroll to position [622, 0]
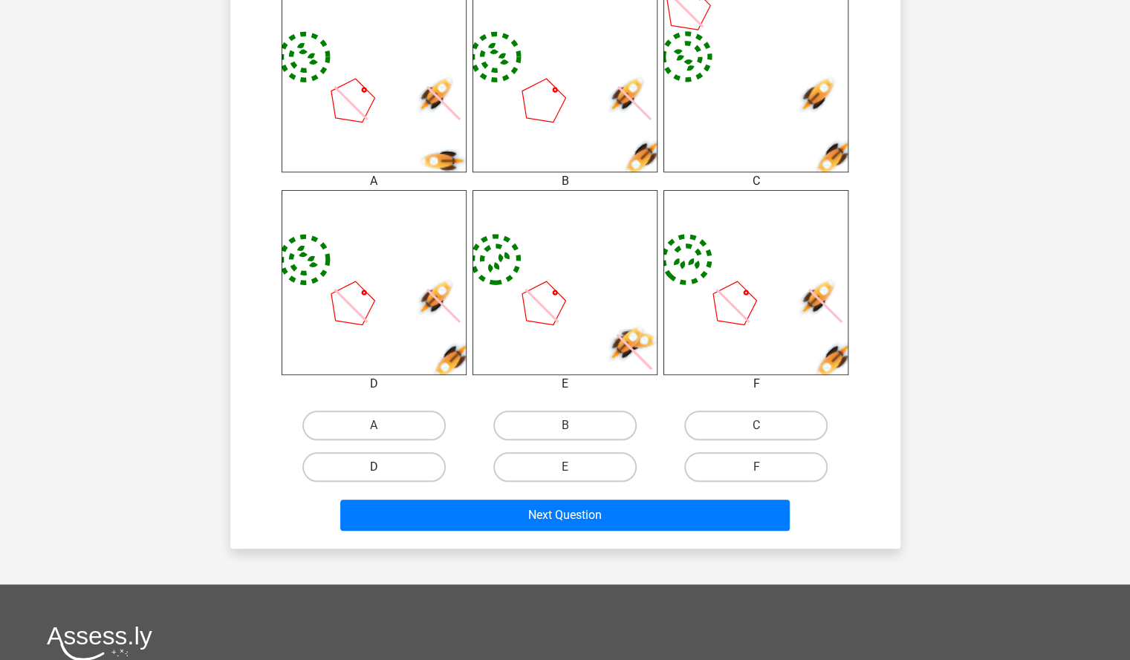
click at [403, 469] on label "D" at bounding box center [373, 467] width 143 height 30
click at [383, 469] on input "D" at bounding box center [379, 472] width 10 height 10
radio input "true"
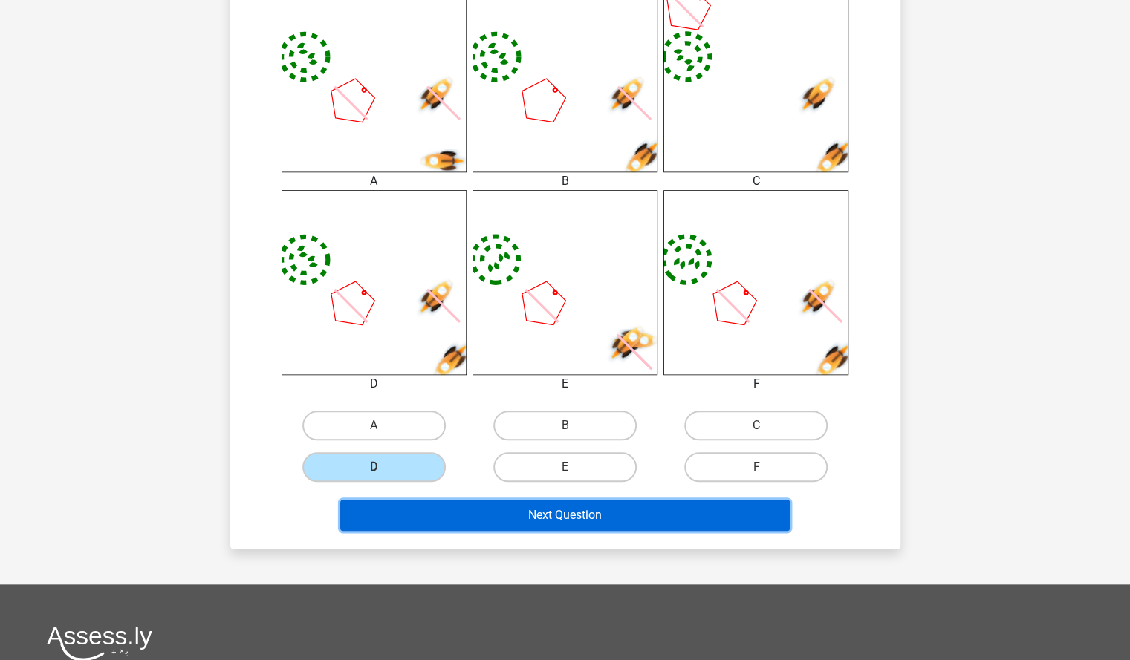
click at [459, 521] on button "Next Question" at bounding box center [564, 515] width 449 height 31
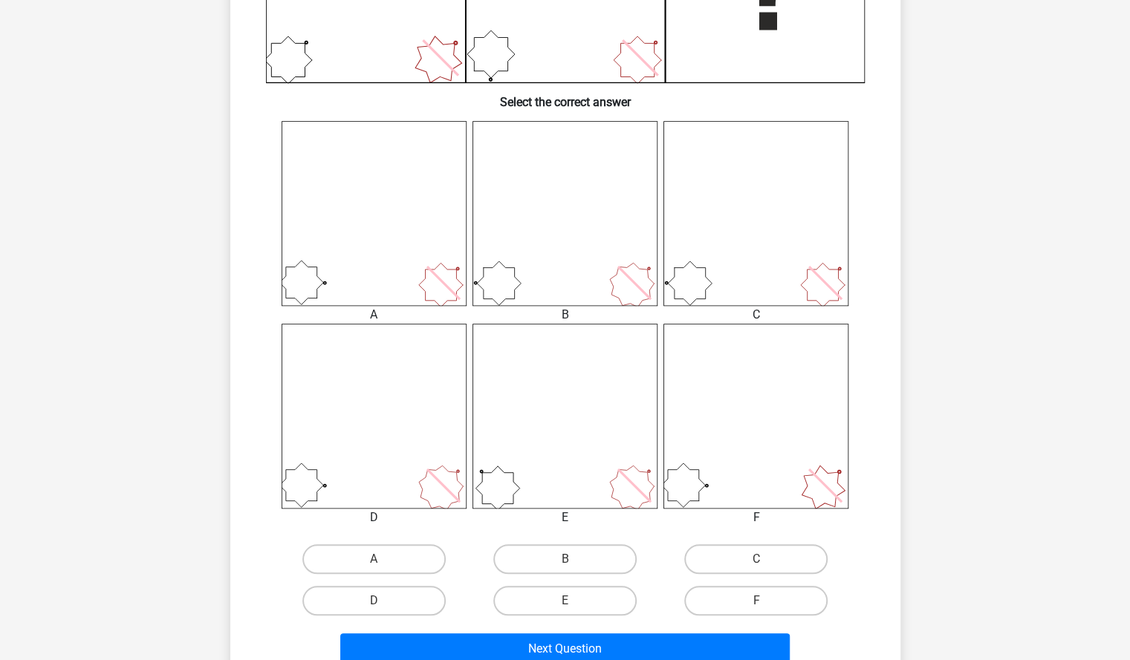
scroll to position [504, 0]
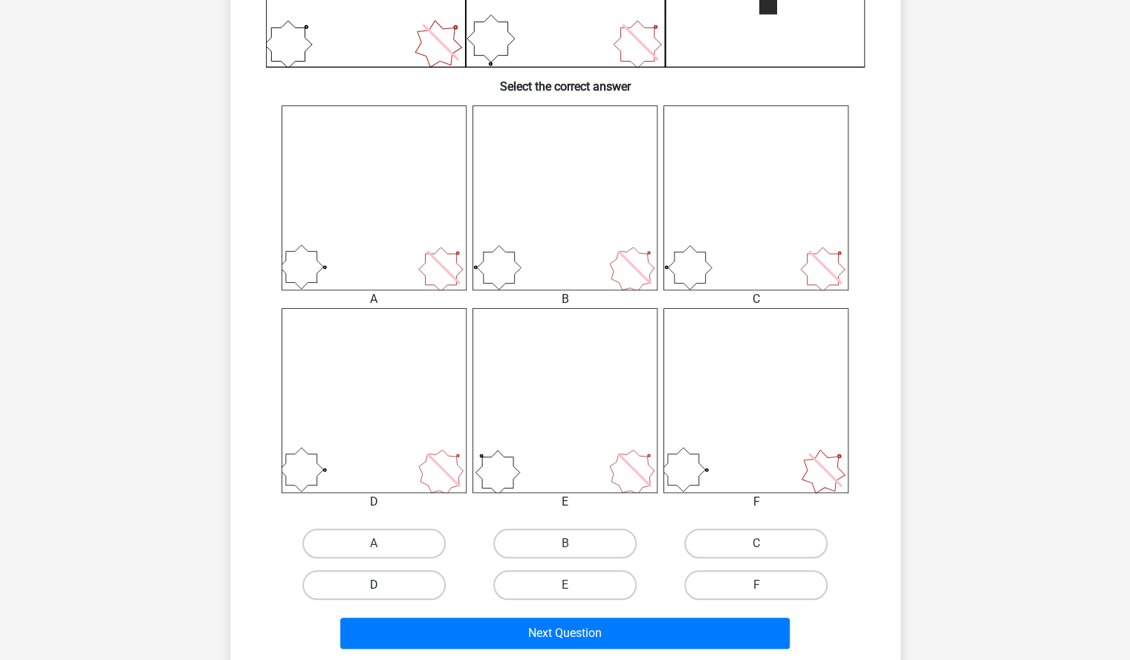
click at [397, 576] on label "D" at bounding box center [373, 585] width 143 height 30
click at [383, 585] on input "D" at bounding box center [379, 590] width 10 height 10
radio input "true"
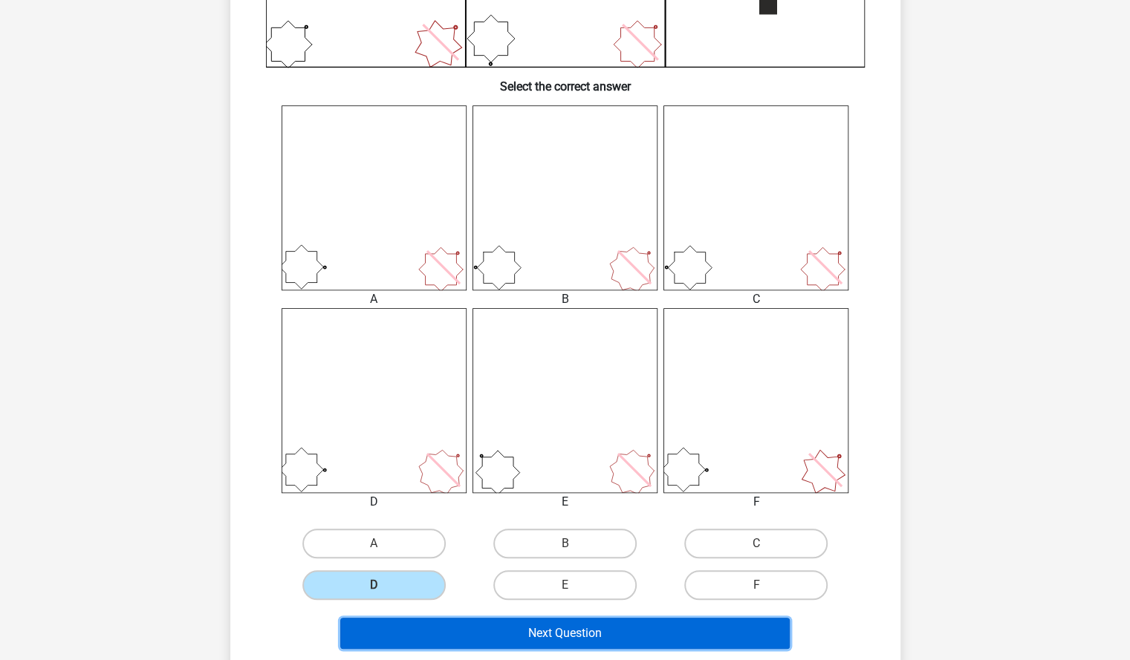
click at [439, 628] on button "Next Question" at bounding box center [564, 633] width 449 height 31
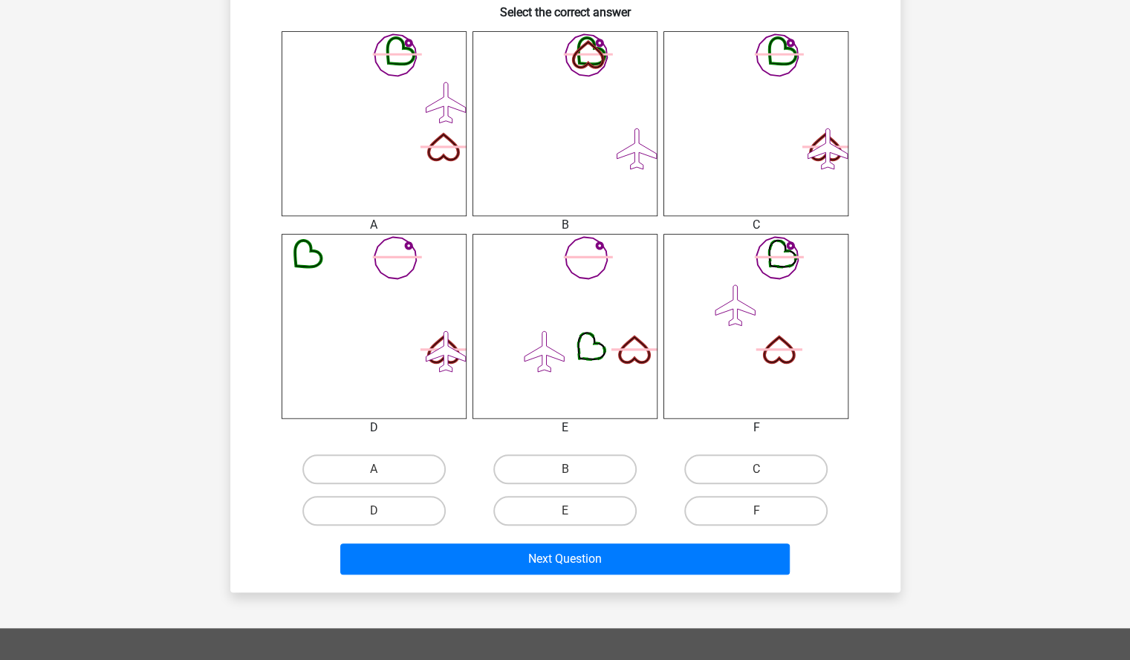
scroll to position [585, 0]
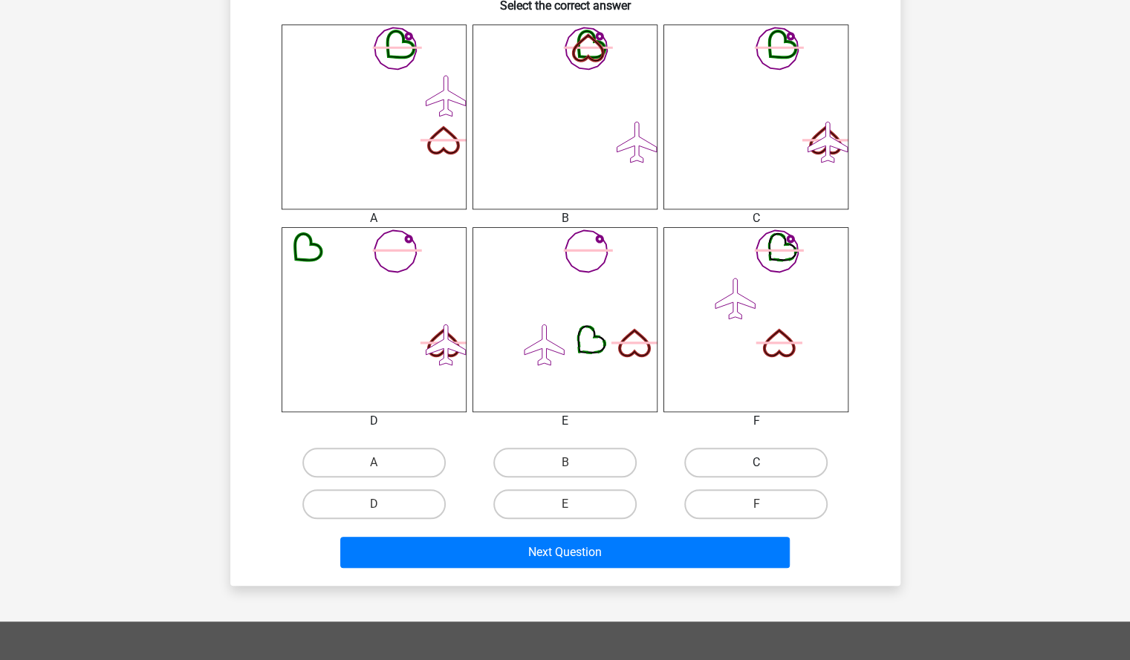
click at [741, 455] on label "C" at bounding box center [755, 463] width 143 height 30
click at [756, 463] on input "C" at bounding box center [761, 468] width 10 height 10
radio input "true"
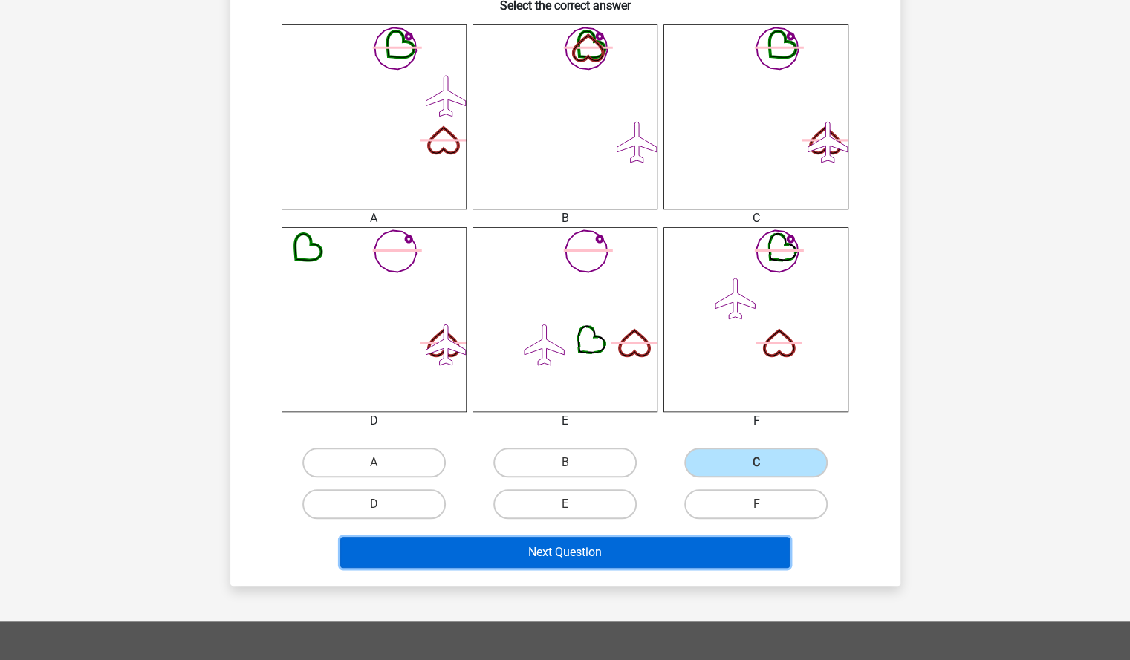
click at [697, 551] on button "Next Question" at bounding box center [564, 552] width 449 height 31
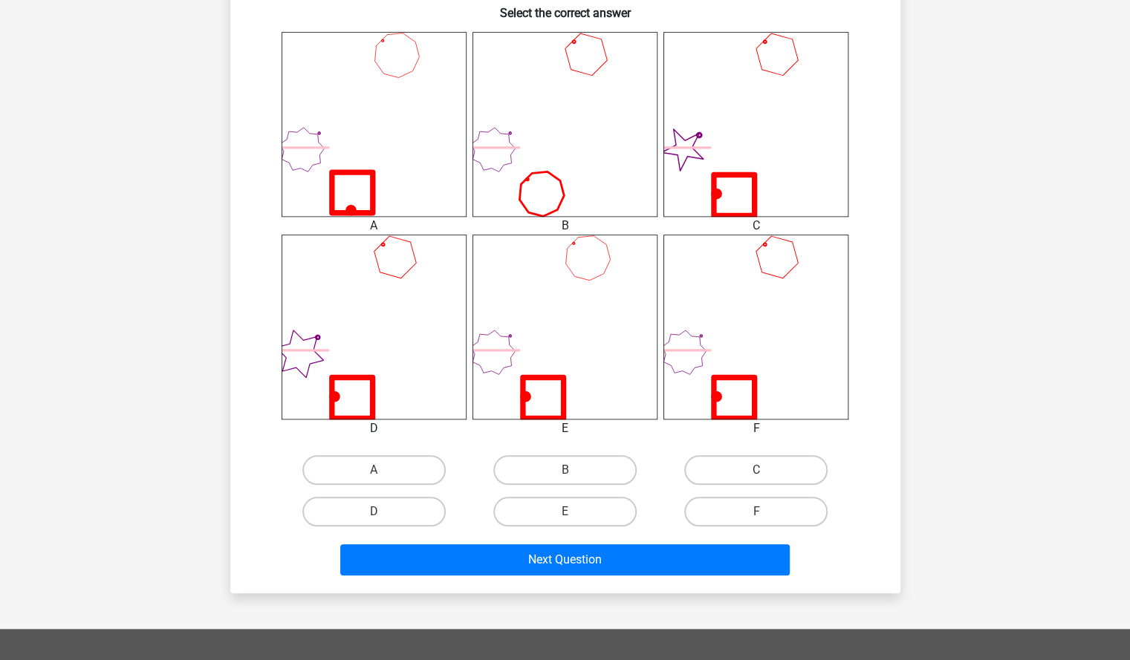
scroll to position [579, 0]
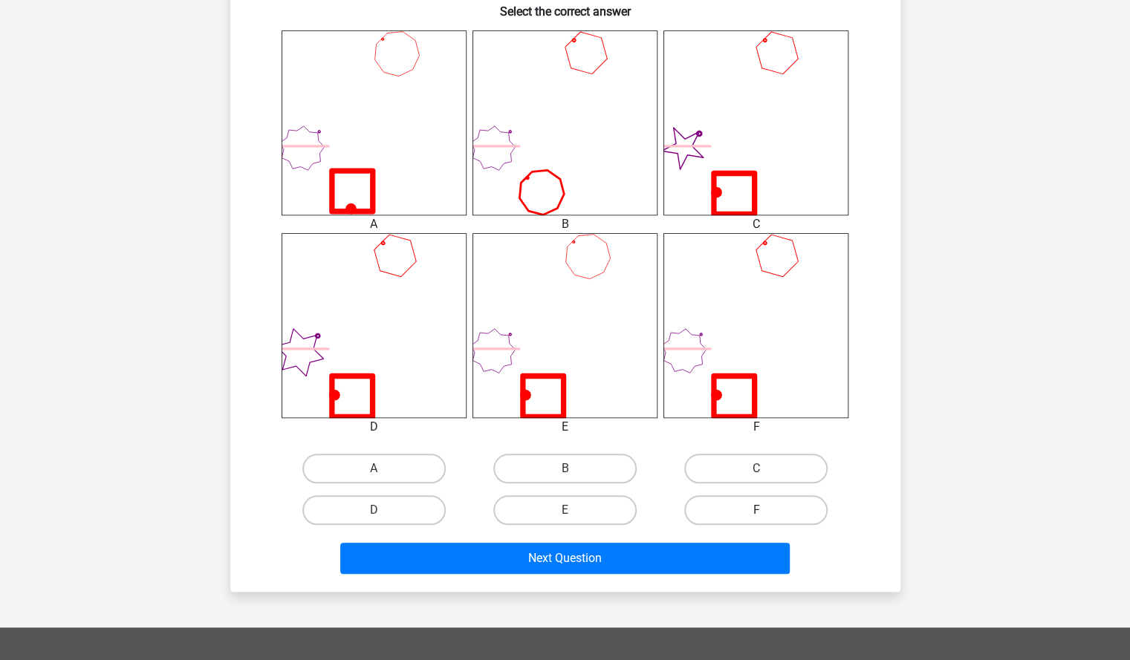
click at [752, 507] on label "F" at bounding box center [755, 510] width 143 height 30
click at [756, 510] on input "F" at bounding box center [761, 515] width 10 height 10
radio input "true"
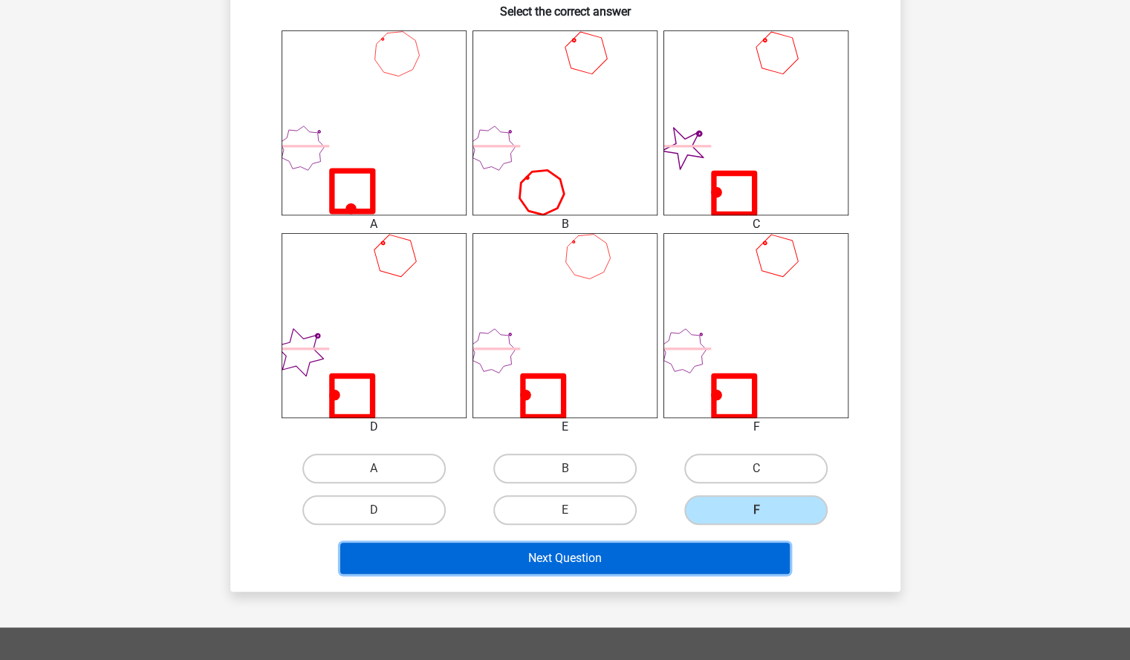
click at [703, 566] on button "Next Question" at bounding box center [564, 558] width 449 height 31
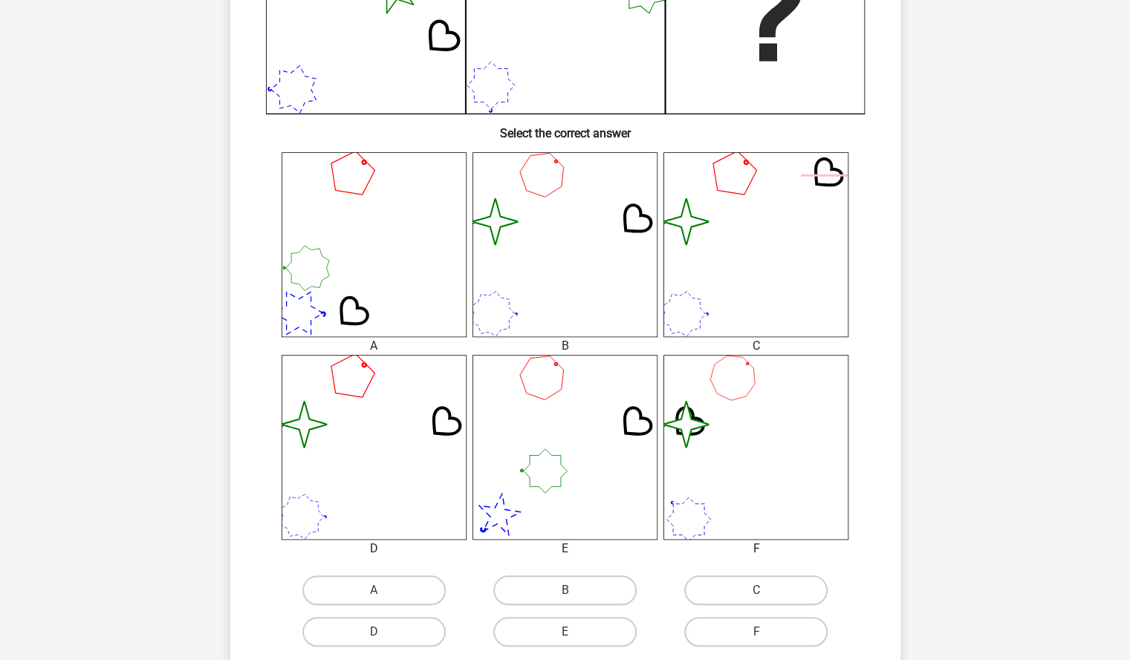
scroll to position [480, 0]
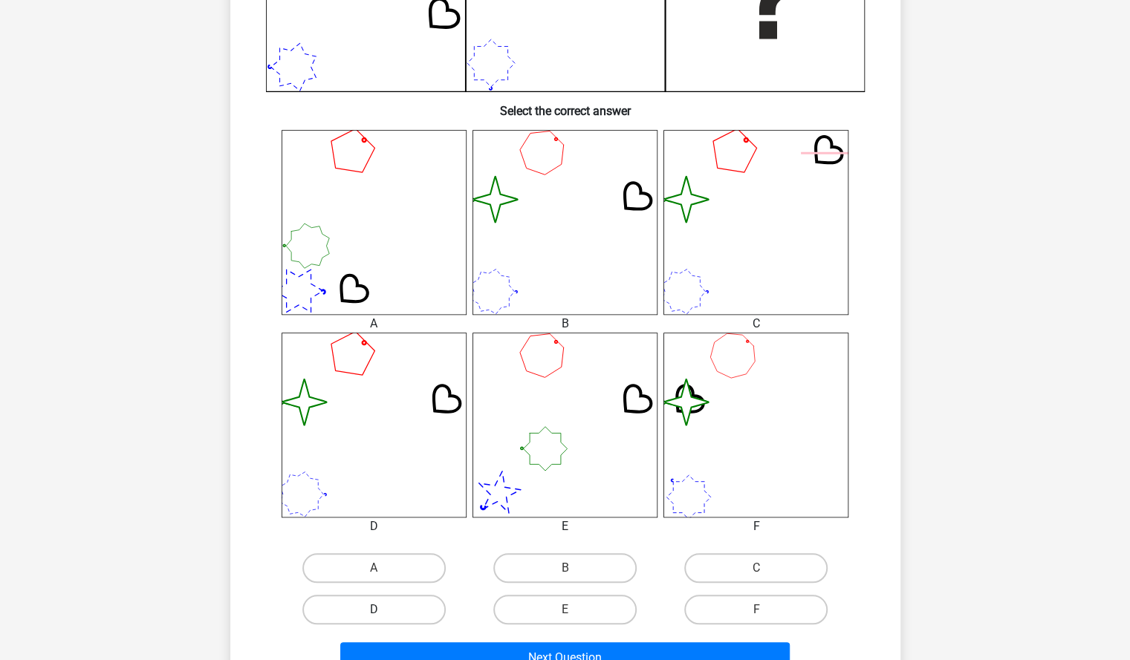
click at [380, 599] on label "D" at bounding box center [373, 610] width 143 height 30
click at [380, 610] on input "D" at bounding box center [379, 615] width 10 height 10
radio input "true"
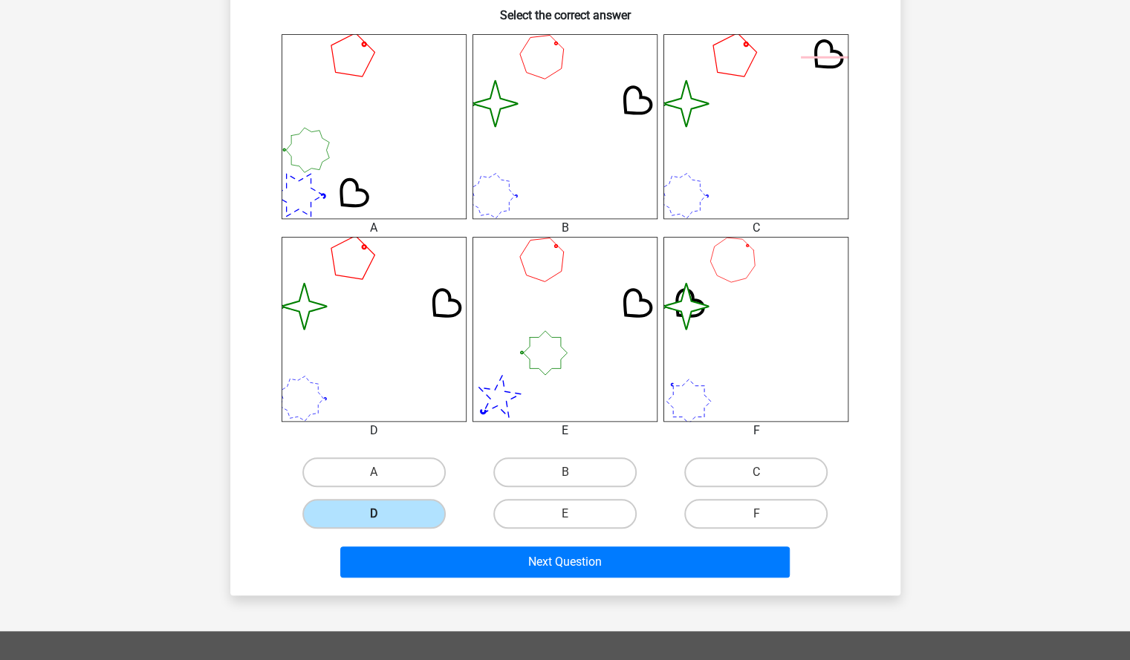
scroll to position [576, 0]
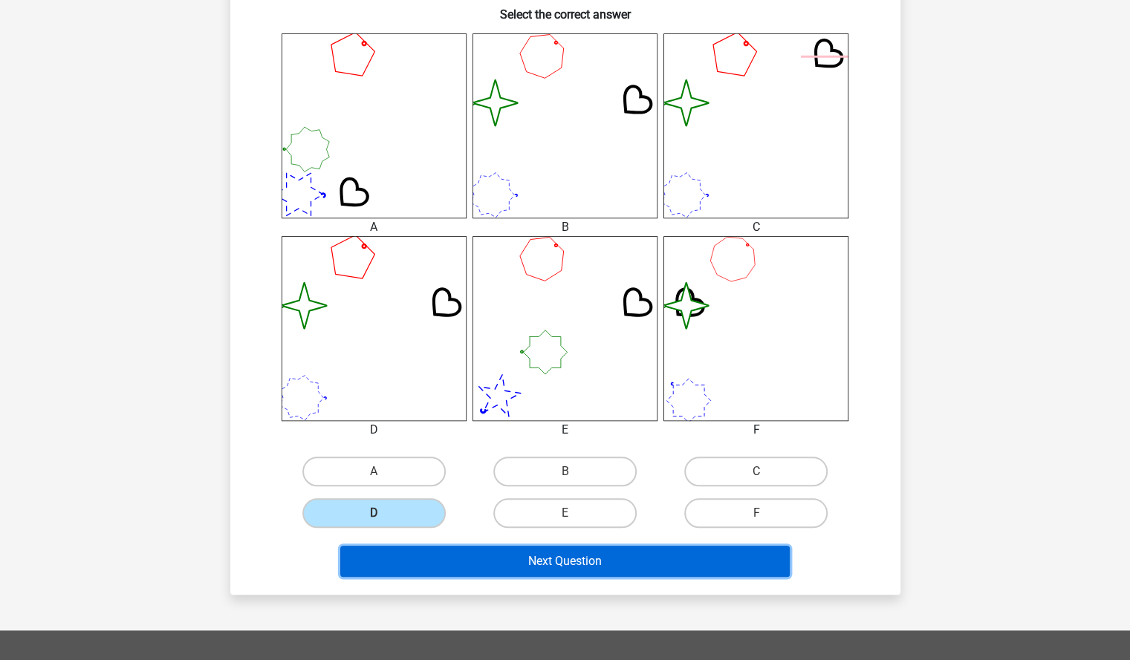
click at [483, 558] on button "Next Question" at bounding box center [564, 561] width 449 height 31
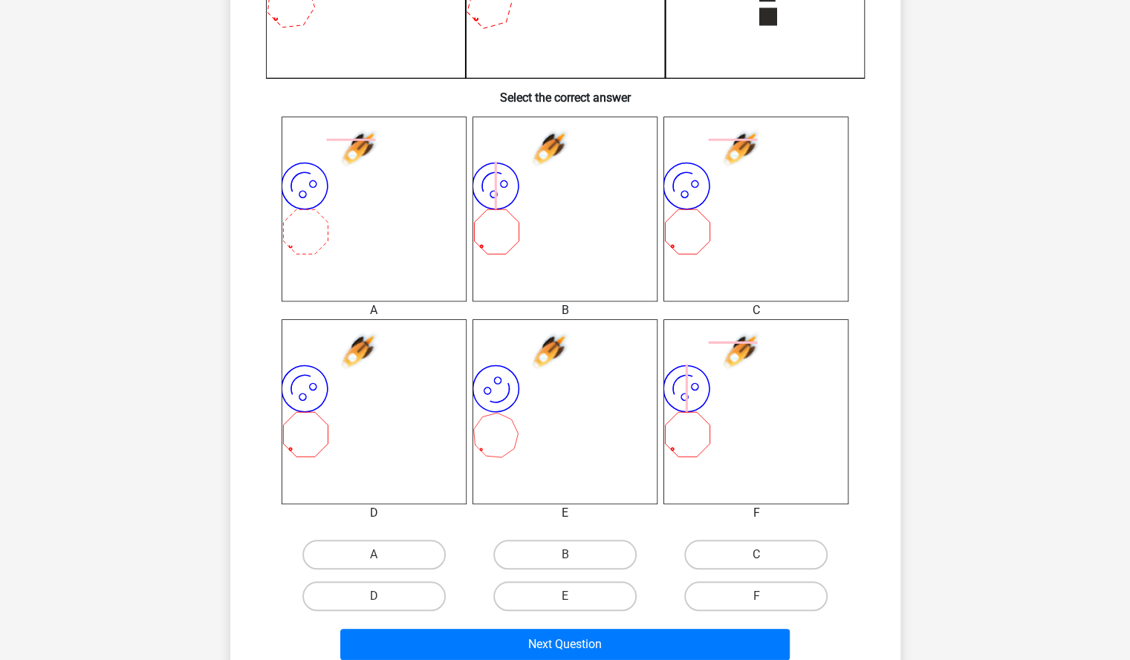
scroll to position [659, 0]
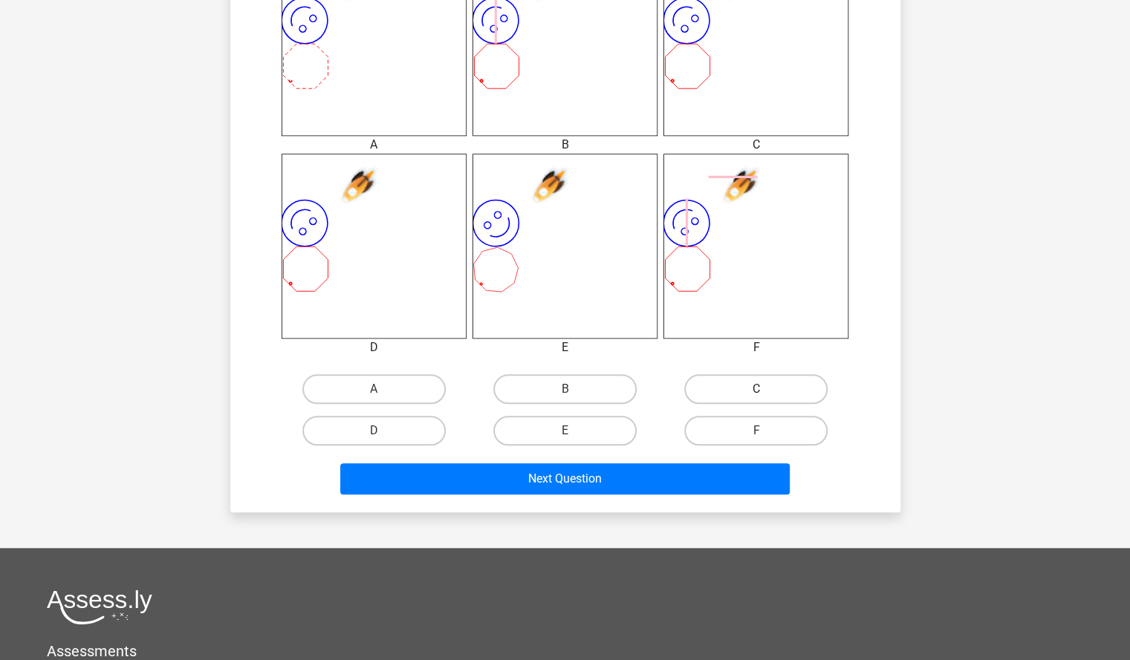
click at [744, 397] on label "C" at bounding box center [755, 389] width 143 height 30
click at [756, 397] on input "C" at bounding box center [761, 394] width 10 height 10
radio input "true"
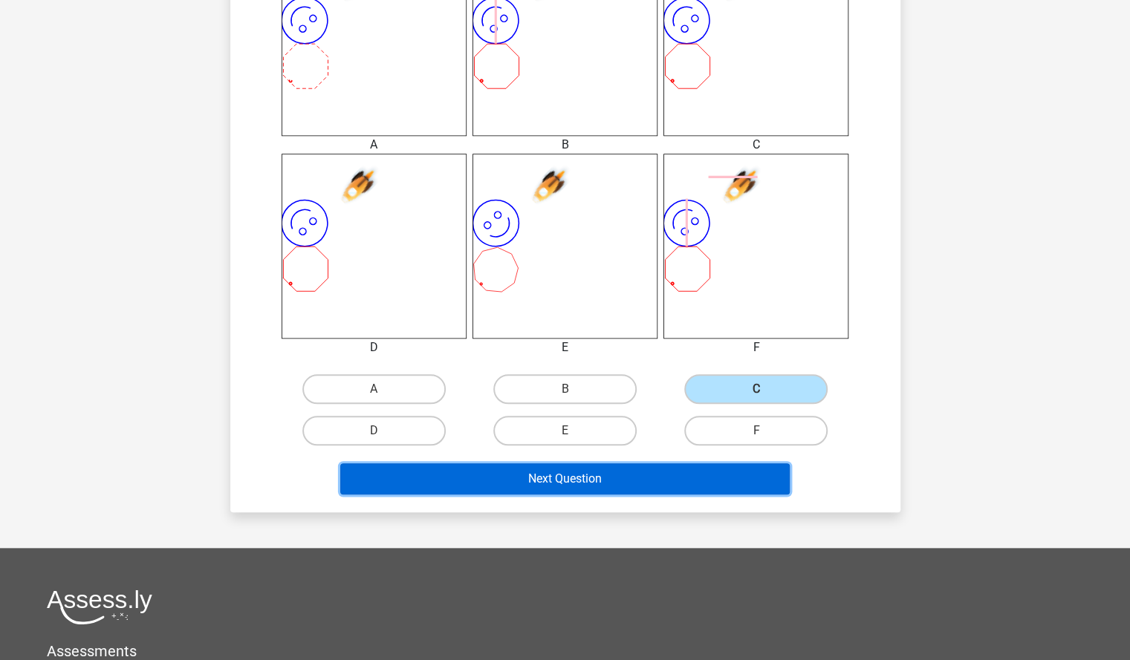
click at [703, 480] on button "Next Question" at bounding box center [564, 478] width 449 height 31
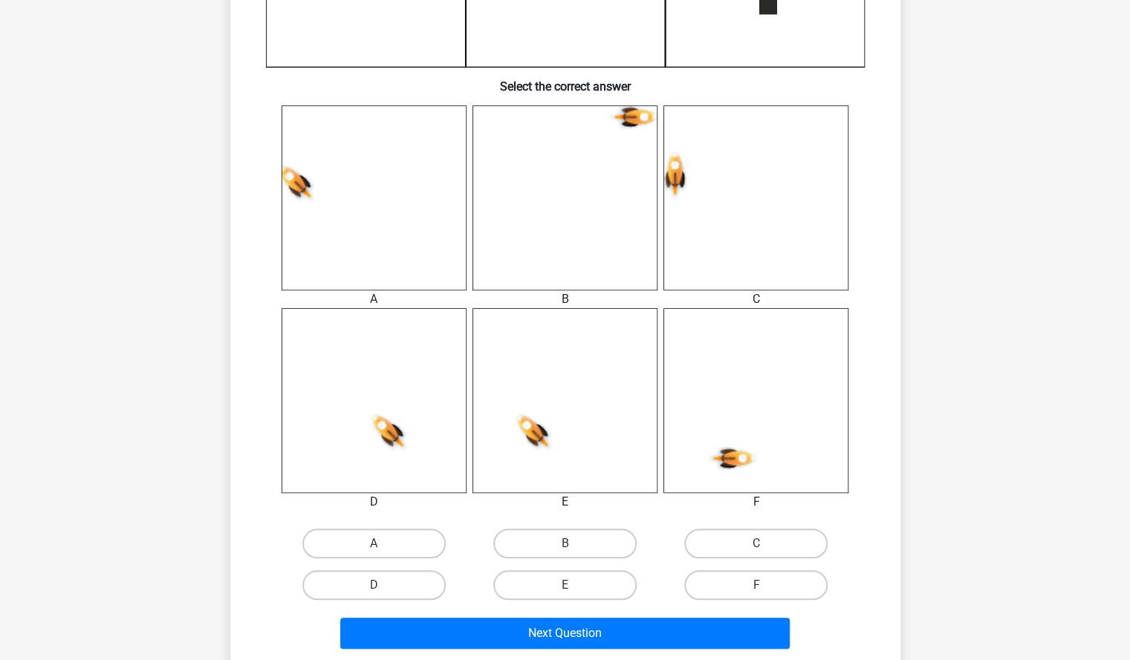
scroll to position [506, 0]
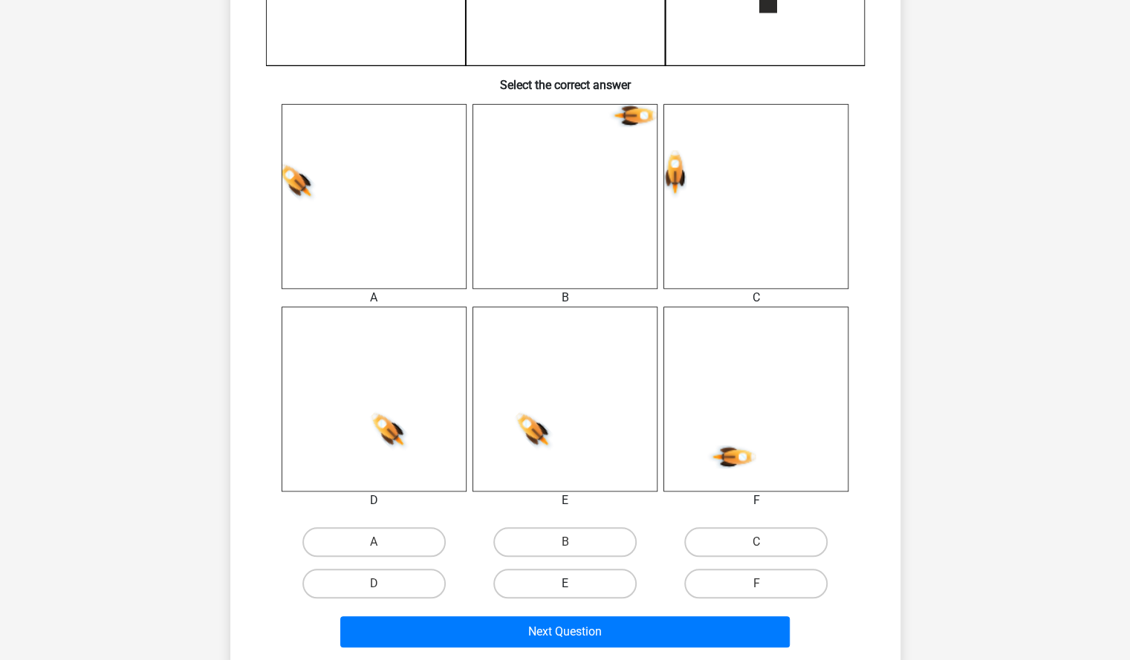
click at [558, 593] on label "E" at bounding box center [564, 584] width 143 height 30
click at [564, 593] on input "E" at bounding box center [569, 589] width 10 height 10
radio input "true"
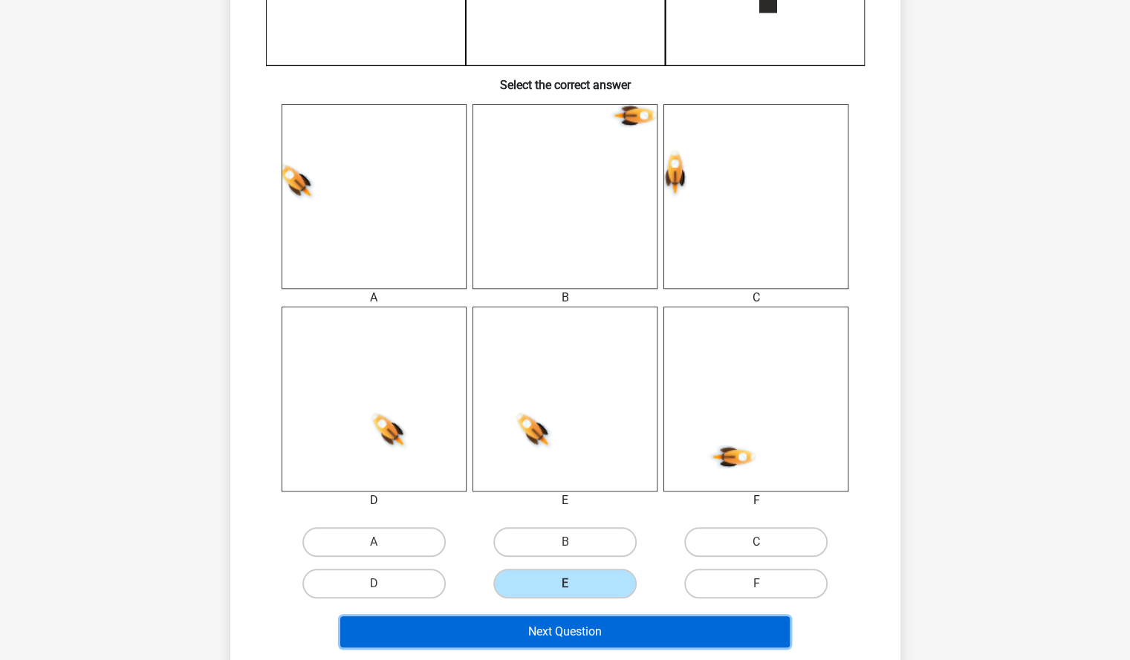
click at [566, 622] on button "Next Question" at bounding box center [564, 631] width 449 height 31
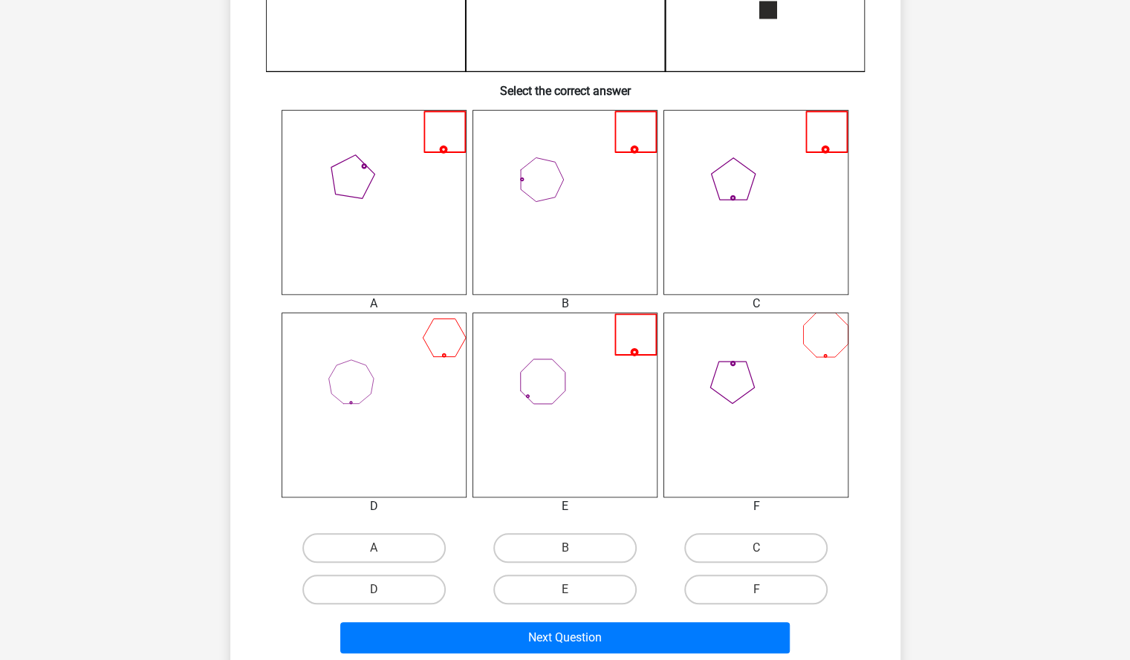
scroll to position [515, 0]
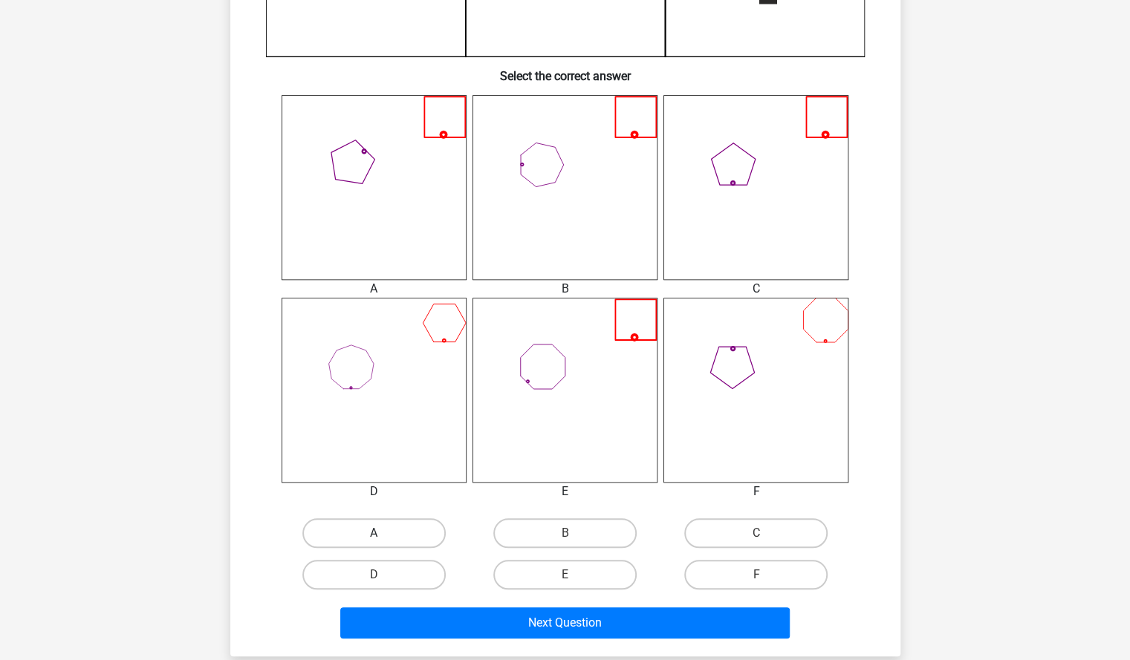
click at [395, 524] on label "A" at bounding box center [373, 533] width 143 height 30
click at [383, 533] on input "A" at bounding box center [379, 538] width 10 height 10
radio input "true"
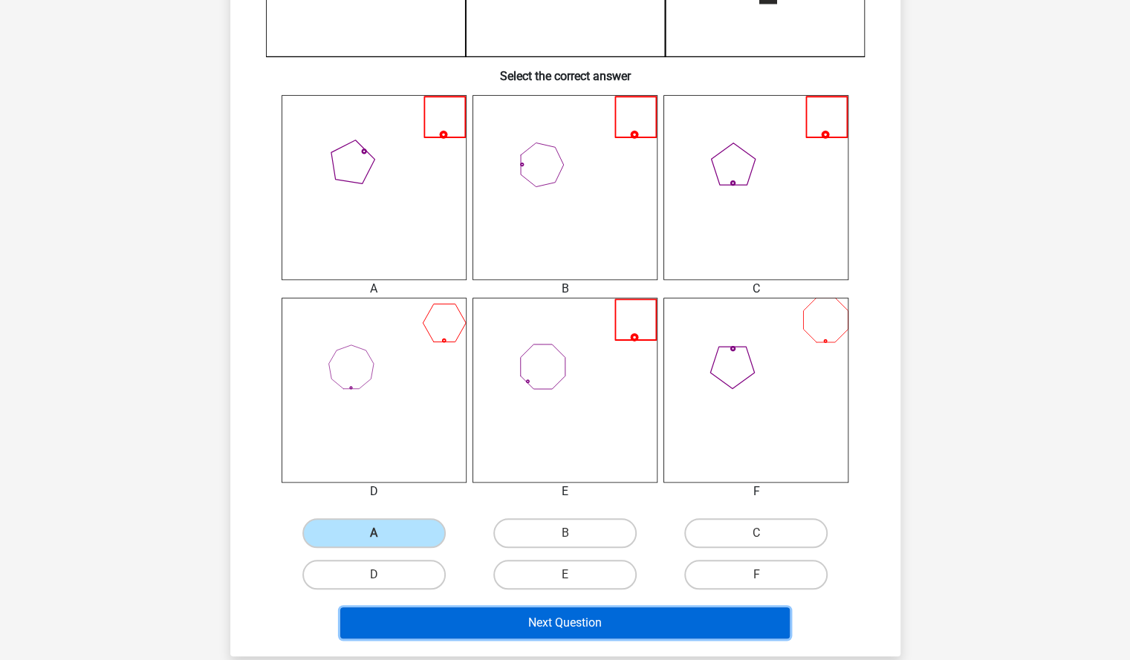
click at [434, 618] on button "Next Question" at bounding box center [564, 622] width 449 height 31
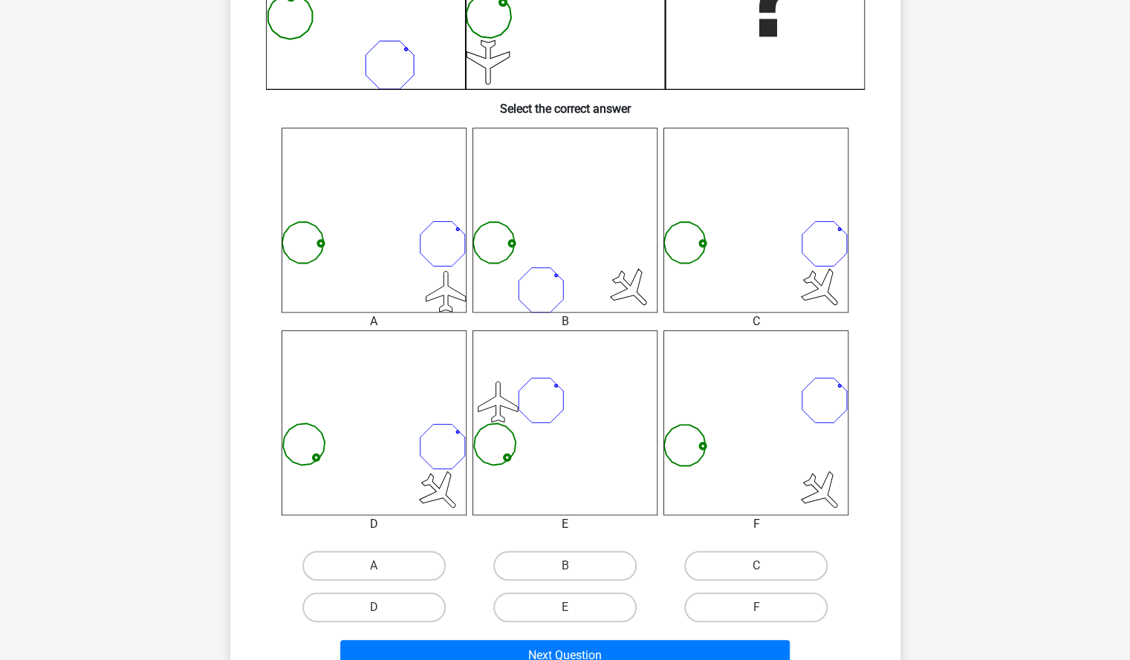
scroll to position [484, 0]
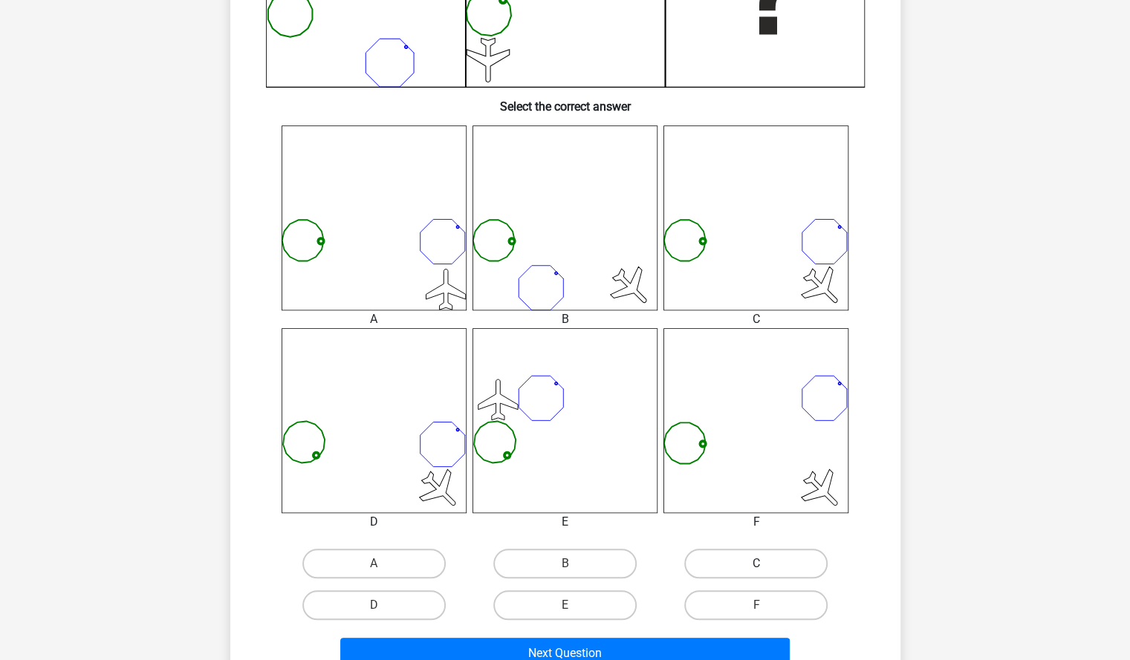
click at [748, 564] on label "C" at bounding box center [755, 564] width 143 height 30
click at [756, 564] on input "C" at bounding box center [761, 569] width 10 height 10
radio input "true"
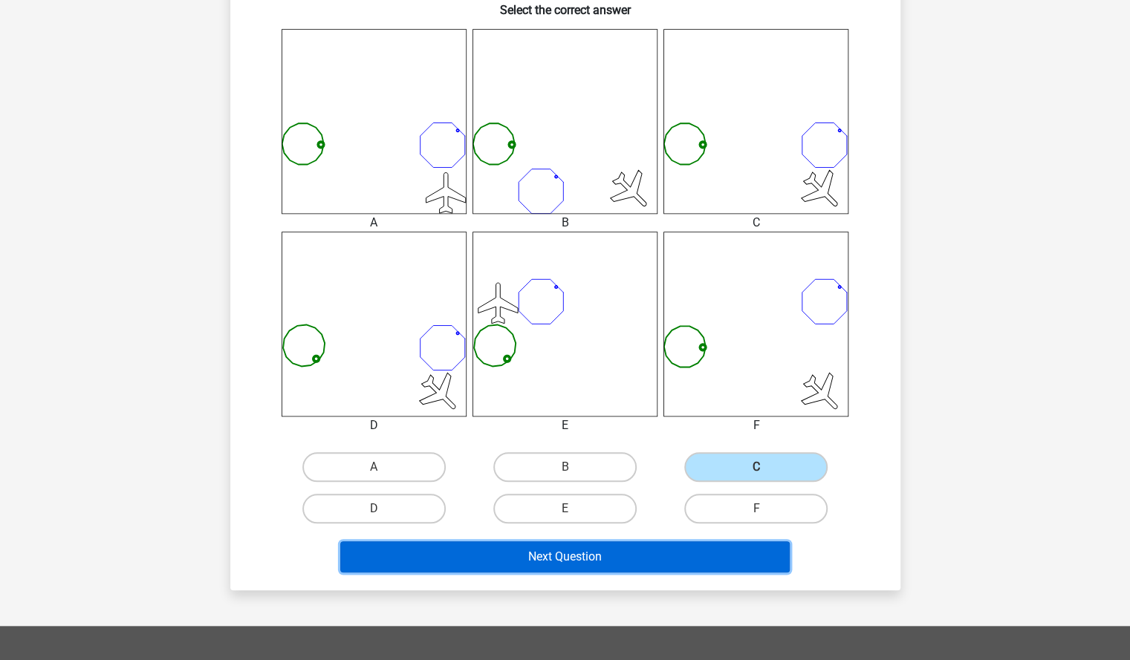
click at [745, 553] on button "Next Question" at bounding box center [564, 556] width 449 height 31
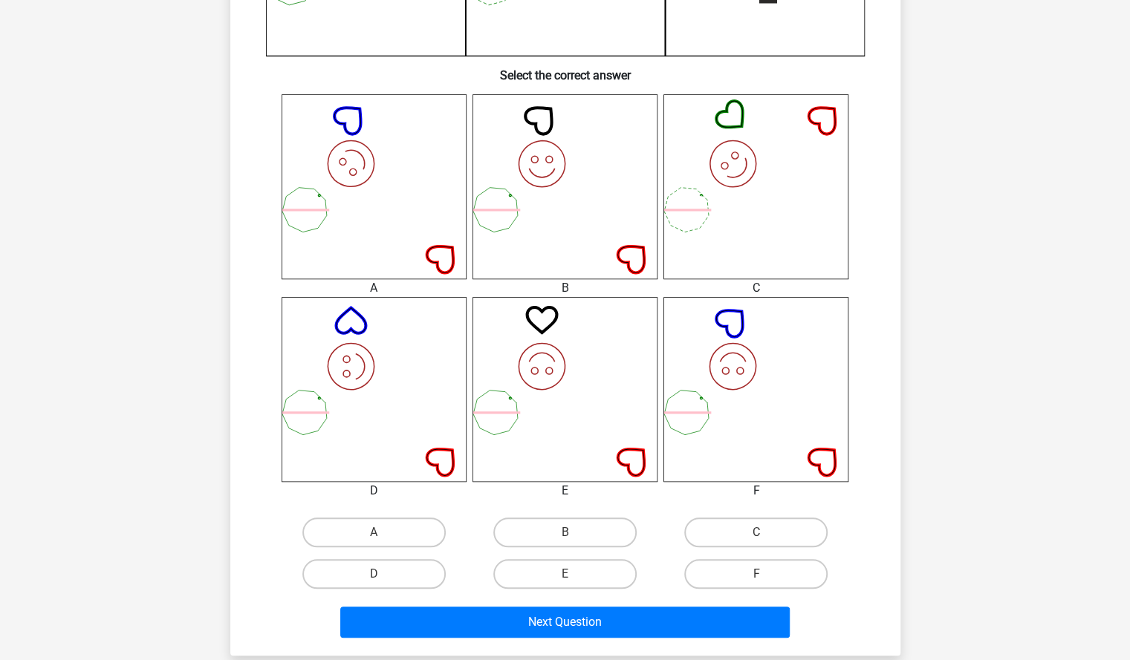
scroll to position [516, 0]
click at [748, 567] on label "F" at bounding box center [755, 573] width 143 height 30
click at [756, 573] on input "F" at bounding box center [761, 578] width 10 height 10
radio input "true"
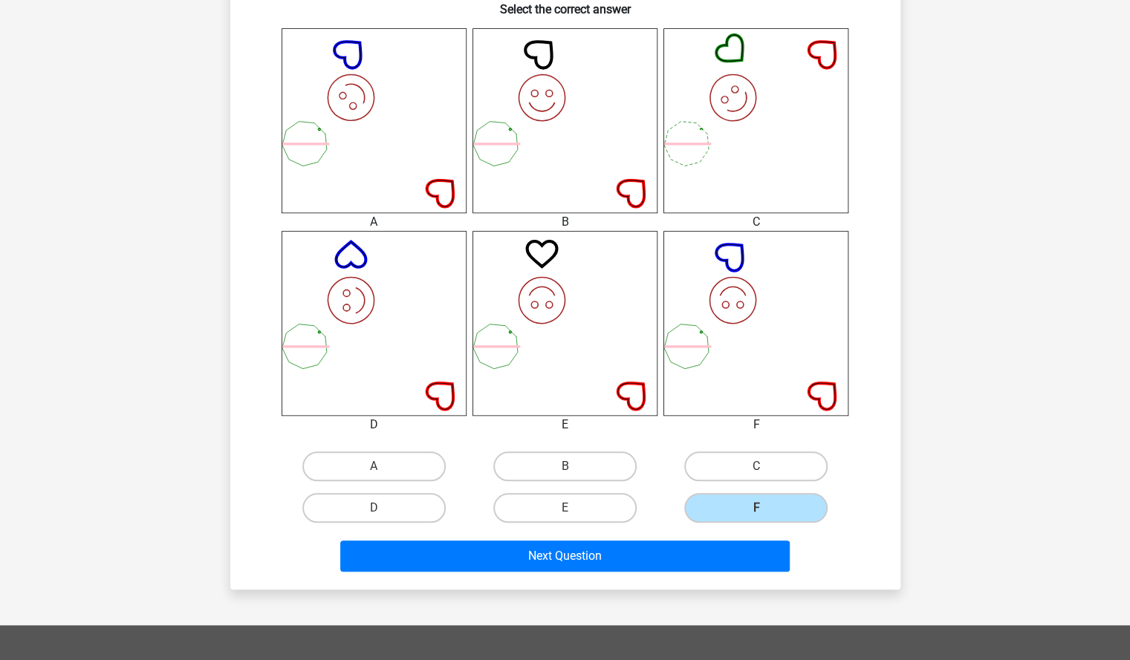
scroll to position [586, 0]
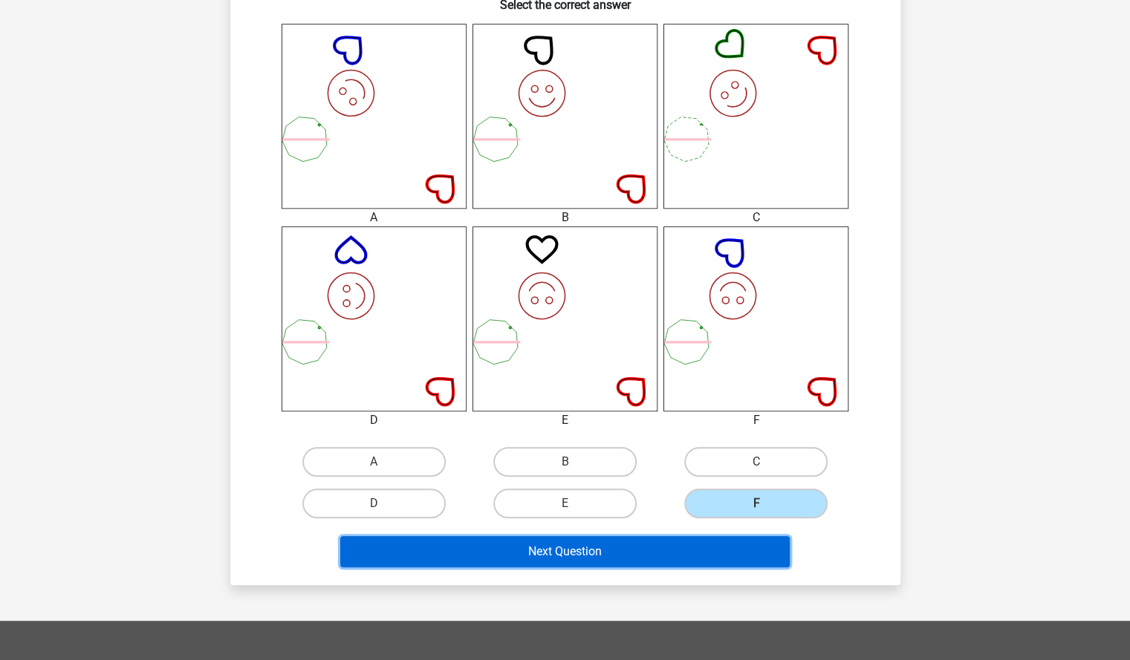
click at [700, 540] on button "Next Question" at bounding box center [564, 551] width 449 height 31
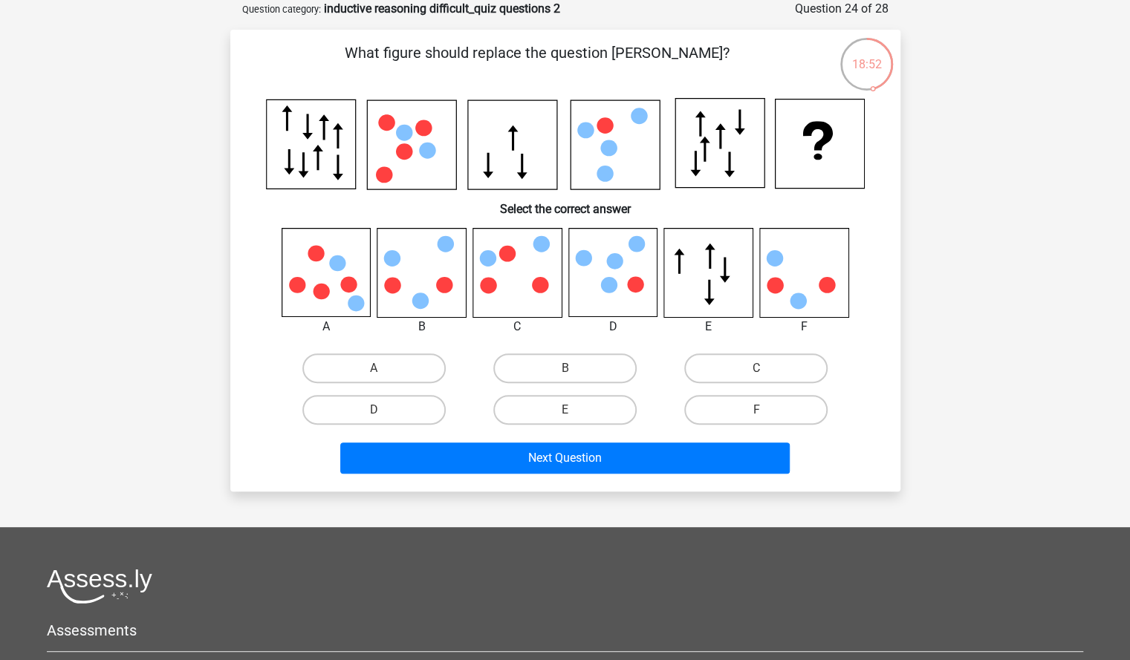
scroll to position [0, 0]
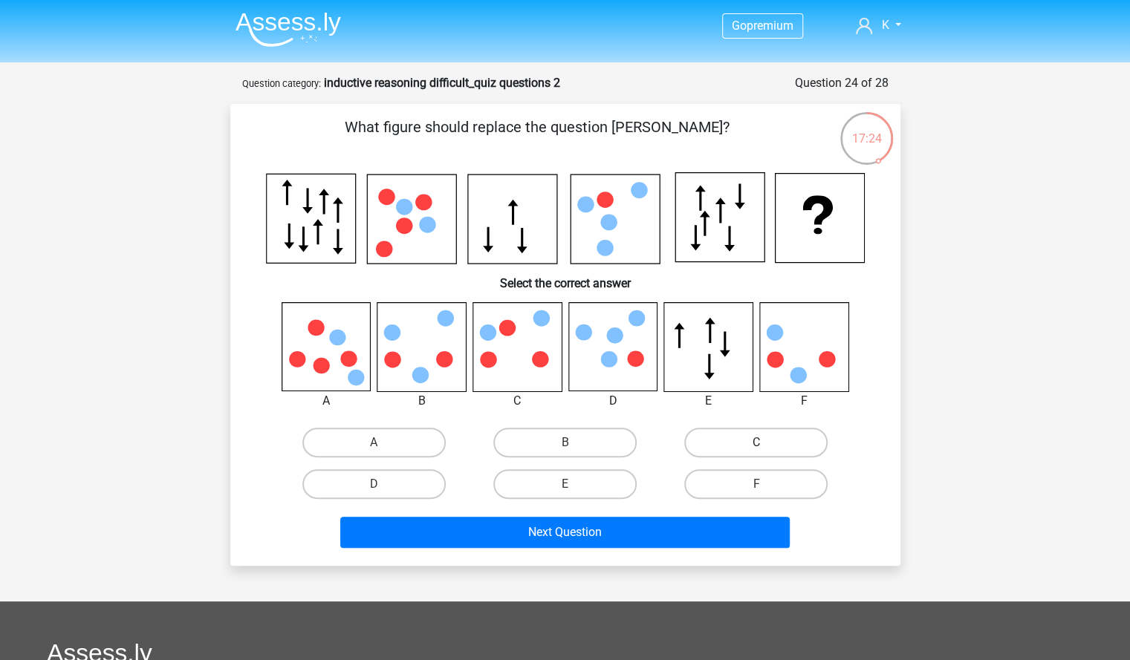
click at [710, 434] on label "C" at bounding box center [755, 443] width 143 height 30
click at [756, 443] on input "C" at bounding box center [761, 448] width 10 height 10
radio input "true"
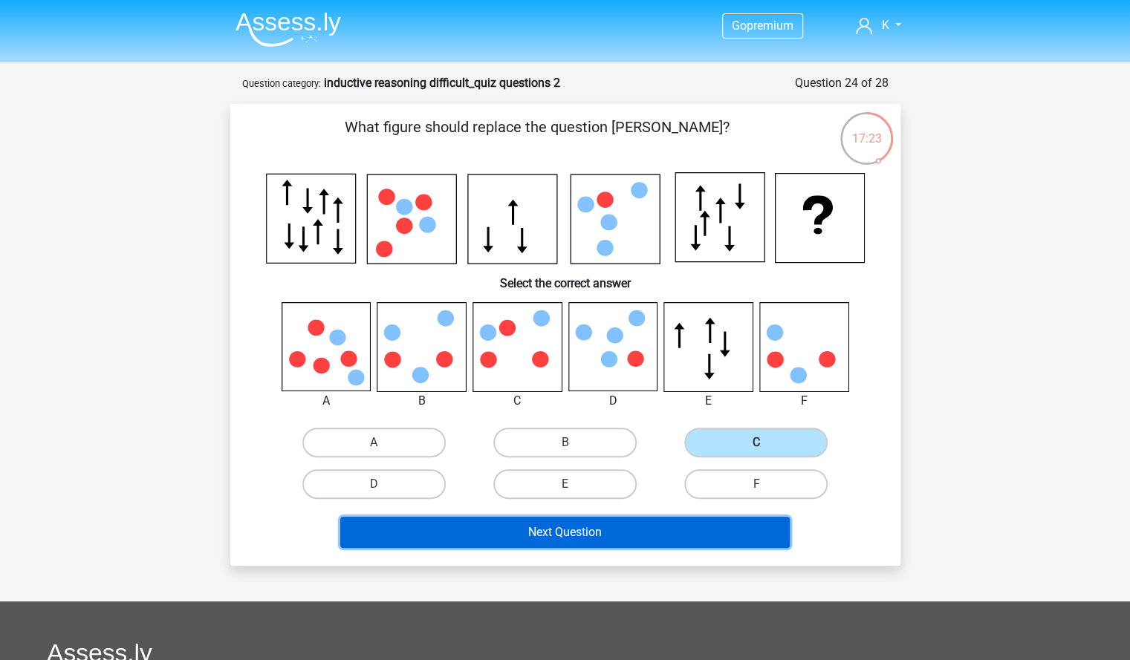
click at [667, 527] on button "Next Question" at bounding box center [564, 532] width 449 height 31
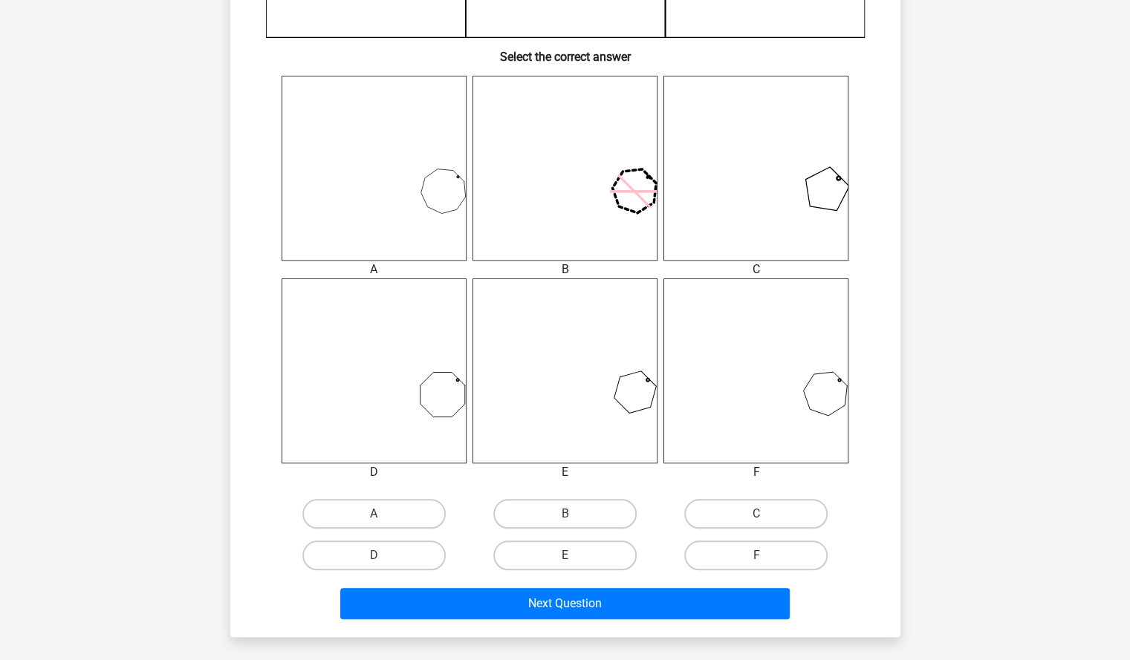
scroll to position [540, 0]
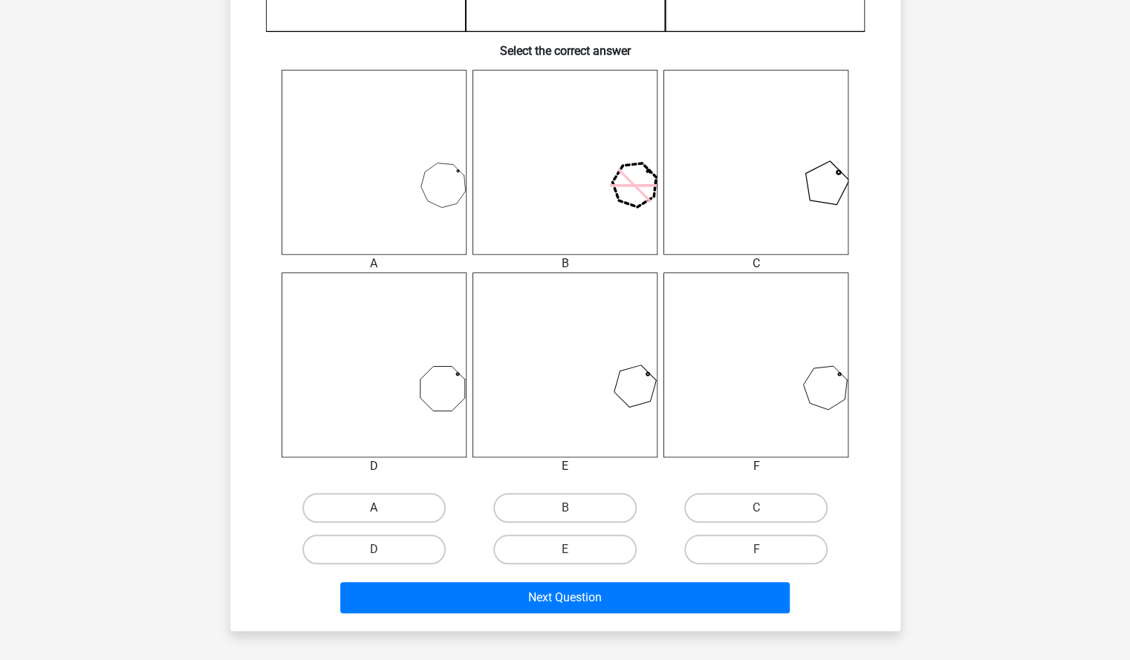
click at [389, 506] on label "A" at bounding box center [373, 508] width 143 height 30
click at [383, 508] on input "A" at bounding box center [379, 513] width 10 height 10
radio input "true"
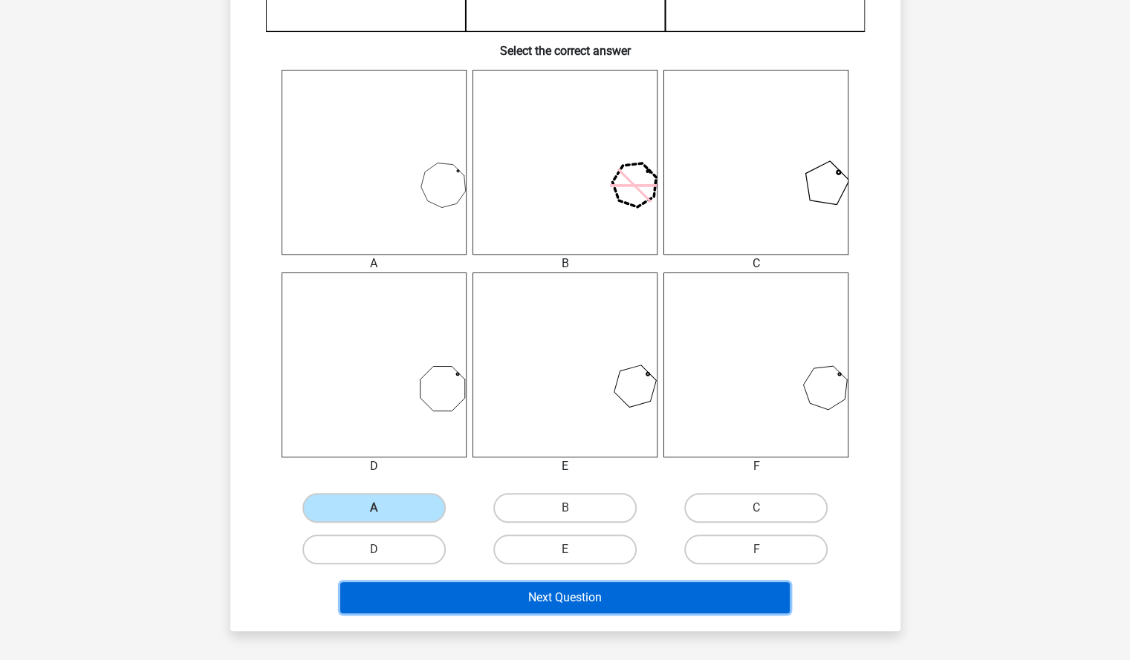
click at [465, 601] on button "Next Question" at bounding box center [564, 597] width 449 height 31
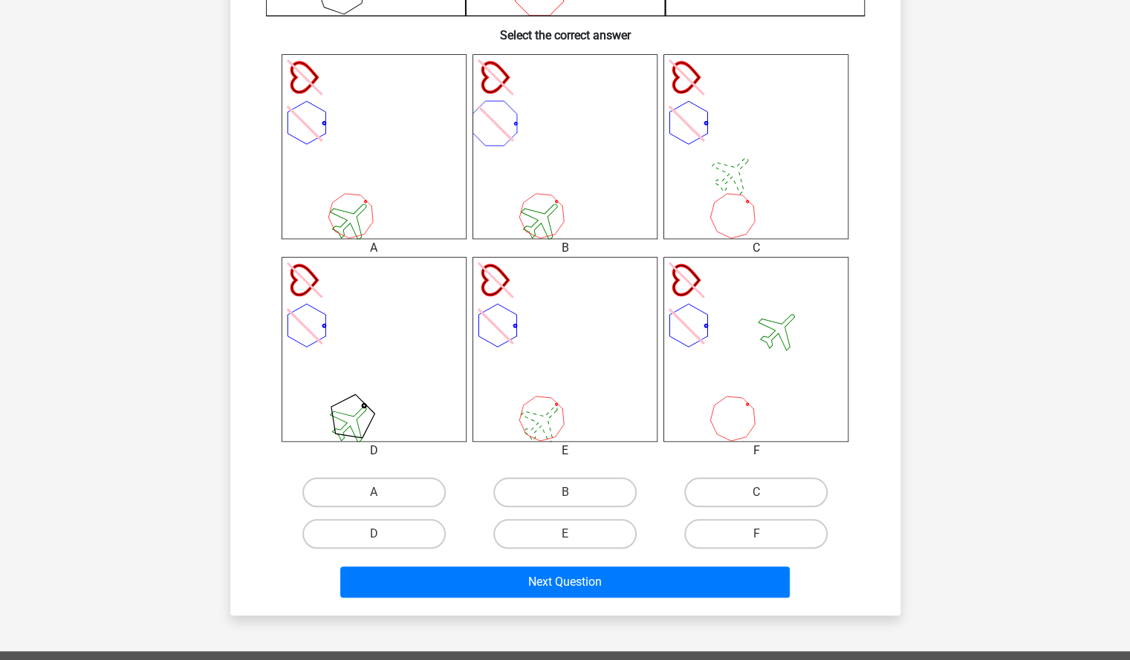
scroll to position [556, 0]
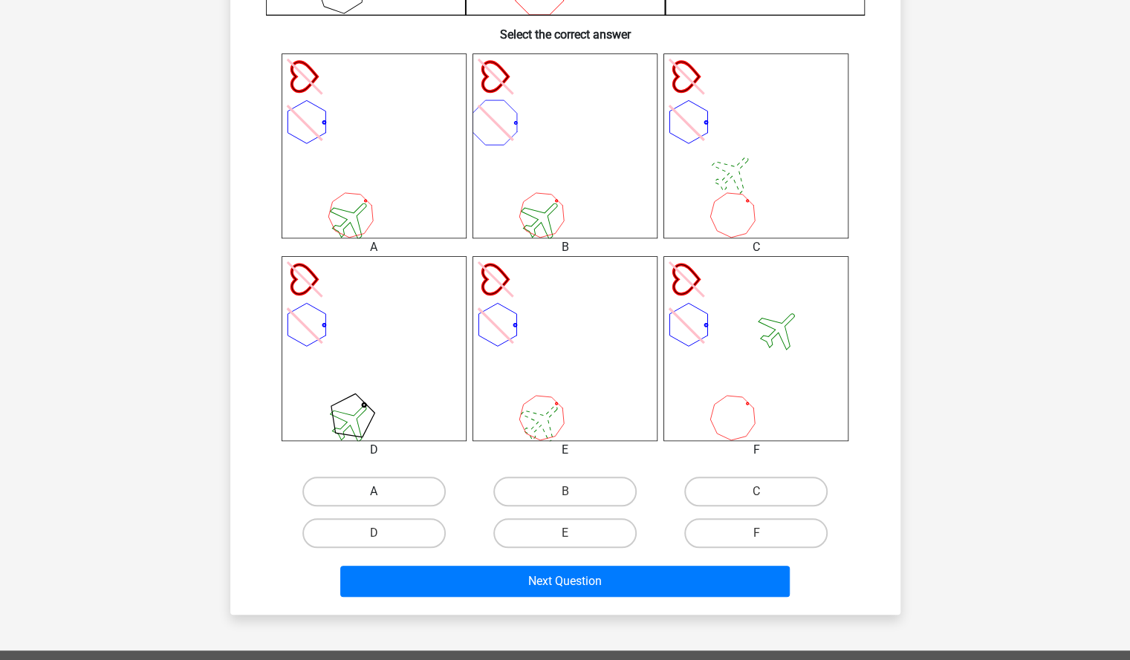
click at [407, 488] on label "A" at bounding box center [373, 492] width 143 height 30
click at [383, 492] on input "A" at bounding box center [379, 497] width 10 height 10
radio input "true"
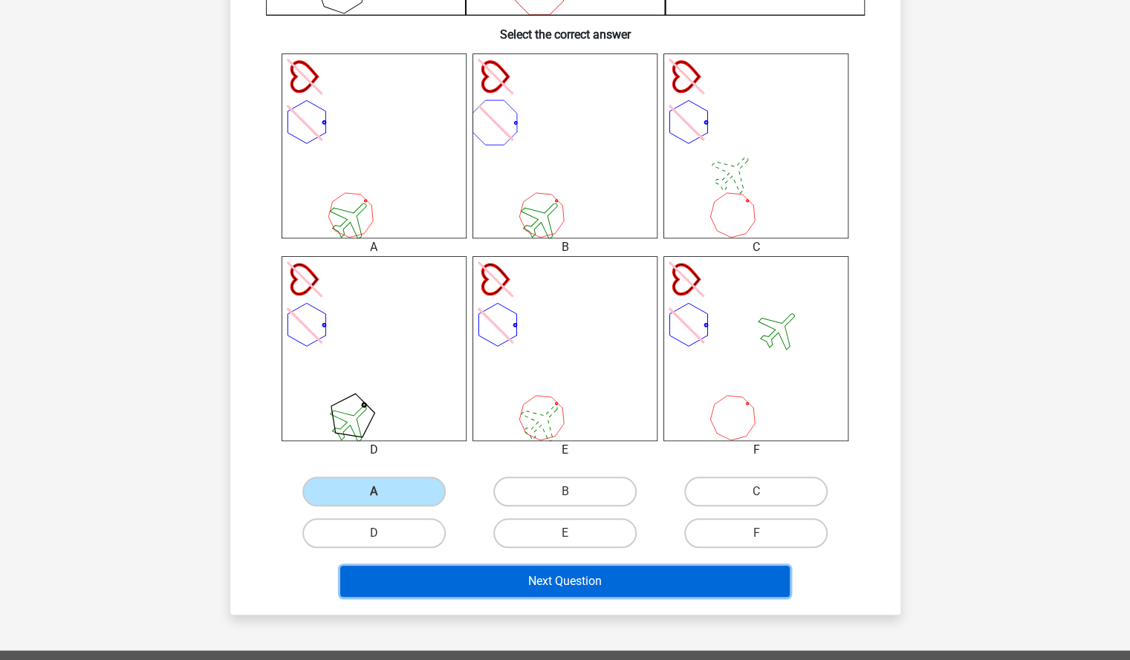
click at [561, 582] on button "Next Question" at bounding box center [564, 581] width 449 height 31
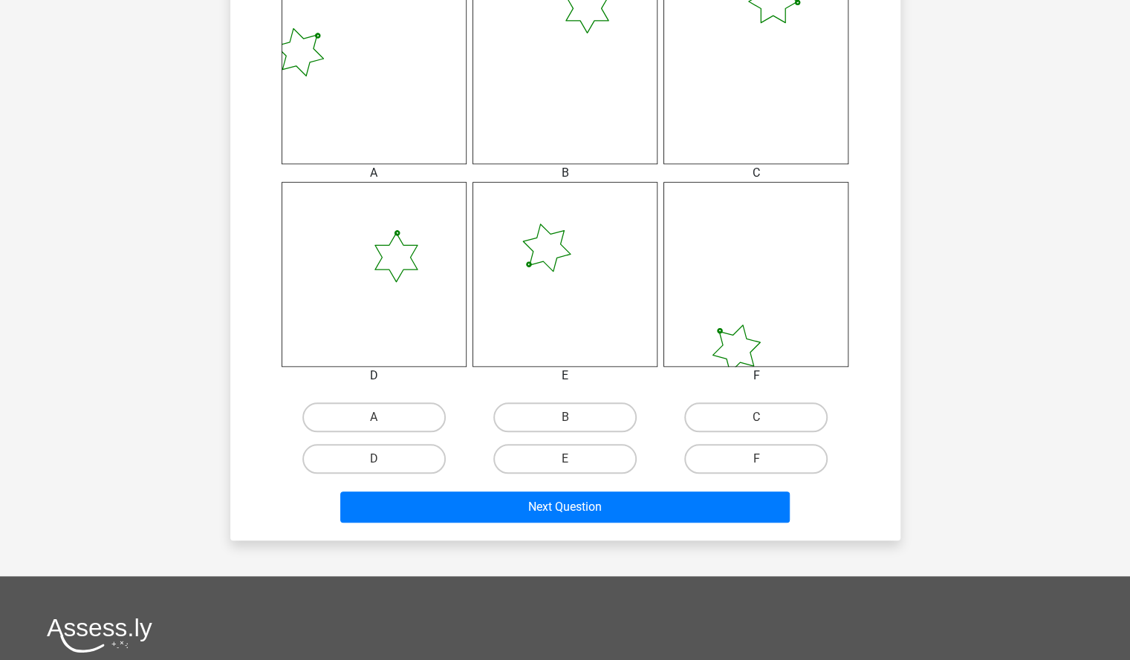
scroll to position [631, 0]
click at [591, 414] on label "B" at bounding box center [564, 417] width 143 height 30
click at [574, 417] on input "B" at bounding box center [569, 422] width 10 height 10
radio input "true"
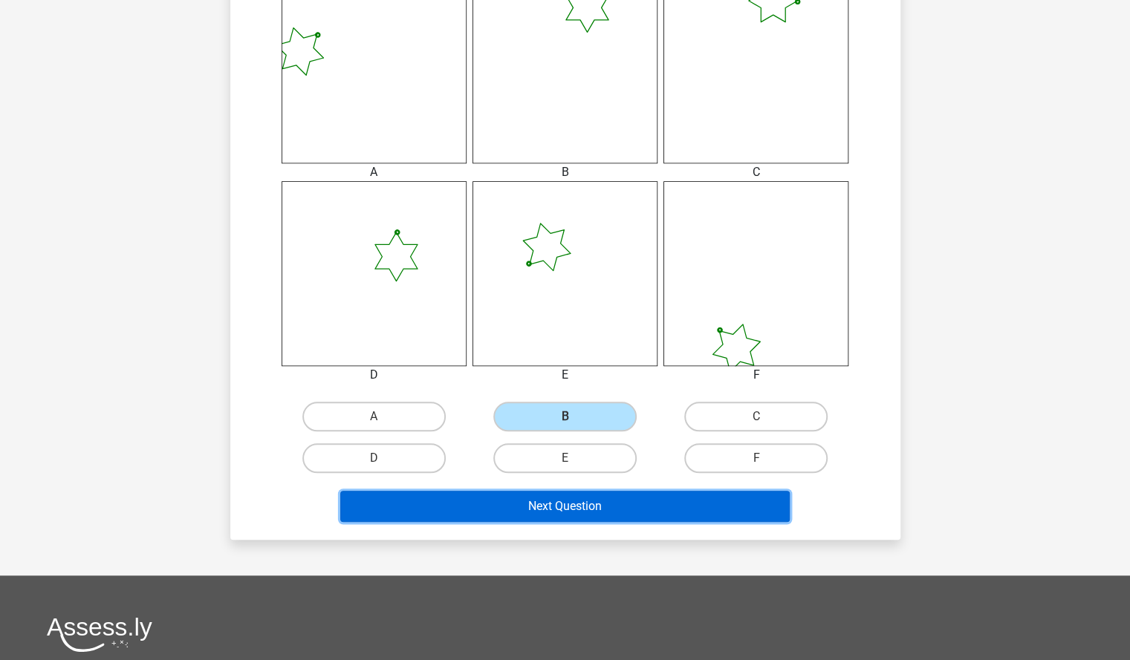
click at [617, 503] on button "Next Question" at bounding box center [564, 506] width 449 height 31
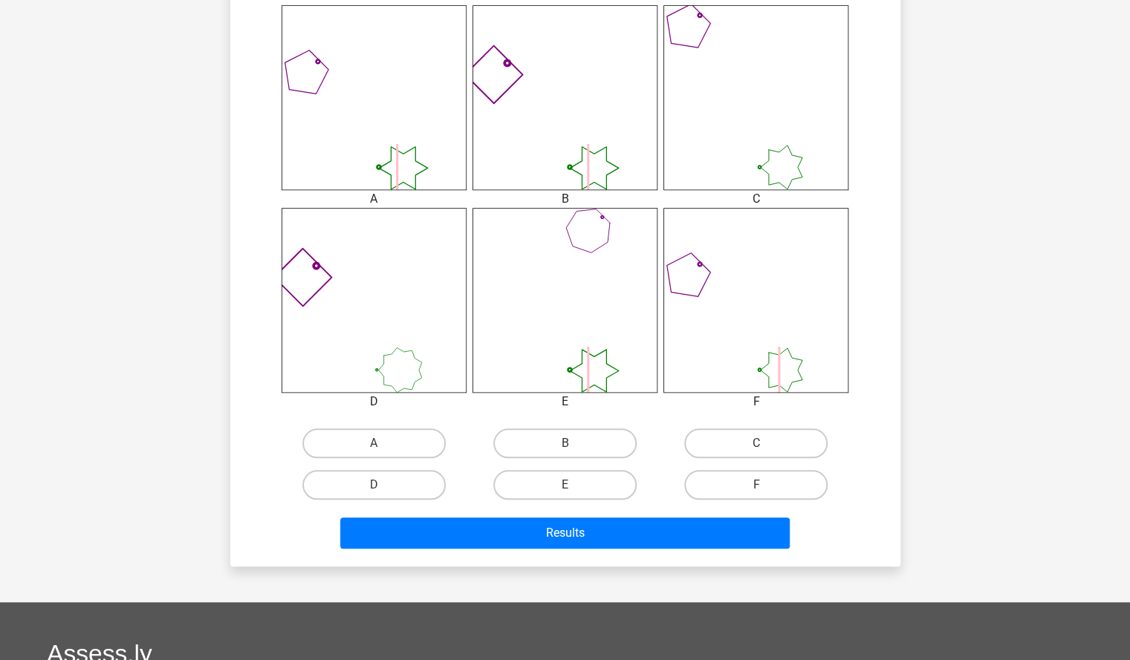
scroll to position [606, 0]
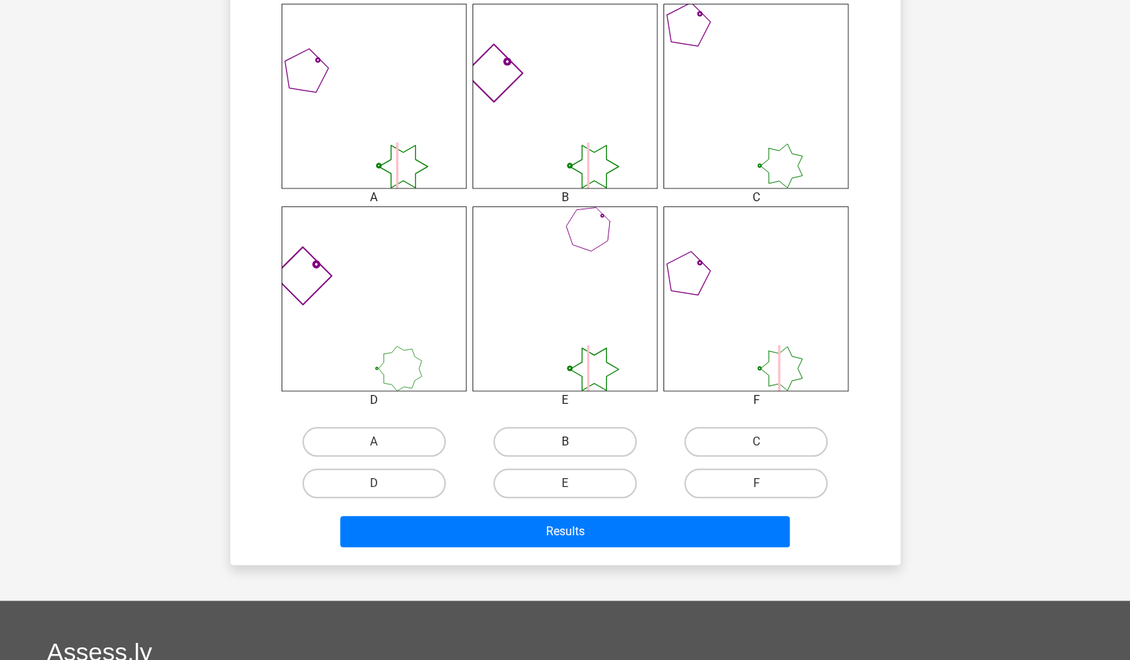
click at [592, 443] on label "B" at bounding box center [564, 442] width 143 height 30
click at [574, 443] on input "B" at bounding box center [569, 447] width 10 height 10
radio input "true"
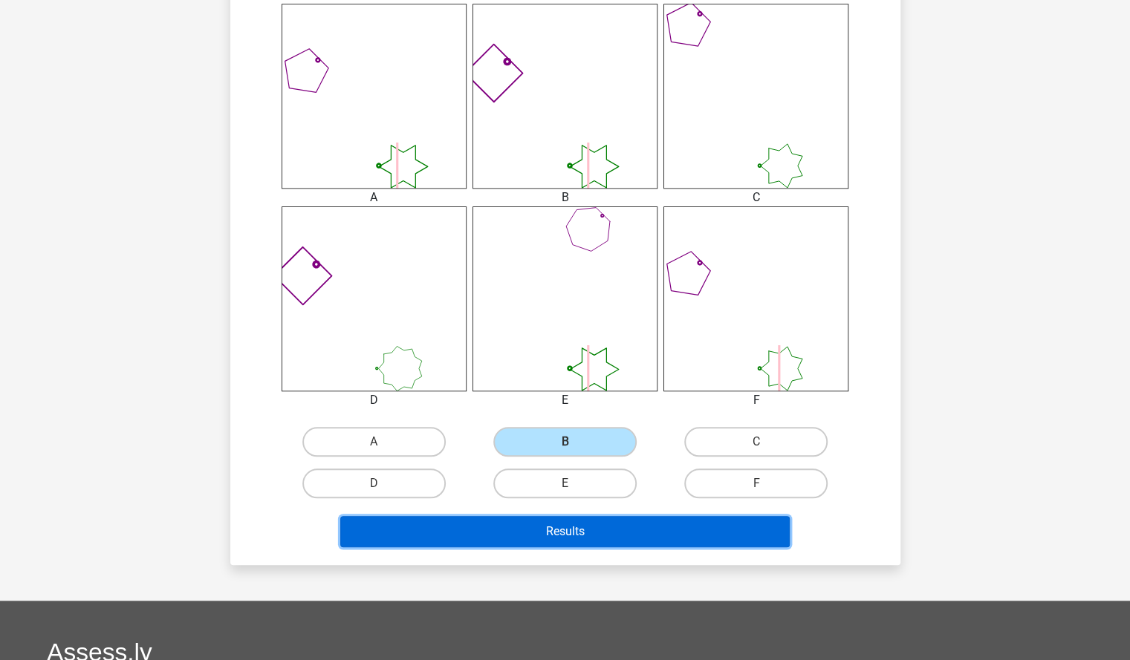
click at [574, 534] on button "Results" at bounding box center [564, 531] width 449 height 31
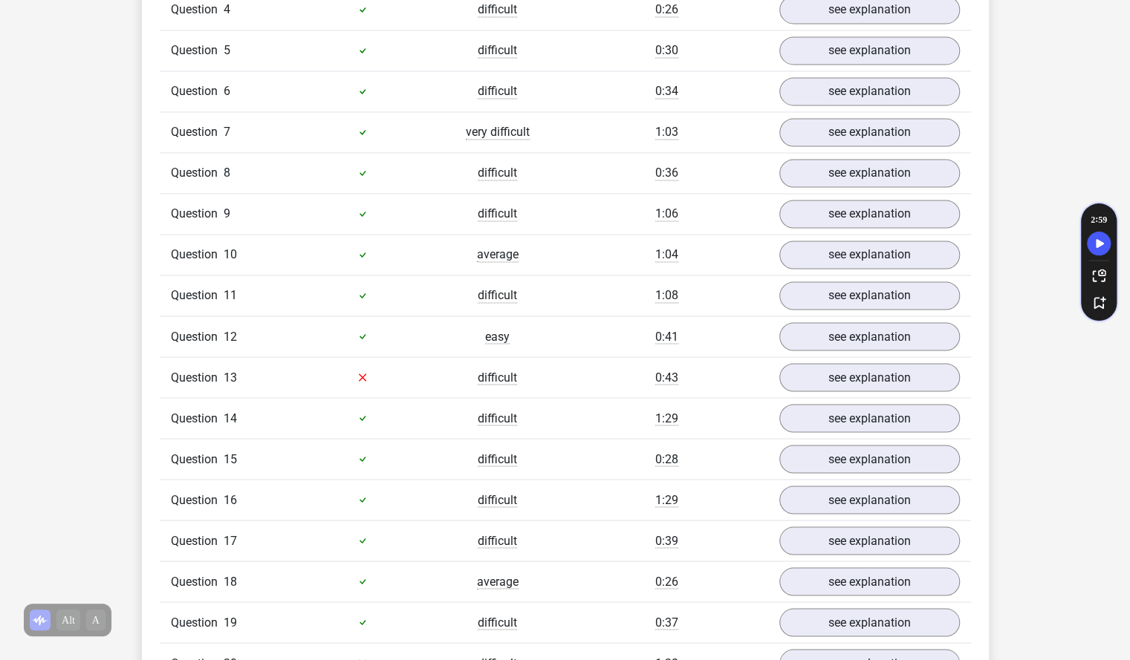
scroll to position [1385, 0]
click at [859, 367] on link "see explanation" at bounding box center [868, 375] width 207 height 33
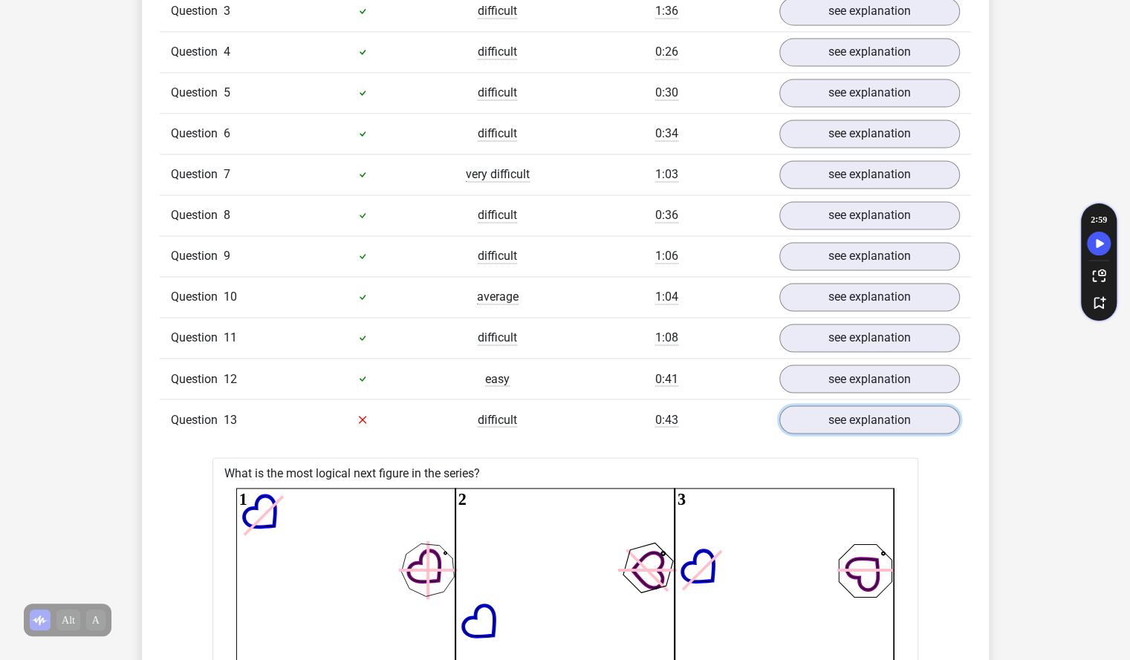
scroll to position [1350, 0]
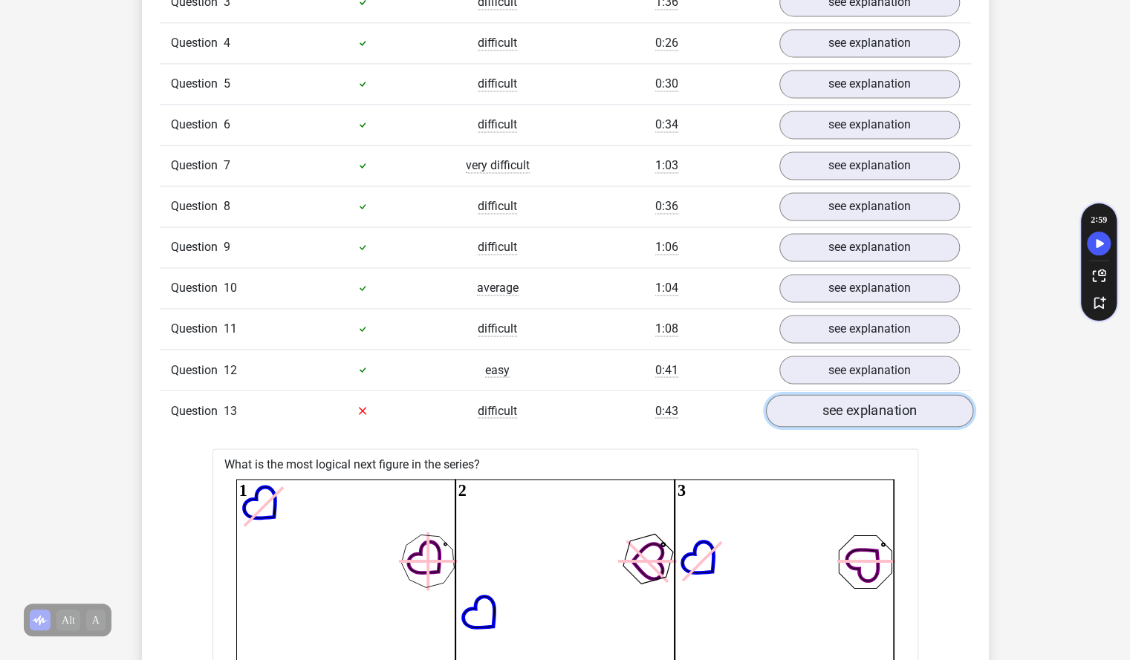
click at [820, 404] on link "see explanation" at bounding box center [868, 410] width 207 height 33
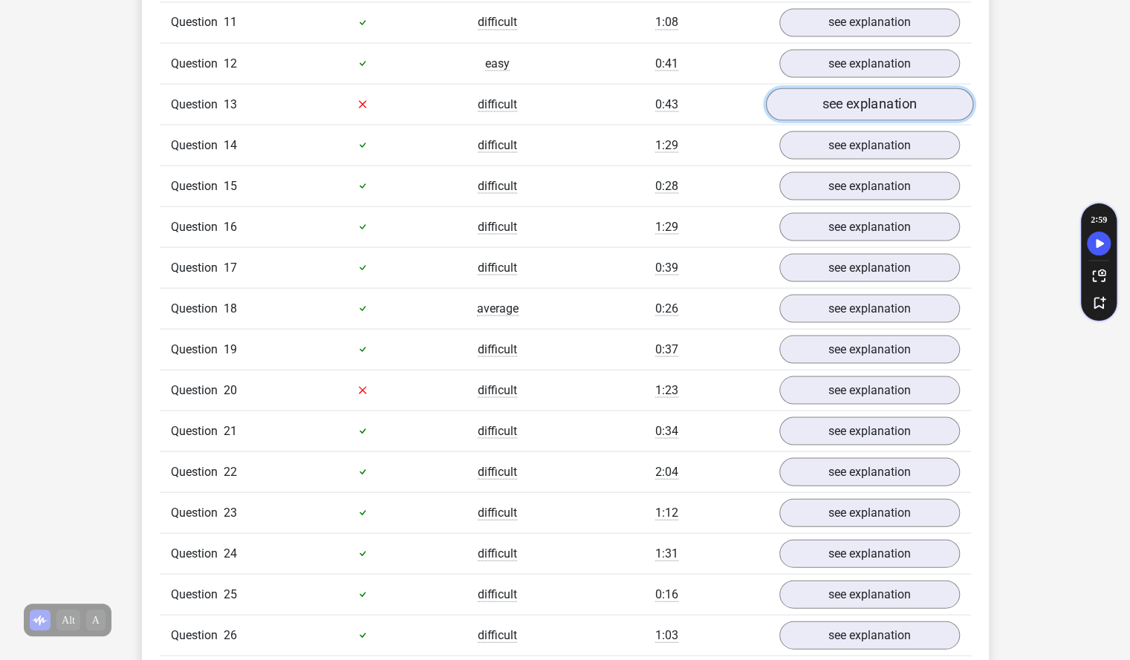
scroll to position [1656, 0]
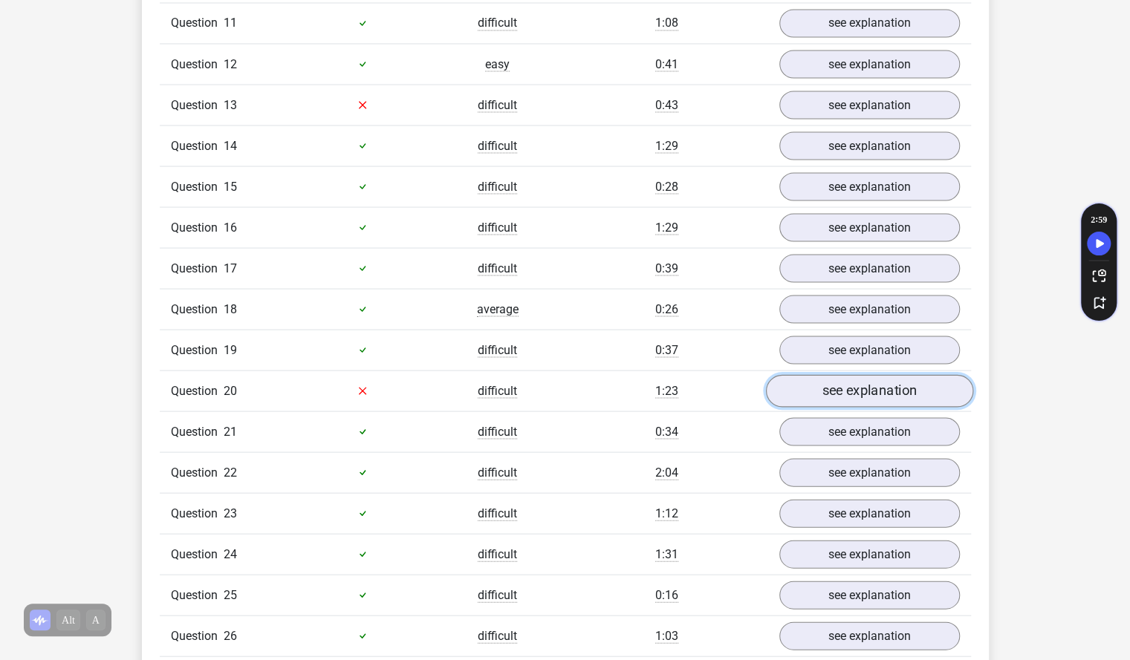
click at [853, 379] on link "see explanation" at bounding box center [868, 390] width 207 height 33
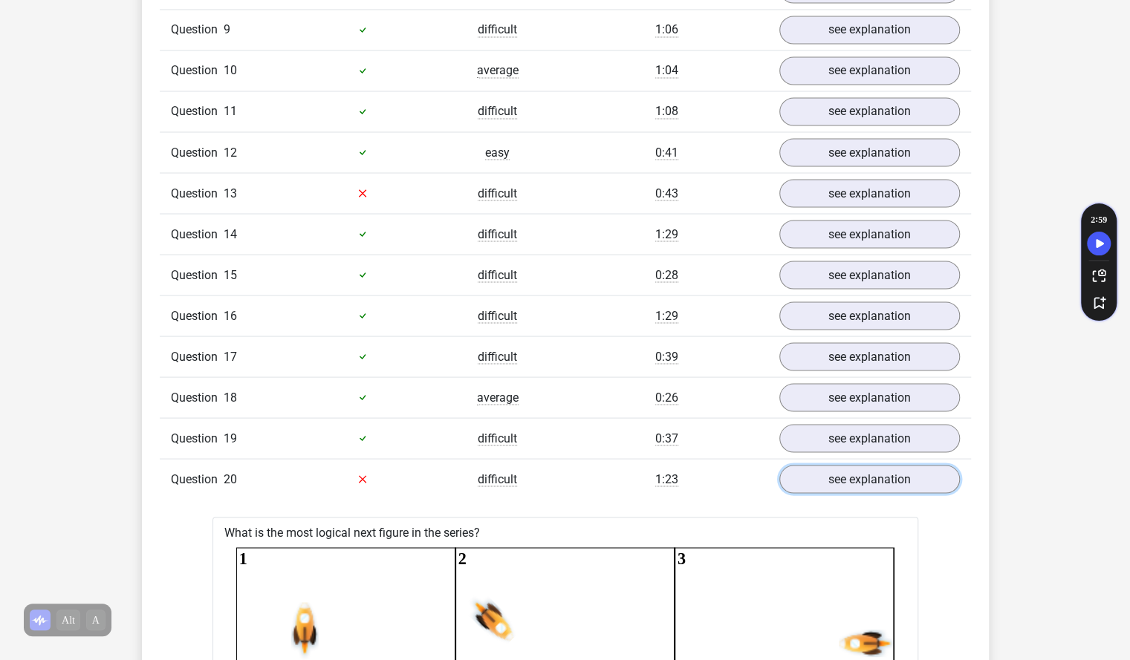
scroll to position [1563, 0]
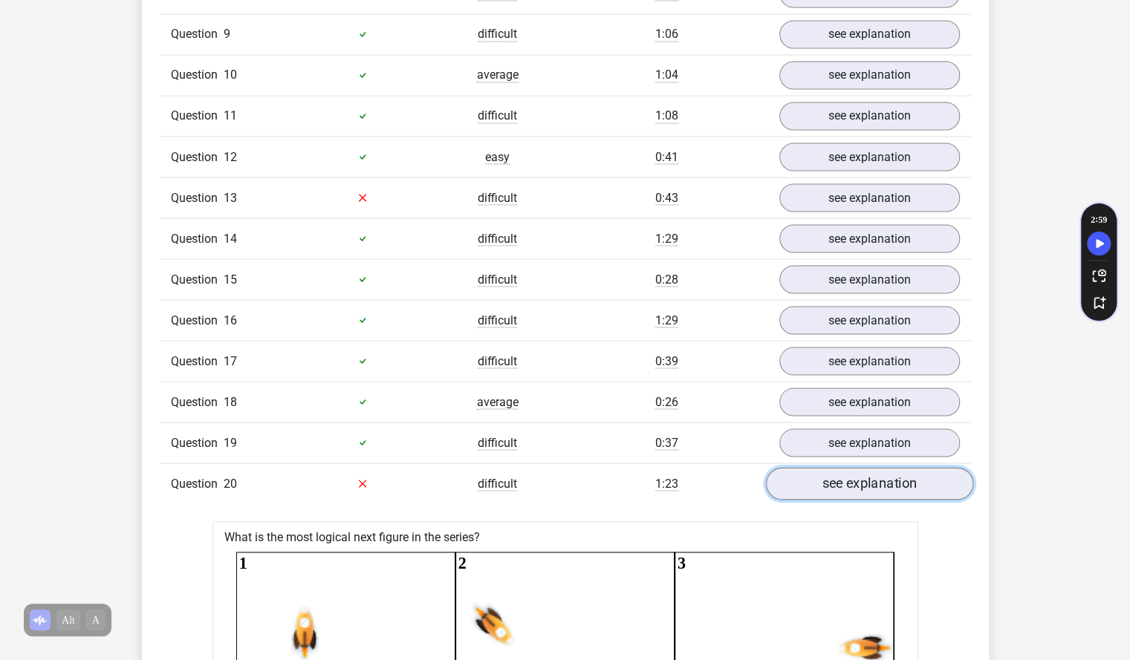
click at [829, 467] on link "see explanation" at bounding box center [868, 483] width 207 height 33
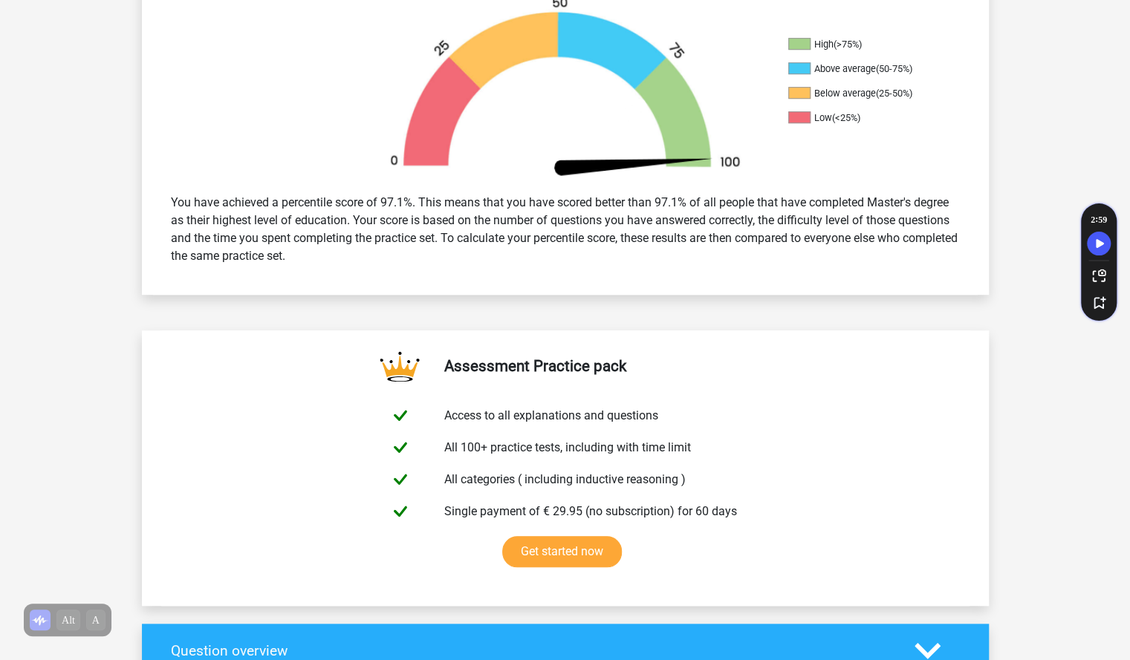
scroll to position [471, 0]
